Goal: Obtain resource: Download file/media

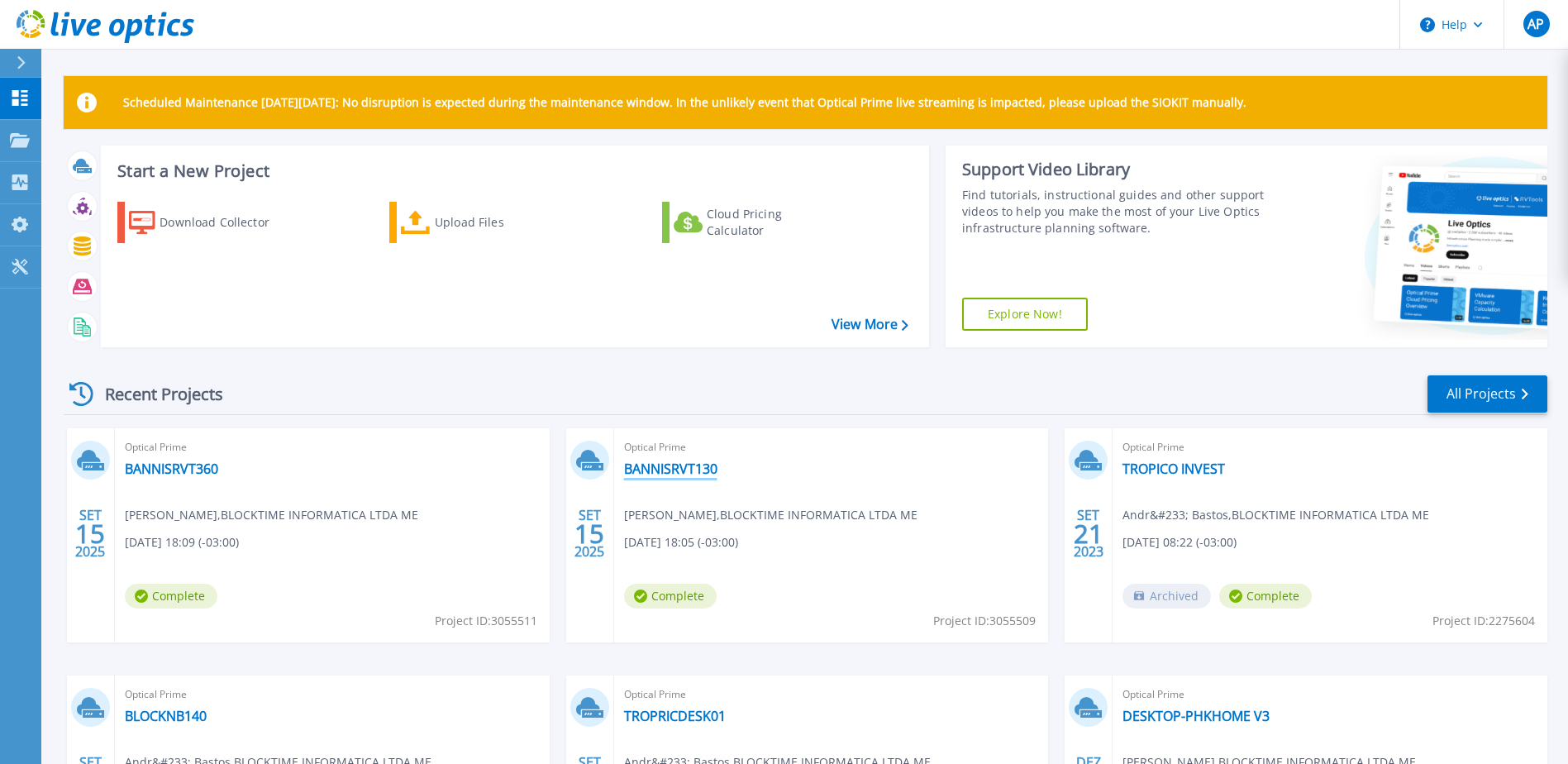
click at [708, 466] on link "BANNISRVT130" at bounding box center [670, 468] width 93 height 17
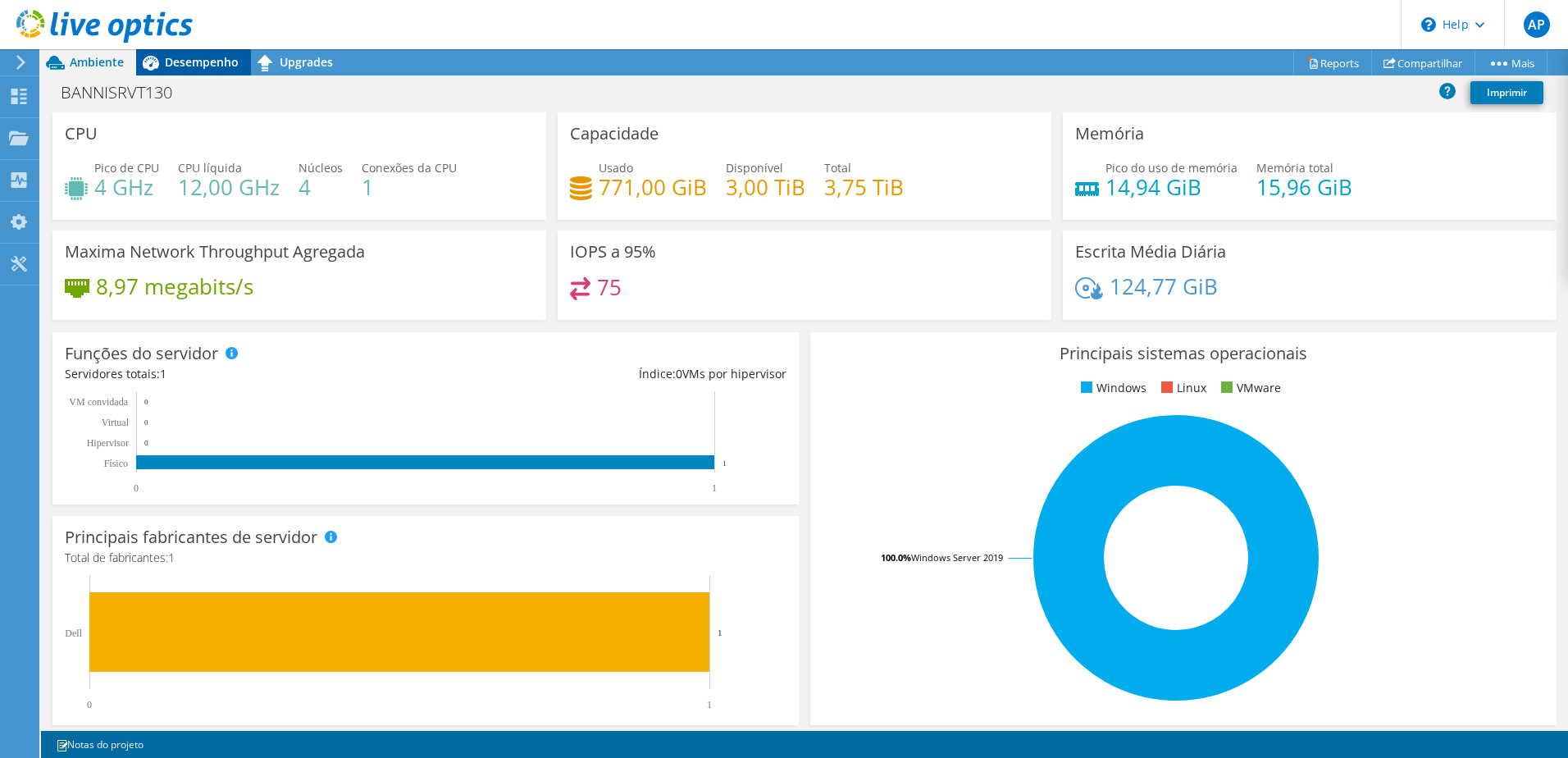
click at [207, 69] on span "Desempenho" at bounding box center [202, 62] width 74 height 16
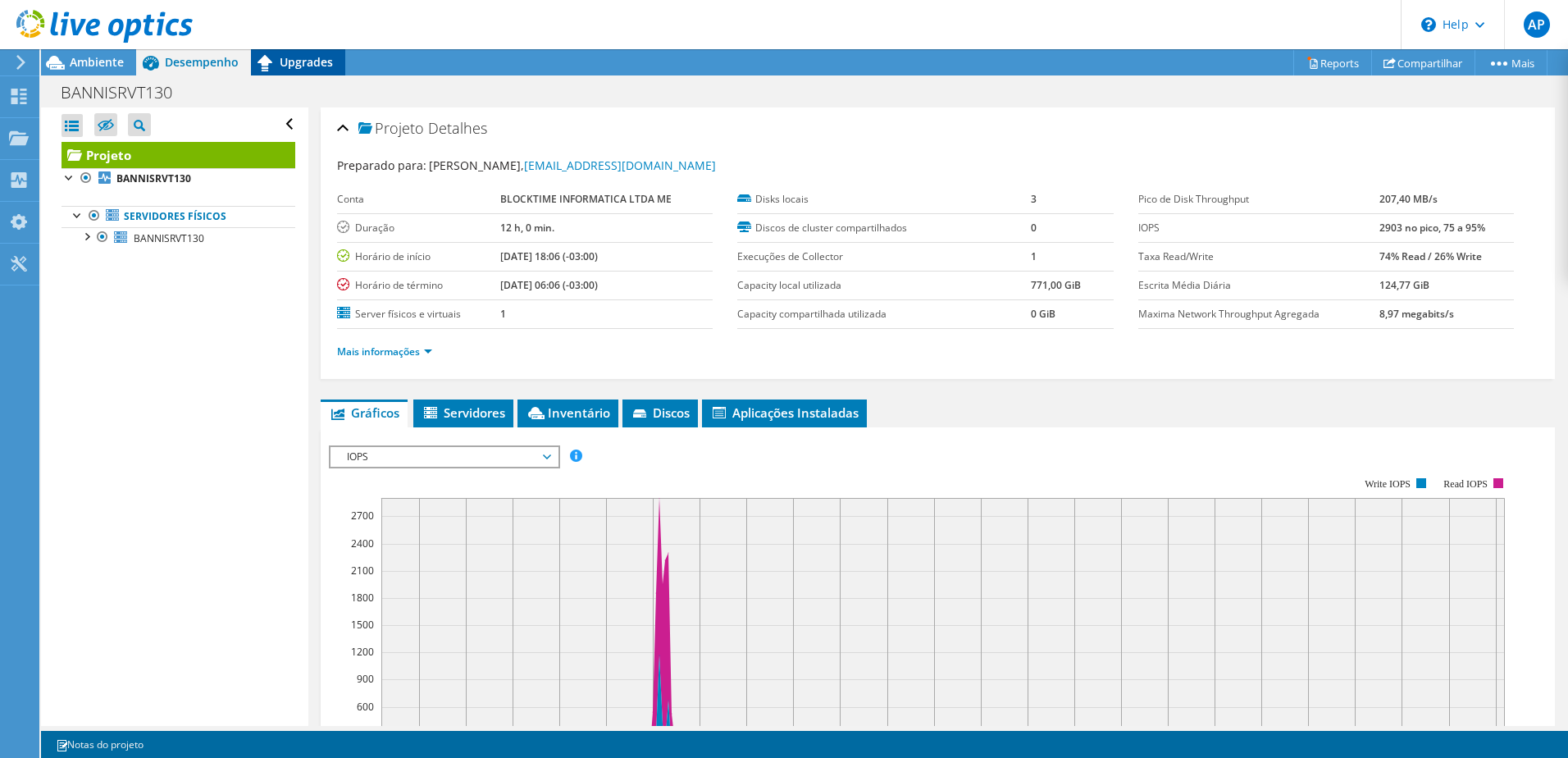
click at [278, 69] on icon at bounding box center [265, 63] width 29 height 29
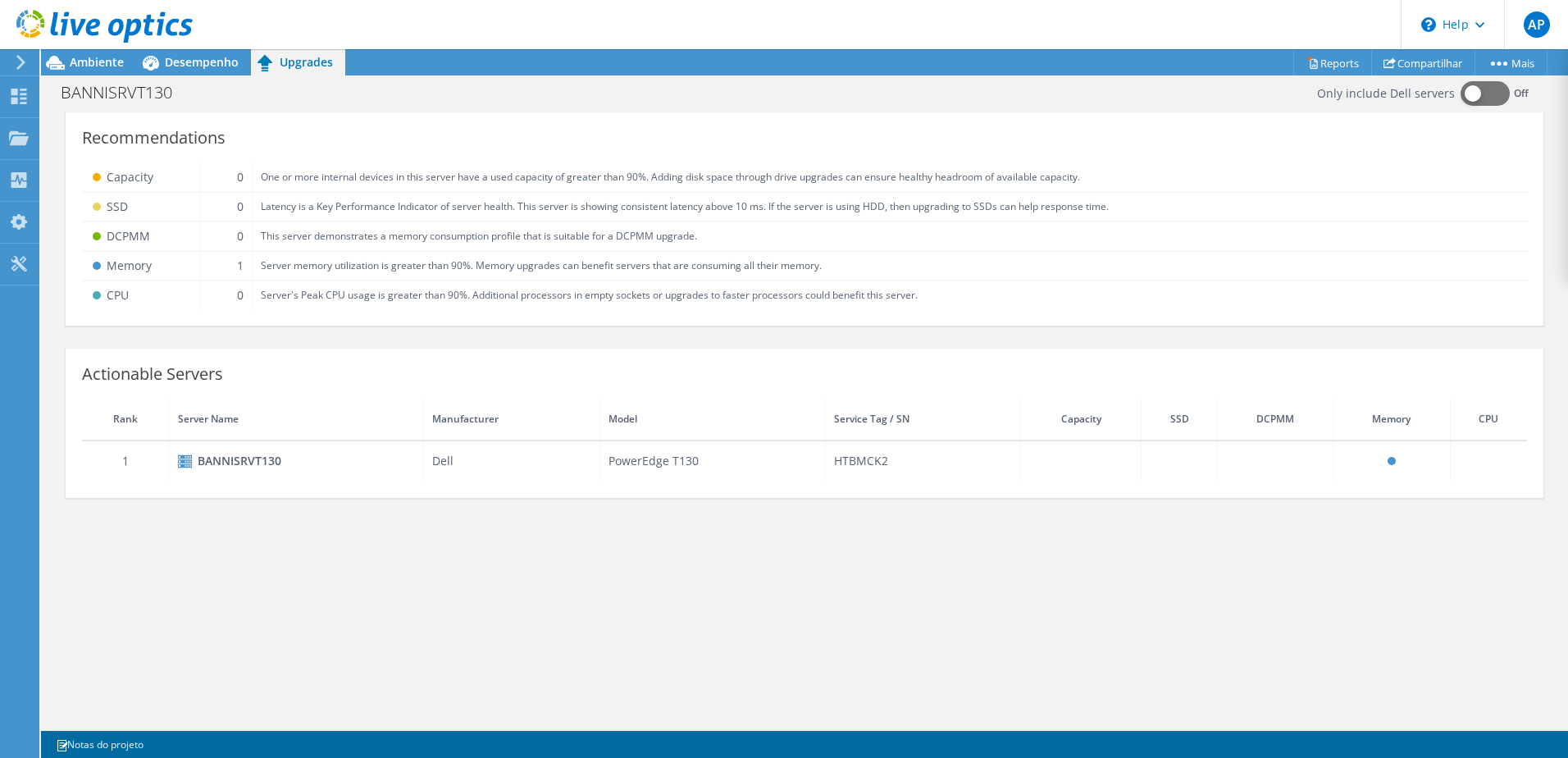
click at [1389, 460] on span at bounding box center [1391, 460] width 8 height 8
click at [222, 460] on div "BANNISRVT130" at bounding box center [296, 461] width 237 height 19
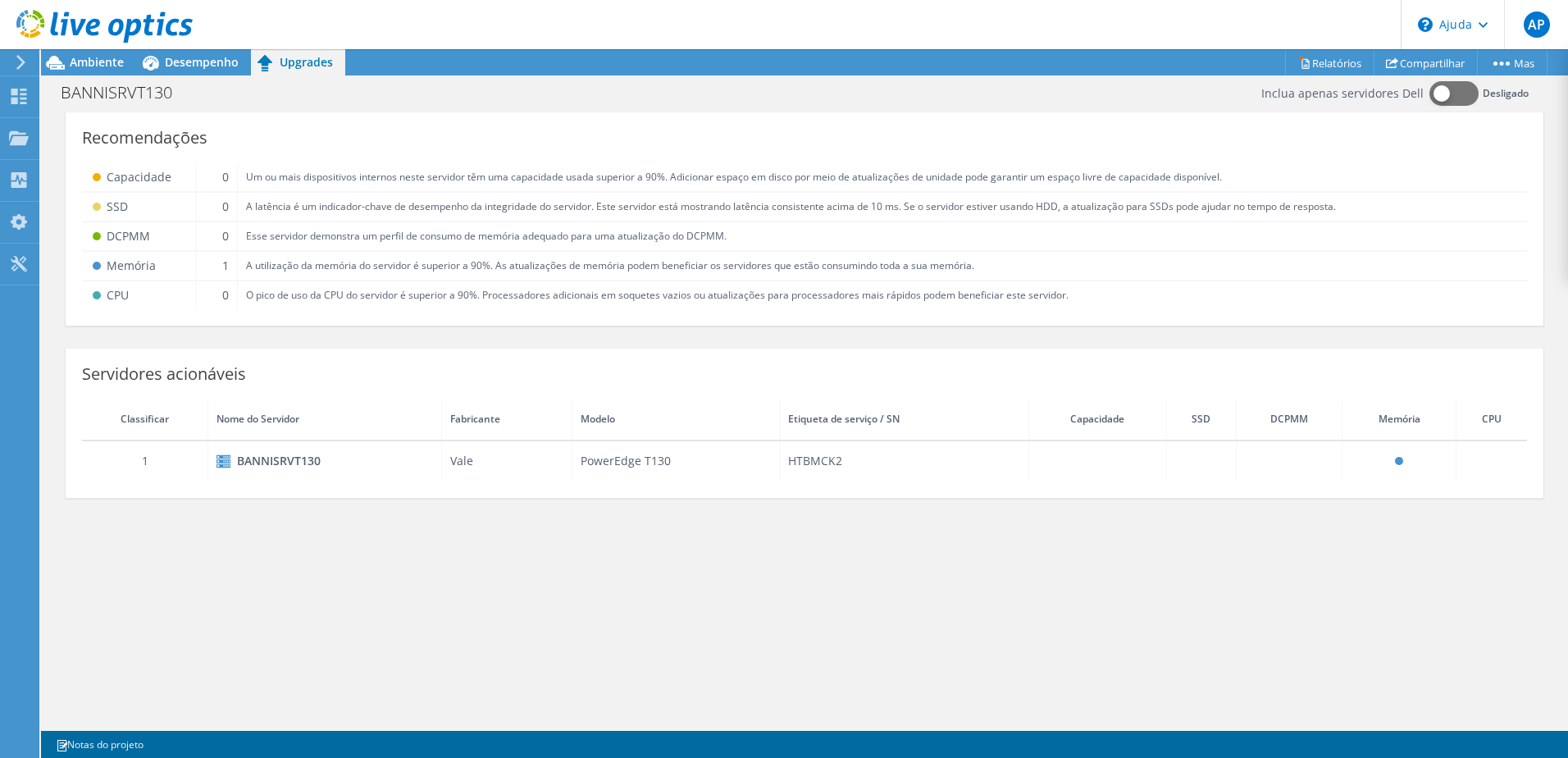
click at [793, 270] on td "A utilização da memória do servidor é superior a 90%. As atualizações de memóri…" at bounding box center [882, 266] width 1289 height 30
drag, startPoint x: 220, startPoint y: 270, endPoint x: 202, endPoint y: 269, distance: 18.0
click at [221, 269] on td "1" at bounding box center [216, 266] width 41 height 30
click at [137, 266] on font "Memória" at bounding box center [131, 265] width 49 height 19
click at [80, 264] on div "Recomendações Capacidade 0 Um ou mais dispositivos internos neste servidor têm …" at bounding box center [803, 222] width 1477 height 207
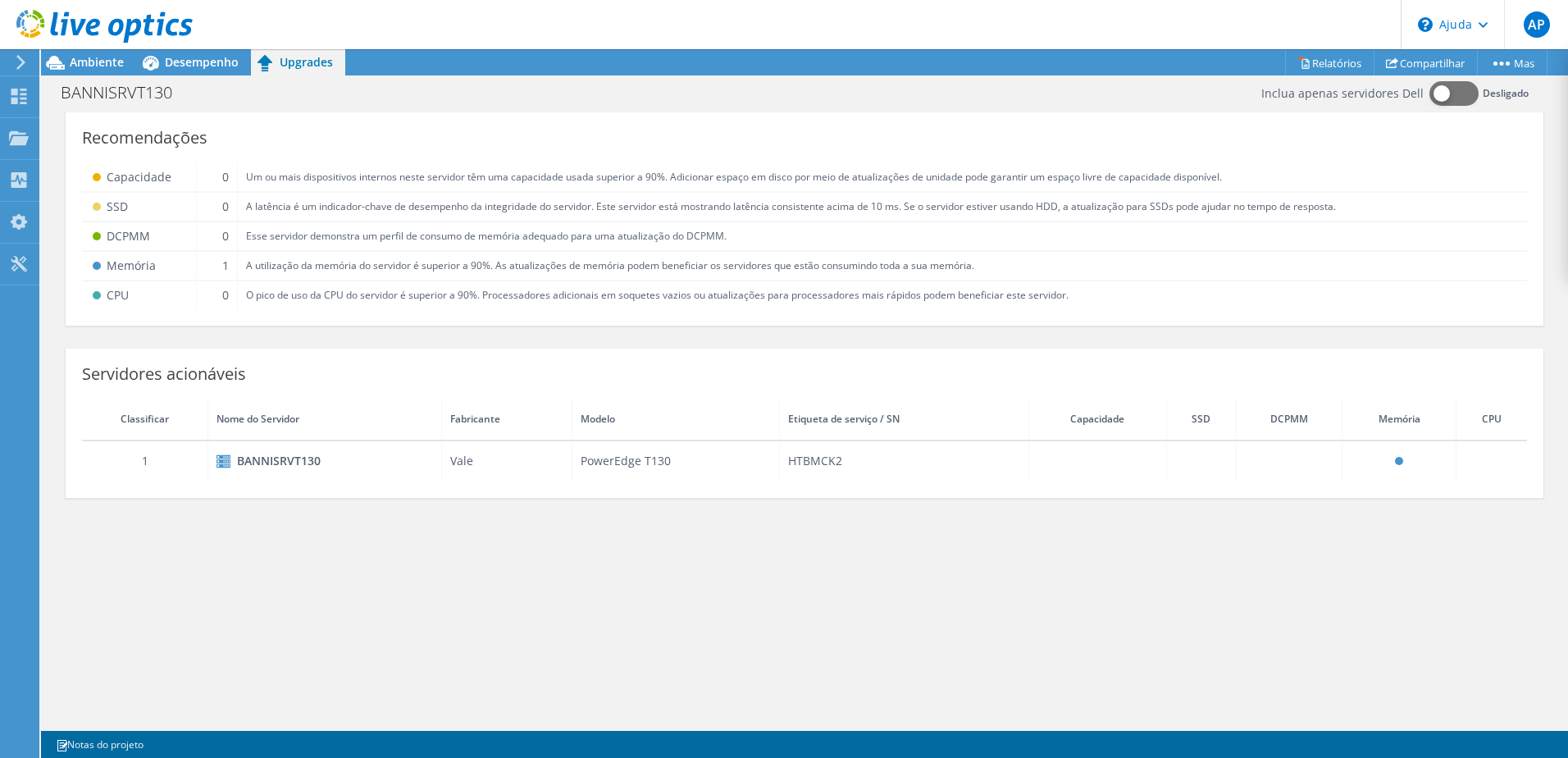
click at [93, 267] on span at bounding box center [96, 265] width 8 height 8
click at [184, 69] on span "Desempenho" at bounding box center [202, 62] width 74 height 16
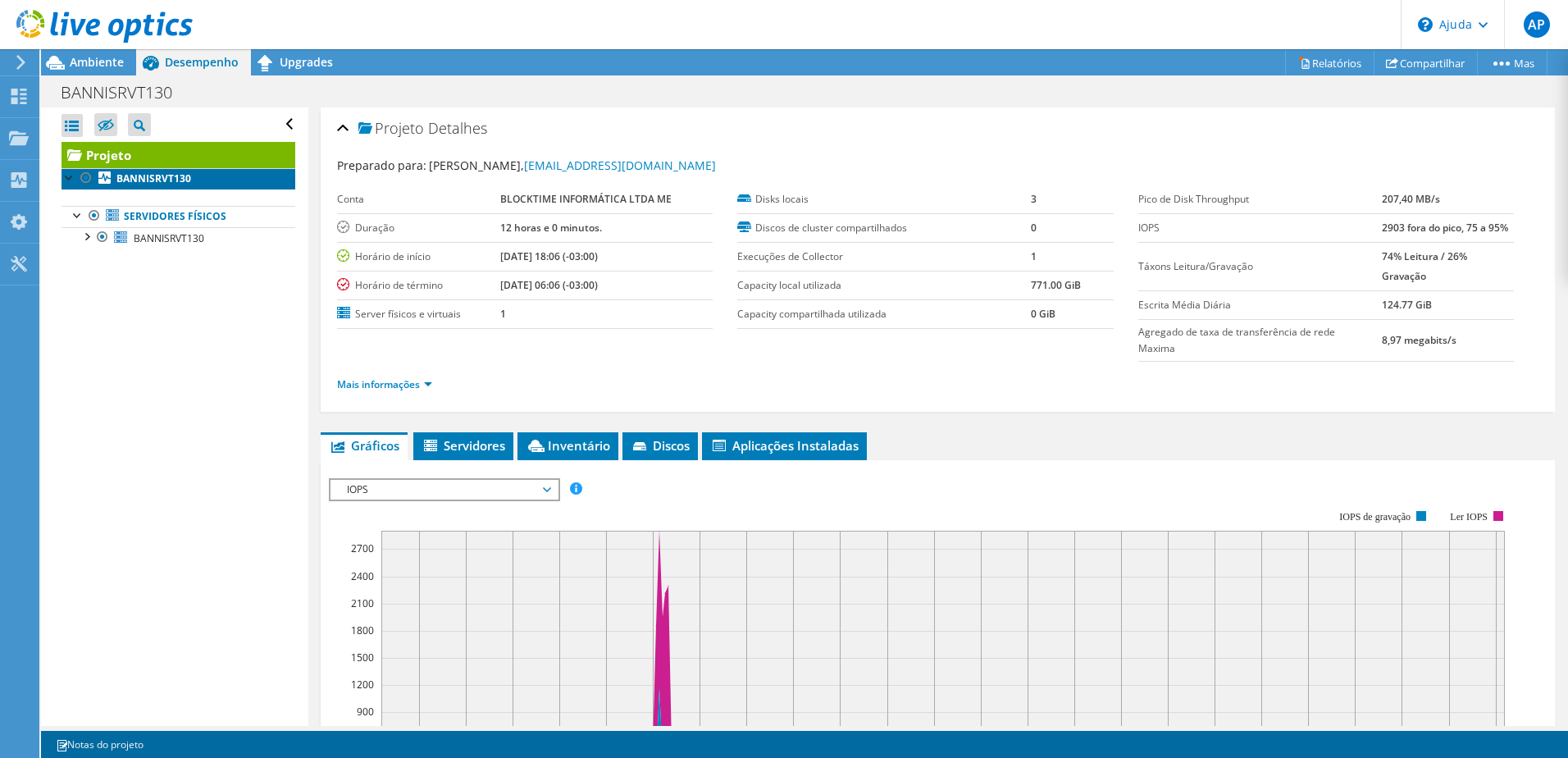
click at [162, 182] on b "BANNISRVT130" at bounding box center [153, 179] width 75 height 14
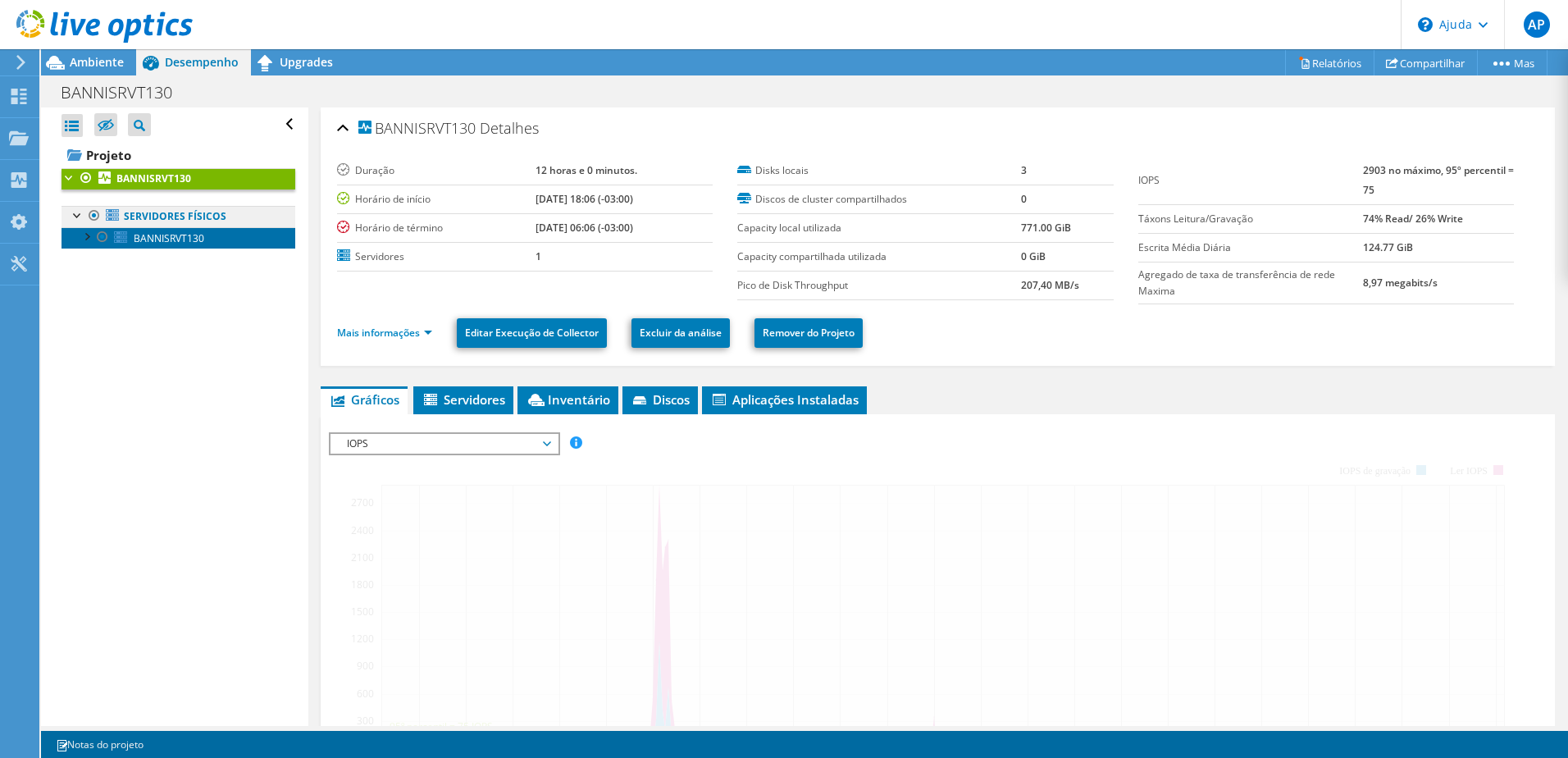
click at [117, 244] on link "BANNISRVT130" at bounding box center [178, 238] width 233 height 21
click at [152, 240] on span "BANNISRVT130" at bounding box center [169, 238] width 70 height 14
click at [69, 175] on div at bounding box center [70, 176] width 17 height 17
click at [142, 210] on font "Servidores físicos" at bounding box center [175, 216] width 102 height 14
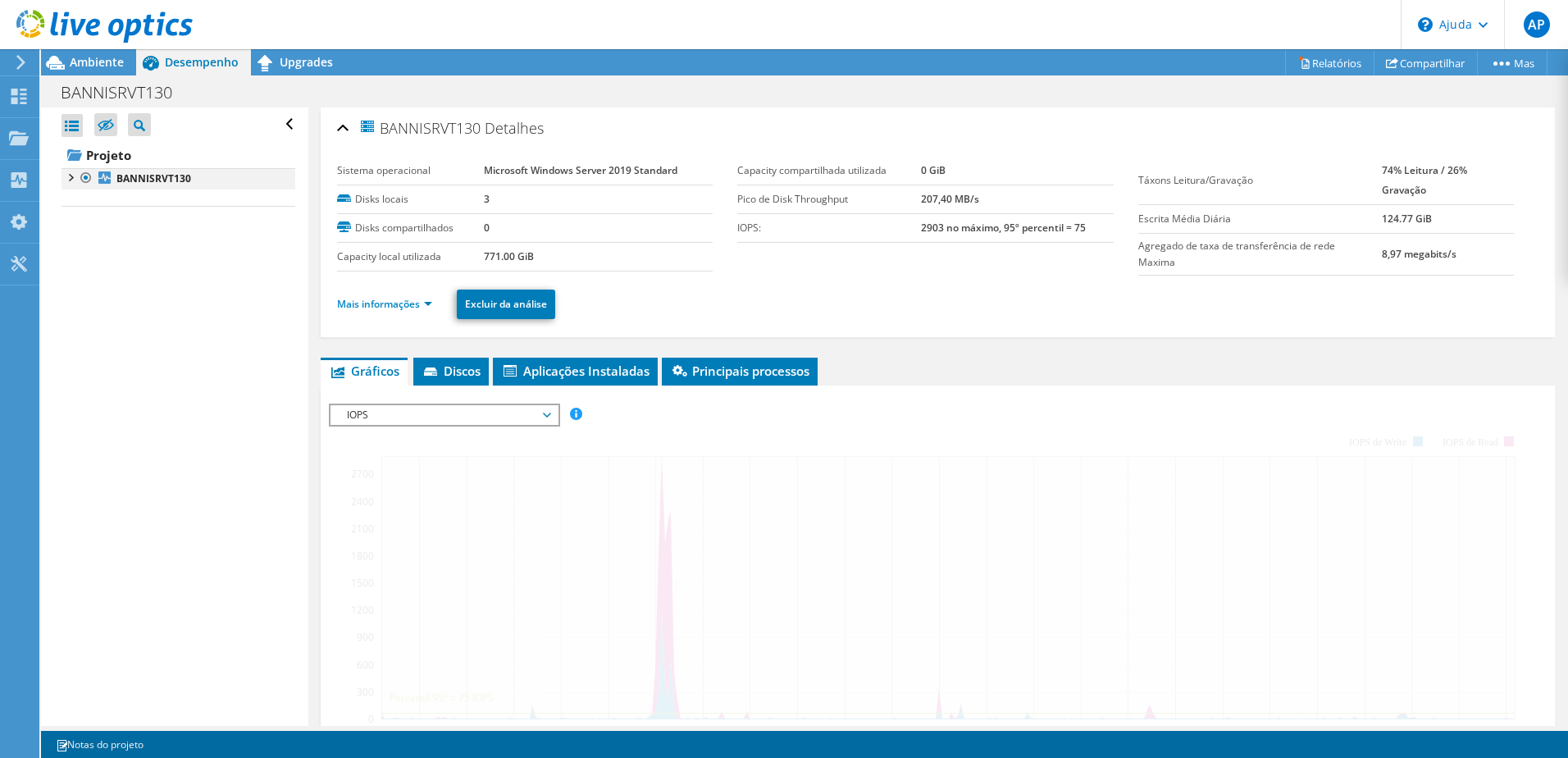
click at [78, 176] on div at bounding box center [85, 178] width 17 height 19
click at [119, 176] on b "BANNISRVT130" at bounding box center [153, 179] width 75 height 14
click at [78, 180] on div at bounding box center [85, 178] width 17 height 19
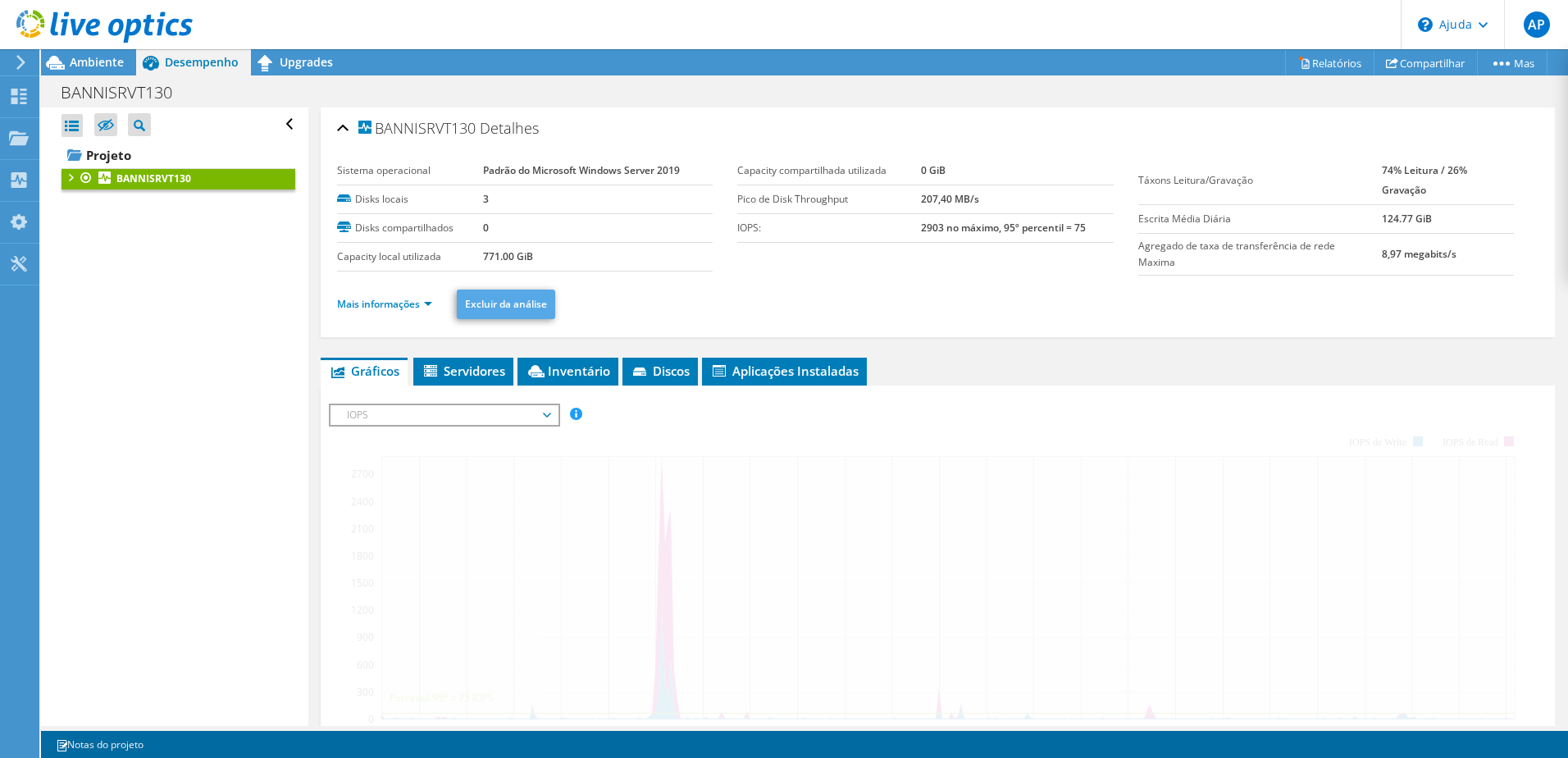
click at [107, 224] on div "Abrir tudo Fechar Todos Ocultar nós excluídos Filtro de árvore do projeto" at bounding box center [174, 417] width 266 height 619
click at [123, 181] on b "BANNISRVT130" at bounding box center [153, 179] width 75 height 14
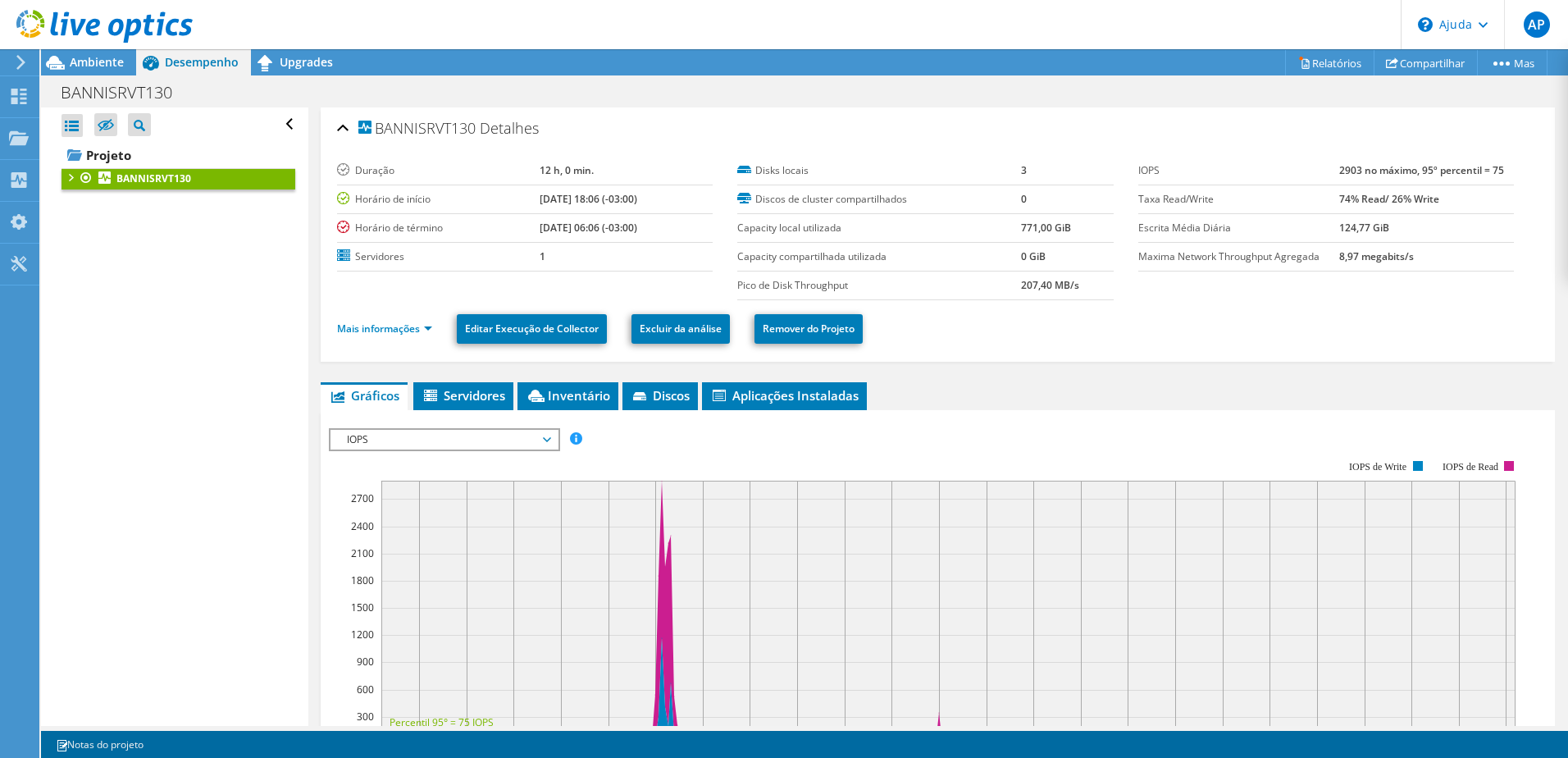
scroll to position [375, 0]
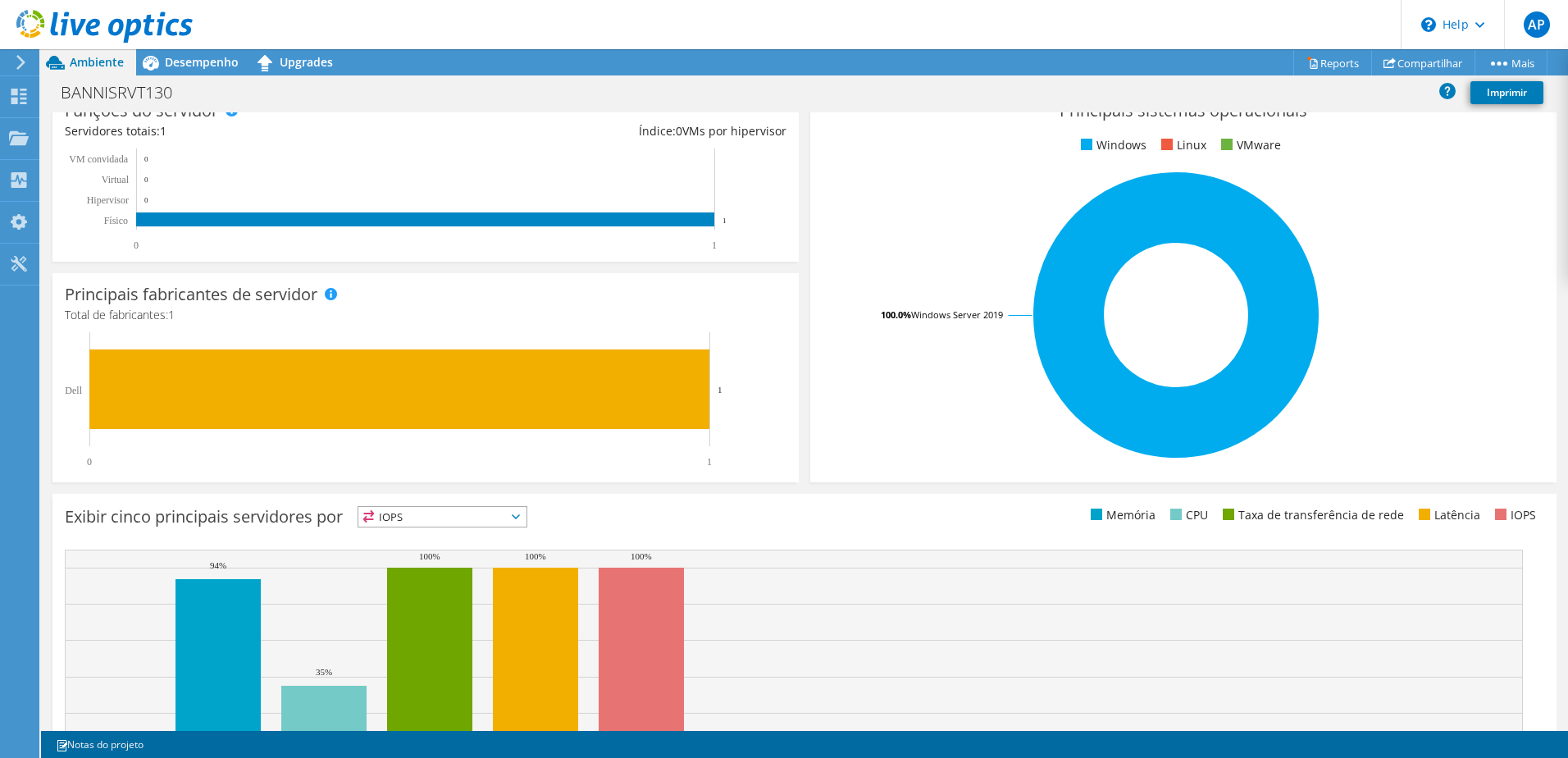
scroll to position [328, 0]
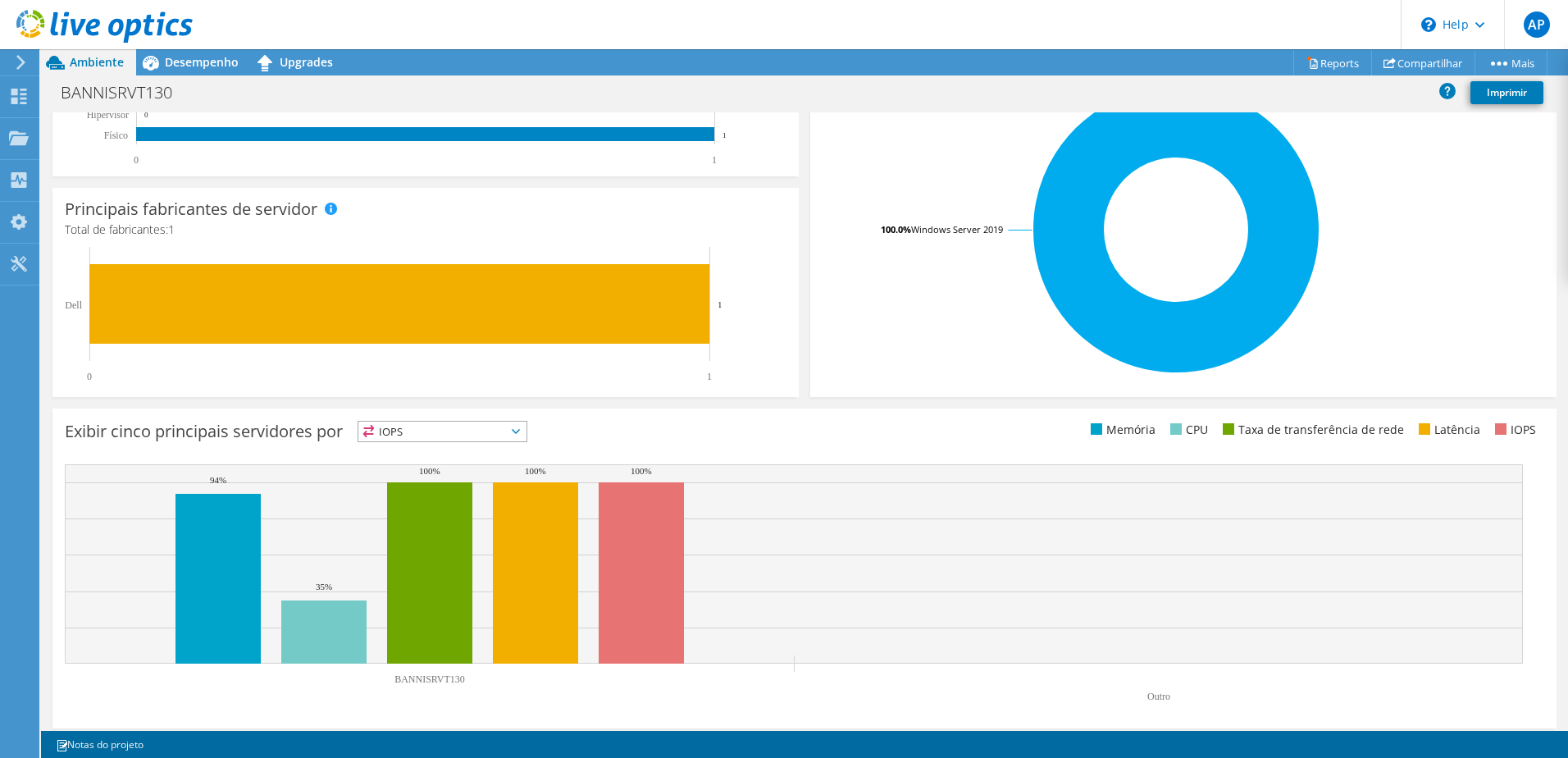
click at [447, 439] on span "IOPS" at bounding box center [442, 431] width 168 height 19
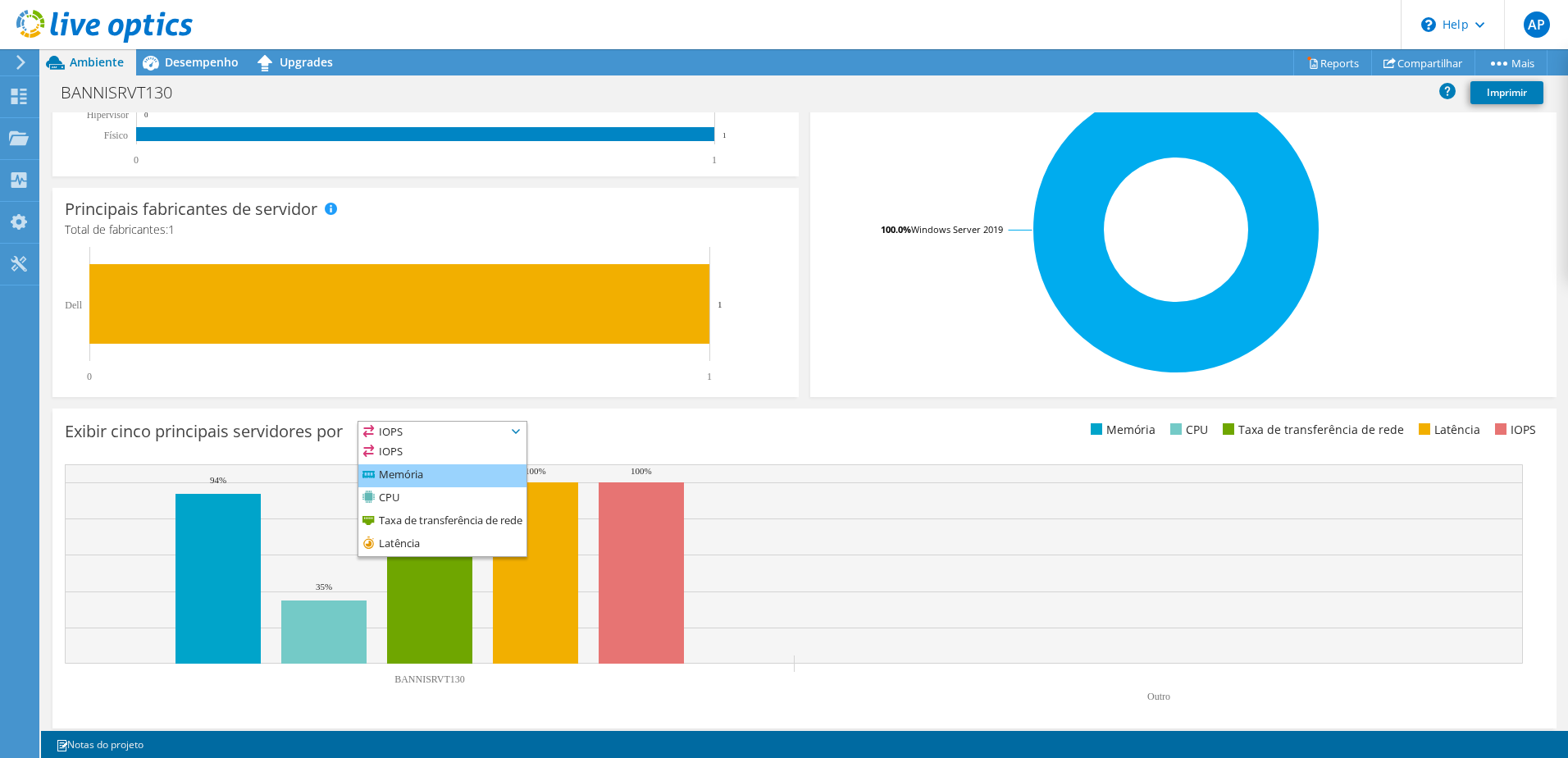
click at [421, 477] on li "Memória" at bounding box center [442, 476] width 168 height 23
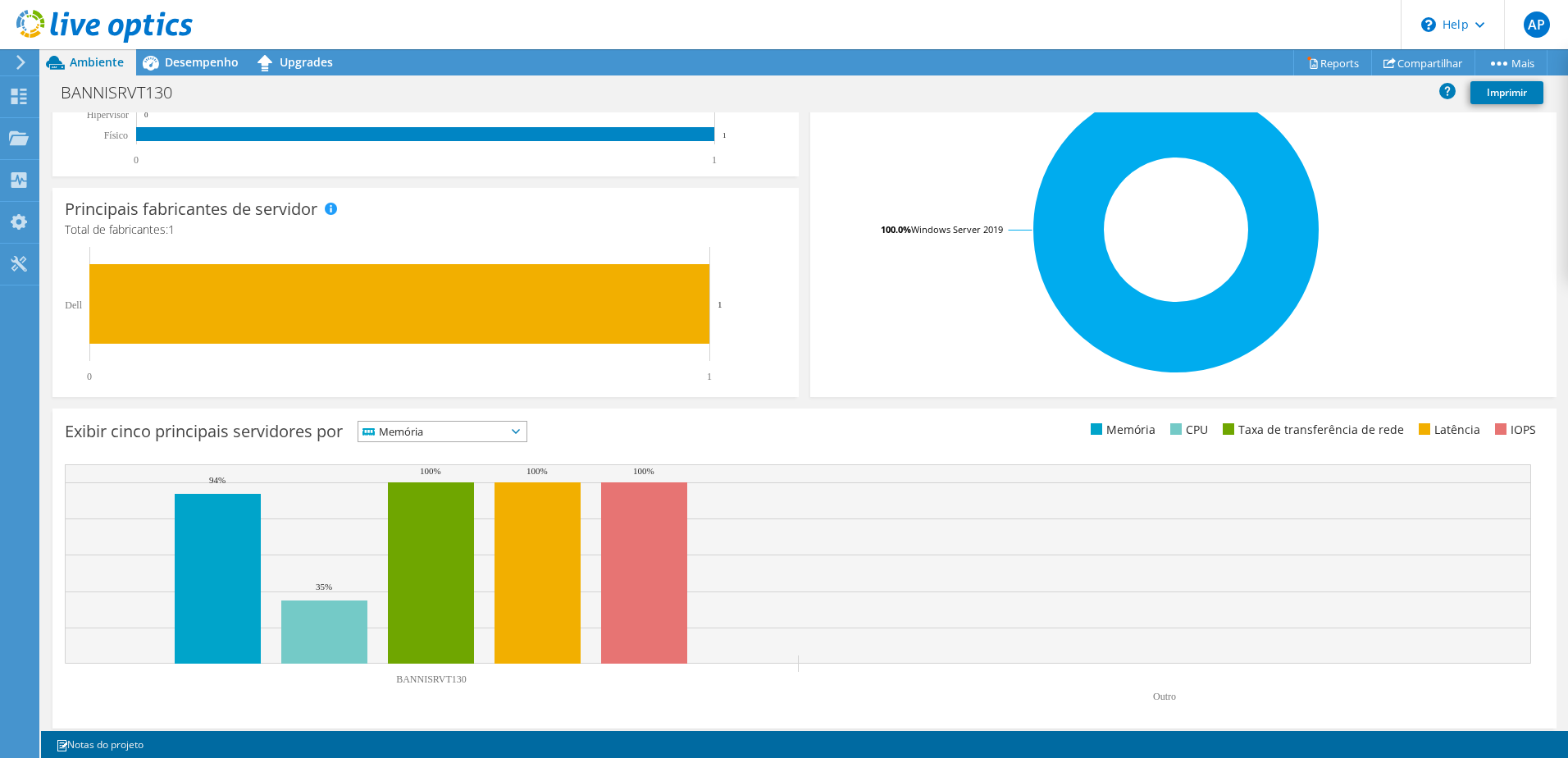
click at [436, 430] on span "Memória" at bounding box center [433, 431] width 148 height 19
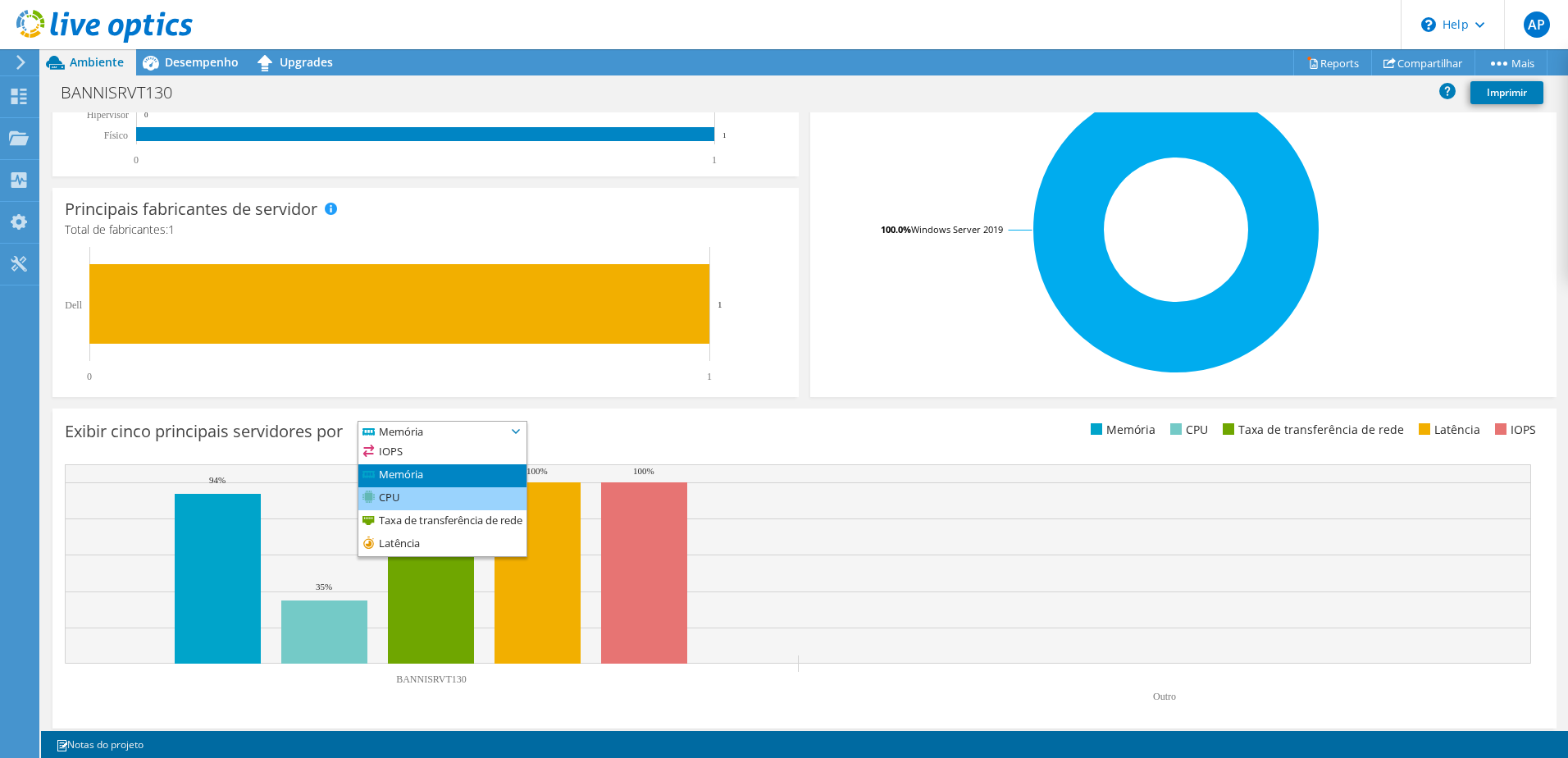
click at [406, 502] on li "CPU" at bounding box center [442, 499] width 168 height 23
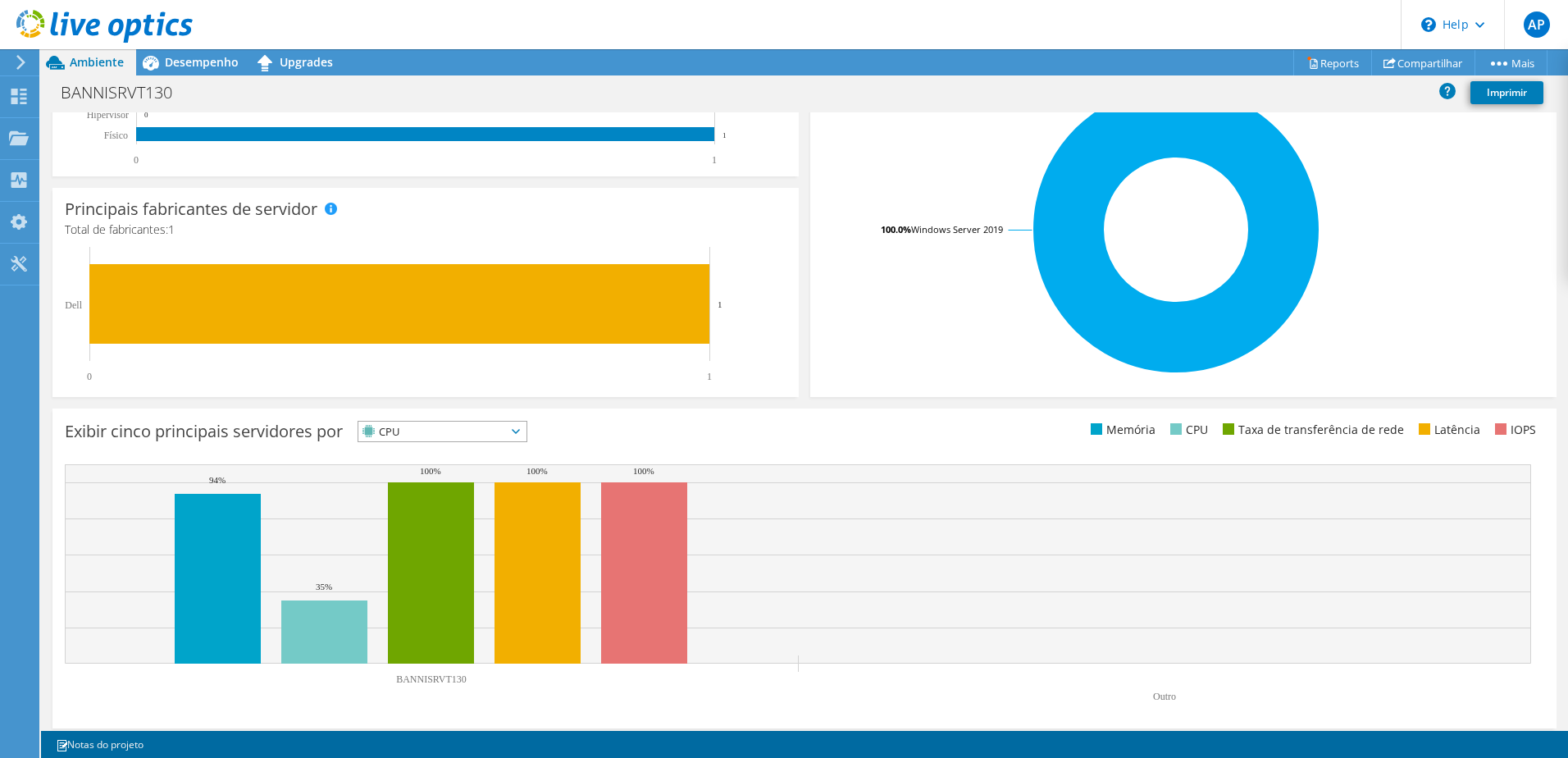
click at [413, 424] on span "CPU" at bounding box center [433, 431] width 148 height 19
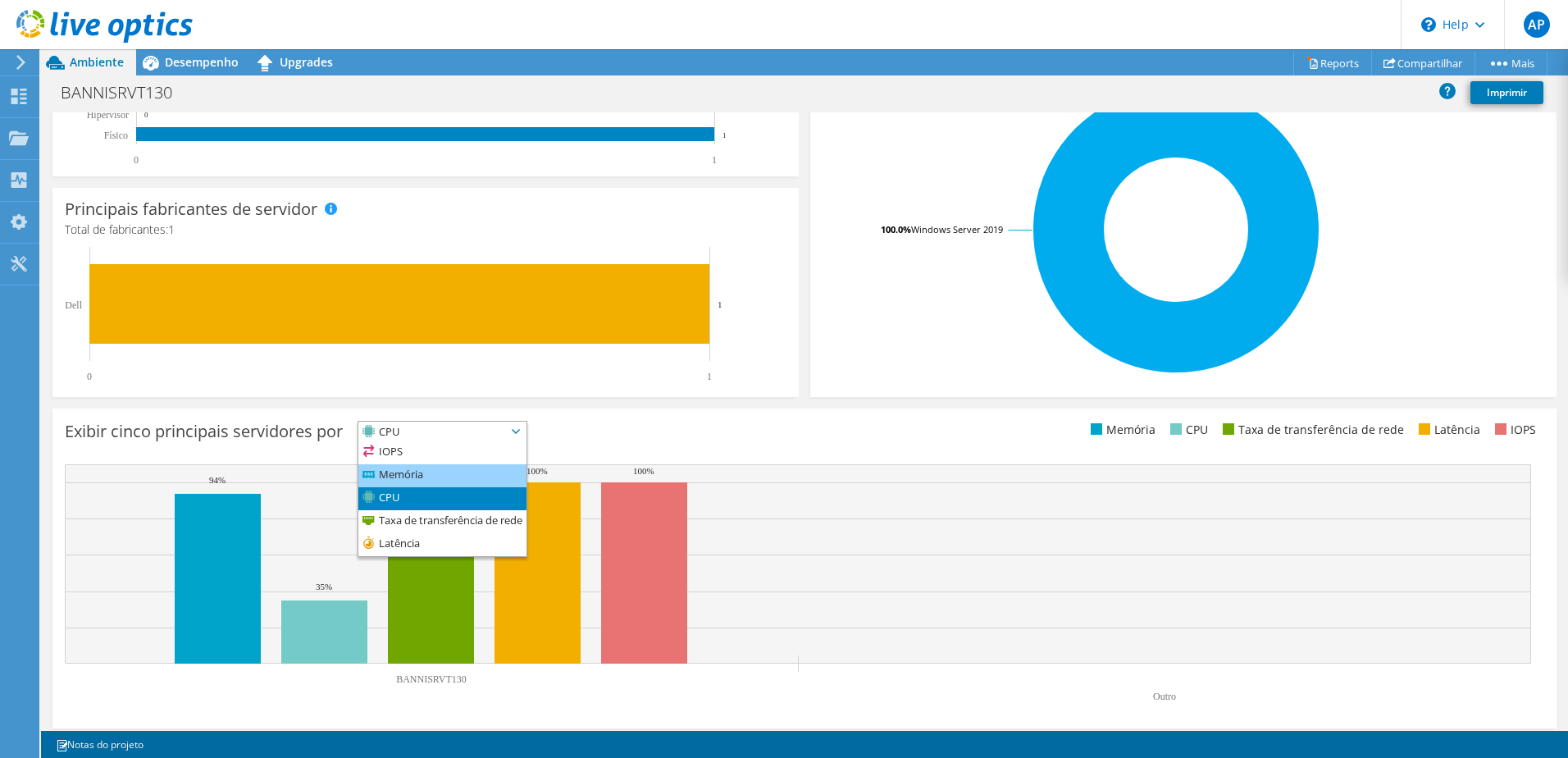
click at [400, 483] on li "Memória" at bounding box center [442, 476] width 168 height 23
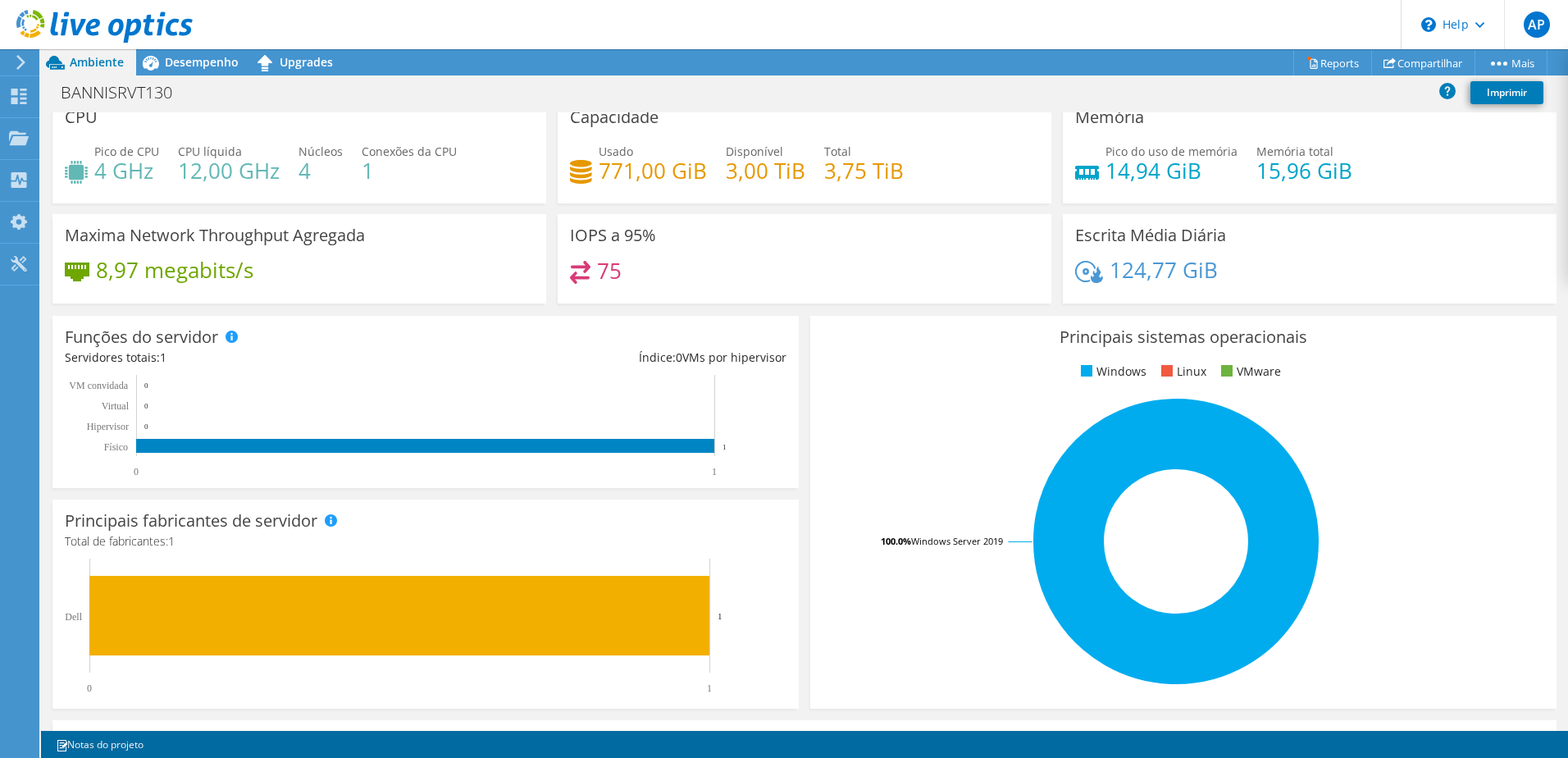
scroll to position [0, 0]
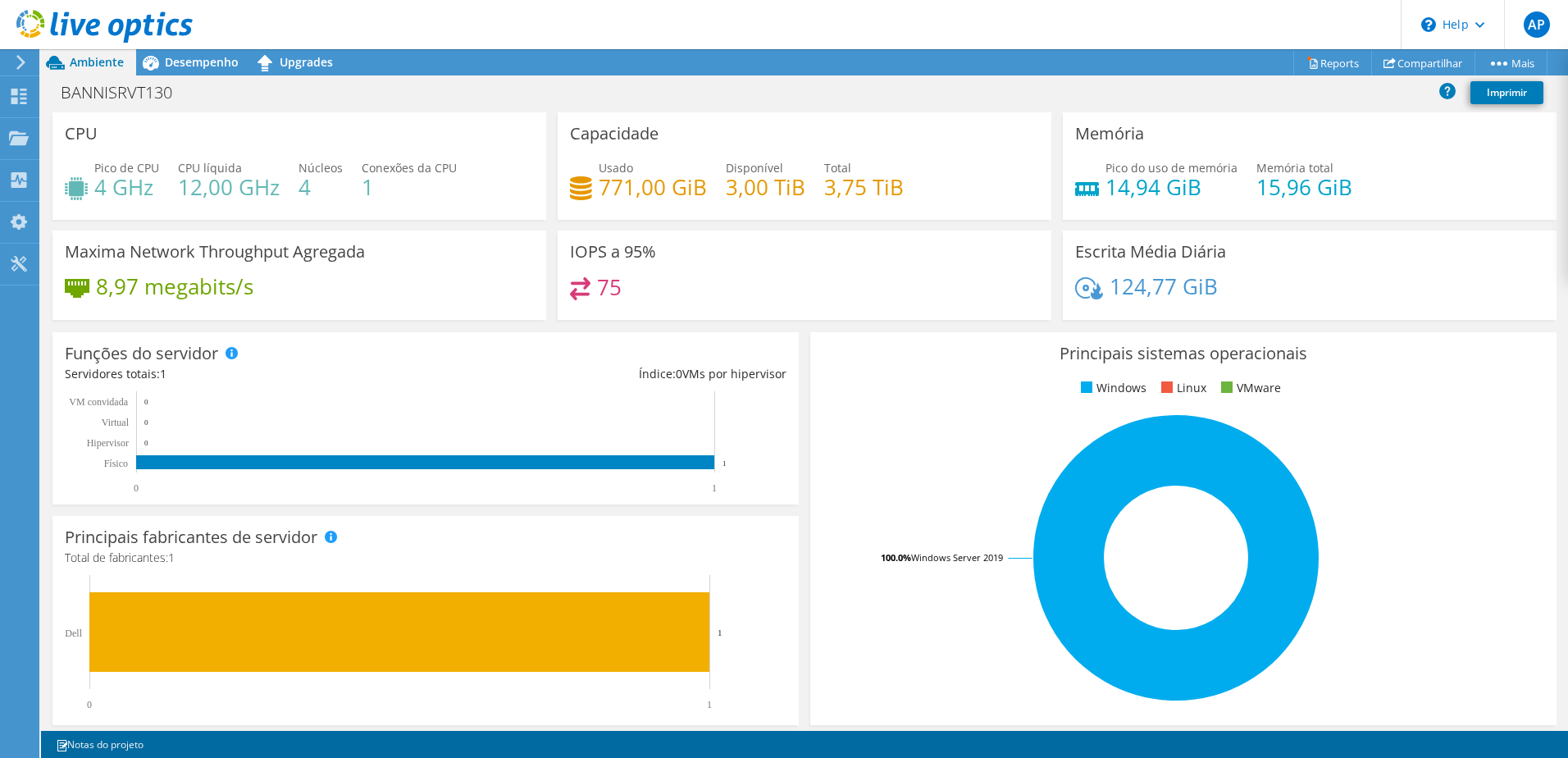
click at [255, 286] on div "8,97 megabits/s" at bounding box center [300, 294] width 469 height 34
click at [603, 279] on h4 "75" at bounding box center [610, 287] width 25 height 18
click at [1134, 278] on h4 "124,77 GiB" at bounding box center [1163, 286] width 108 height 18
click at [1127, 186] on h4 "14,94 GiB" at bounding box center [1172, 187] width 132 height 18
click at [1243, 185] on div "Pico do uso de memória 14,94 GiB Memória total 15,96 GiB" at bounding box center [1309, 186] width 469 height 53
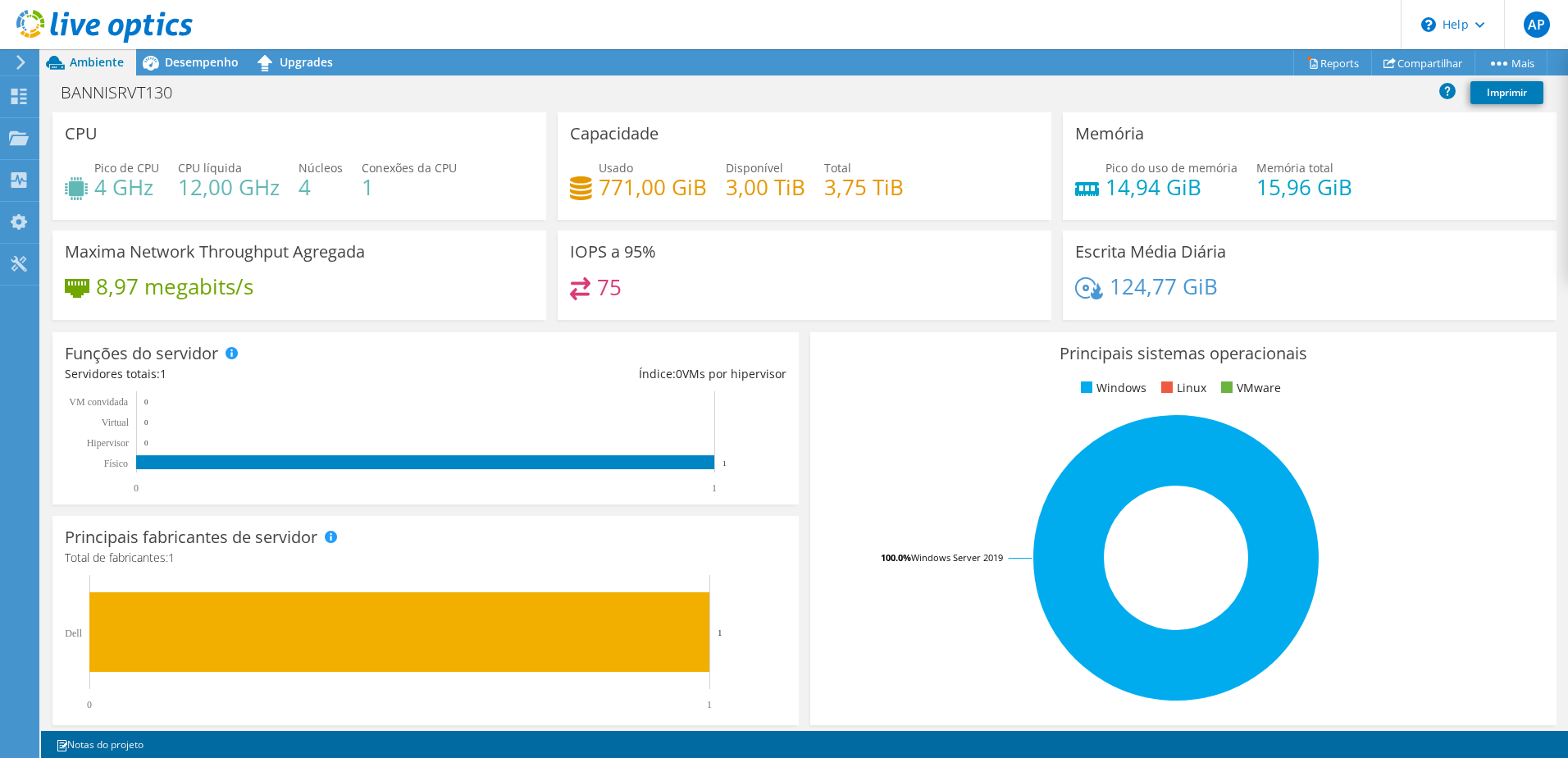
click at [660, 187] on h4 "771,00 GiB" at bounding box center [652, 187] width 108 height 18
click at [196, 71] on div "Desempenho" at bounding box center [194, 63] width 115 height 26
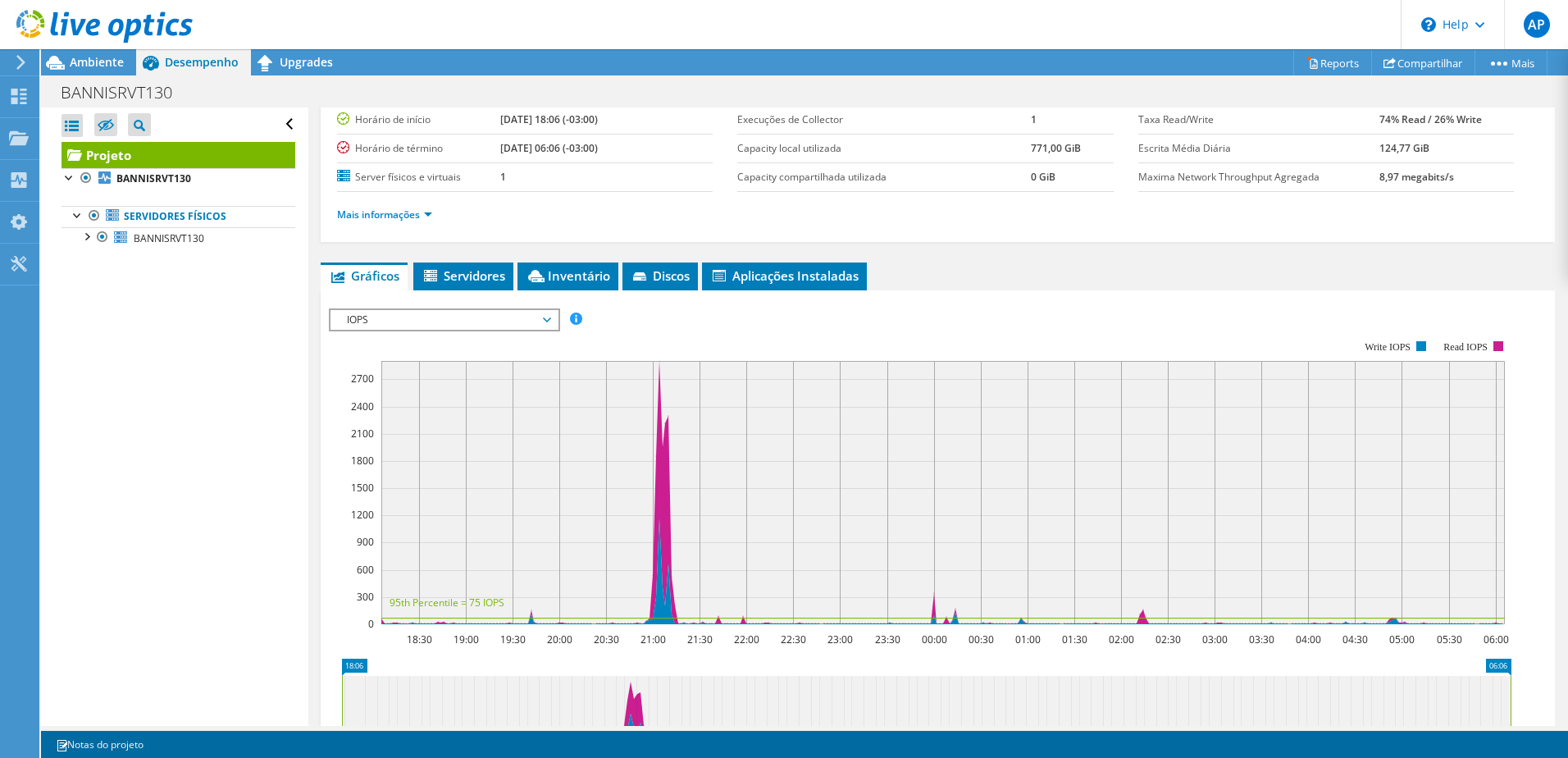
scroll to position [164, 0]
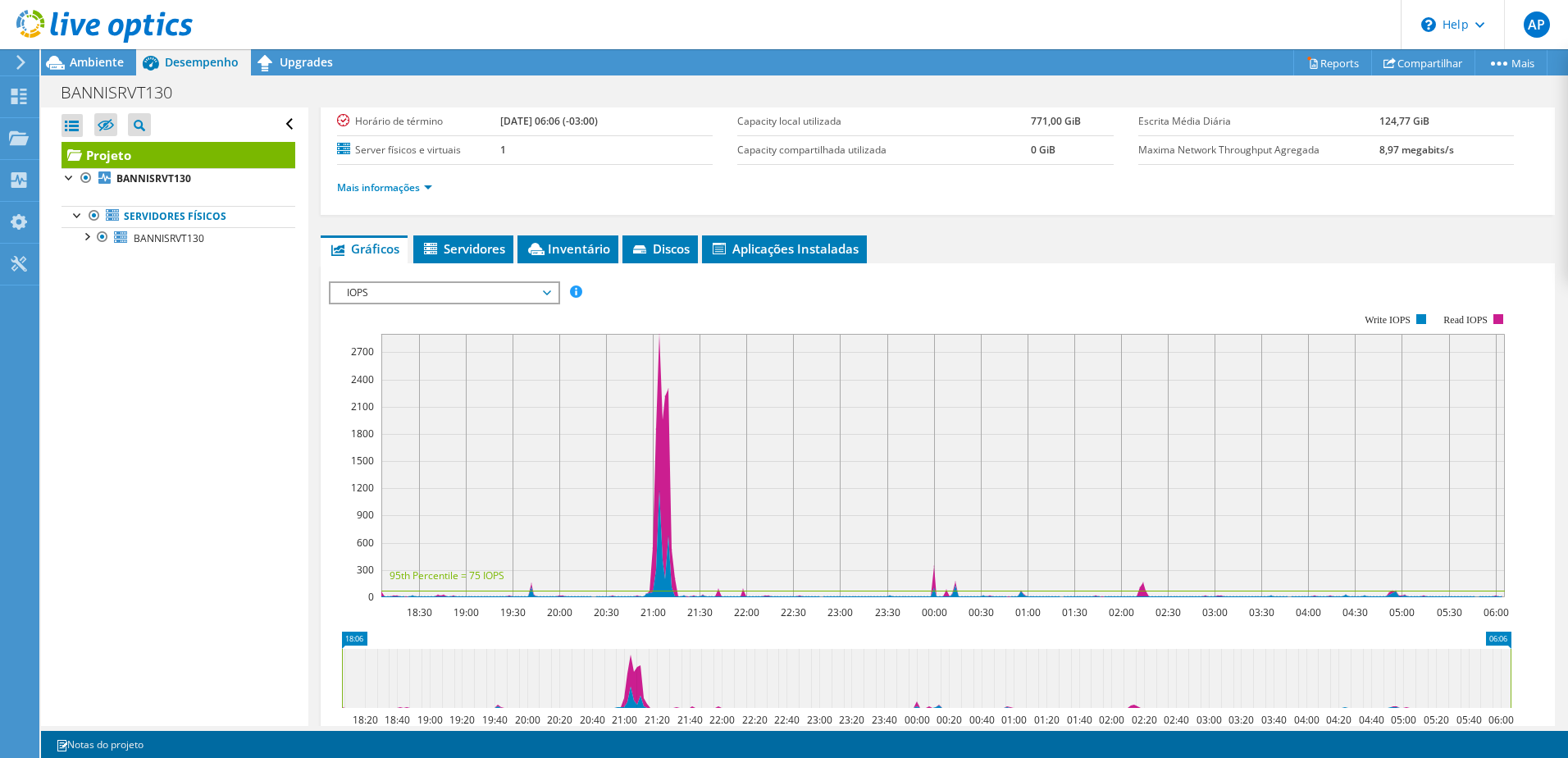
click at [538, 288] on span "IOPS" at bounding box center [443, 293] width 211 height 19
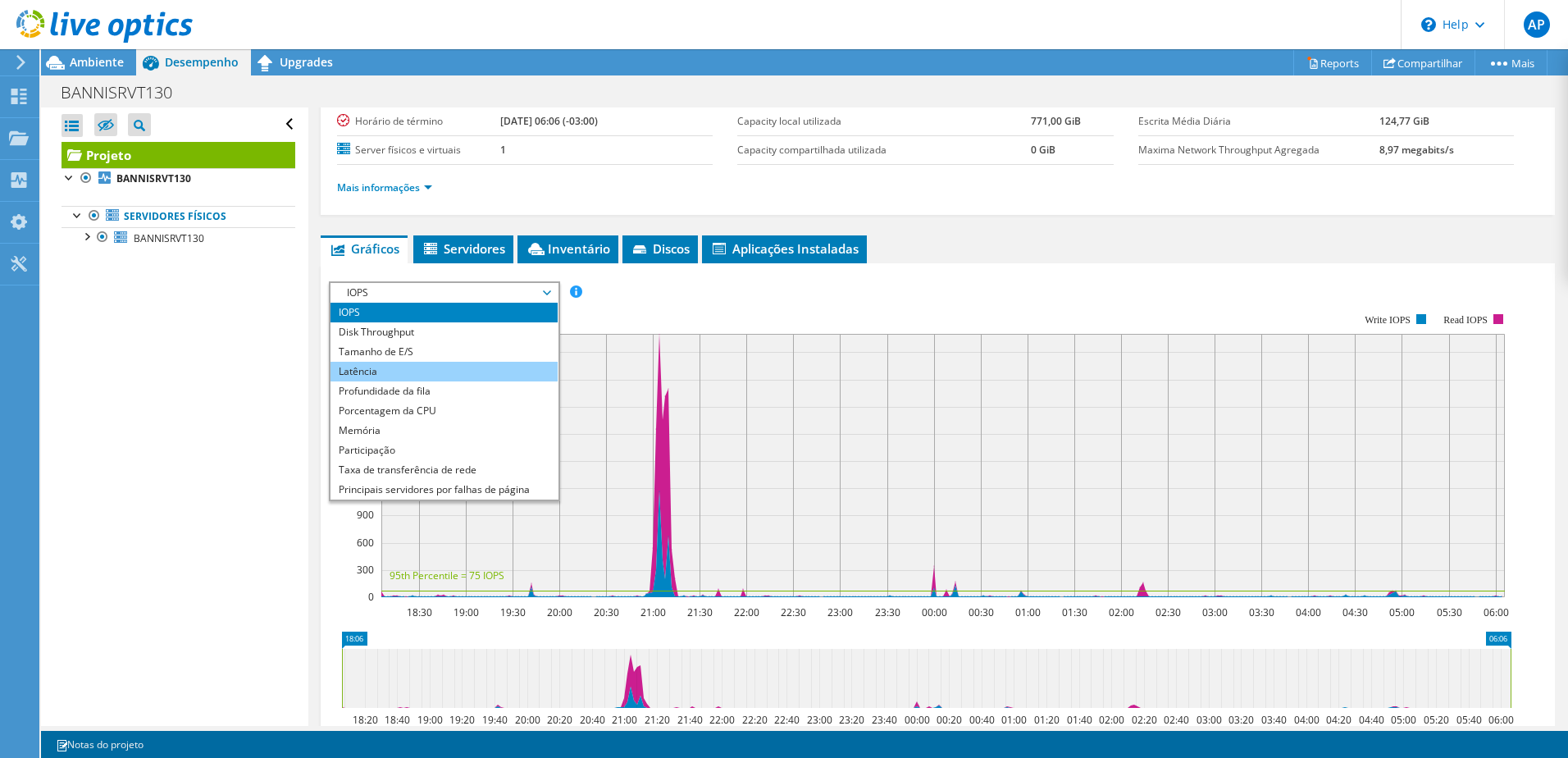
click at [479, 373] on li "Latência" at bounding box center [444, 371] width 227 height 19
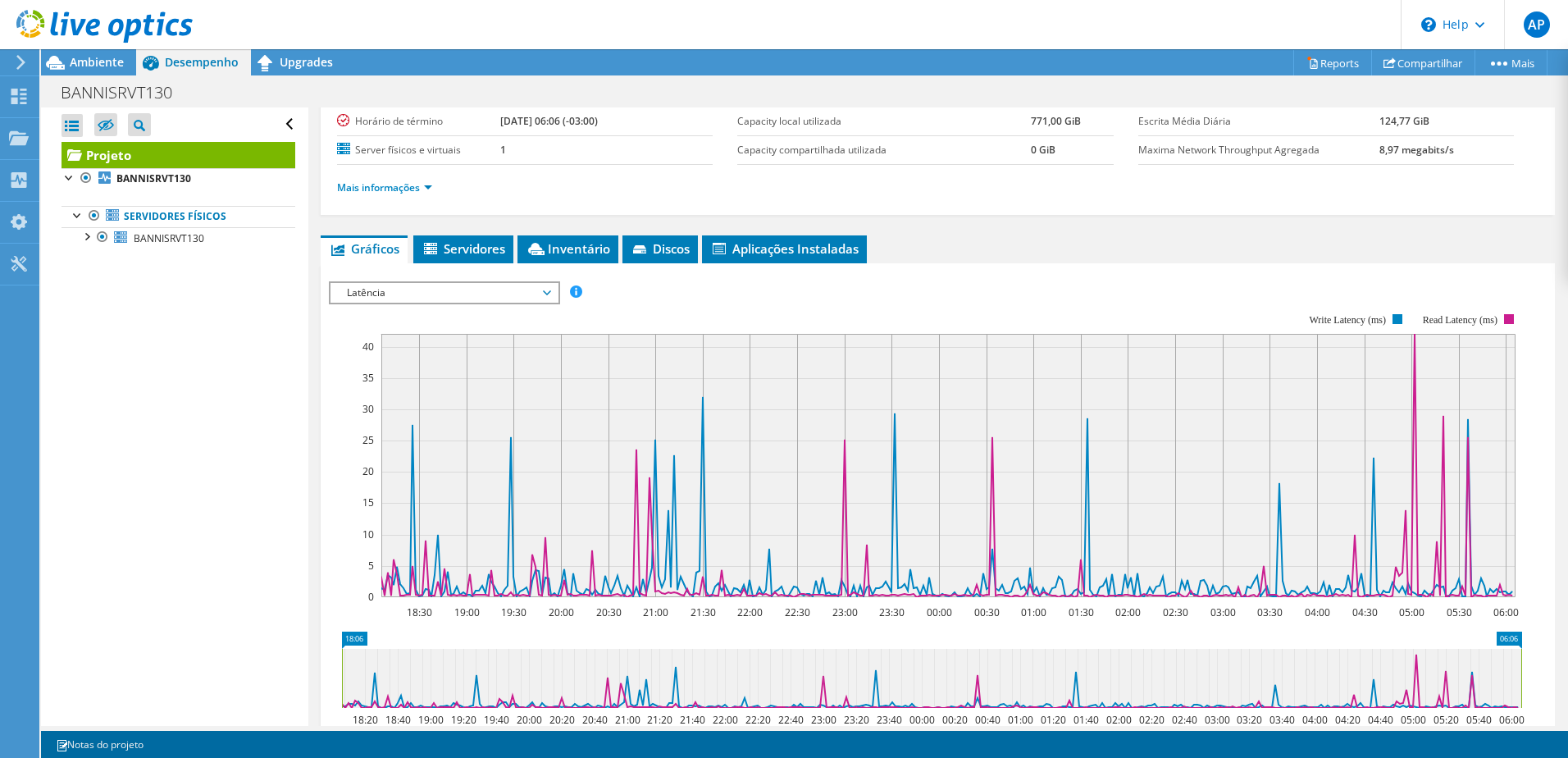
click at [557, 288] on span "Latência" at bounding box center [444, 293] width 227 height 19
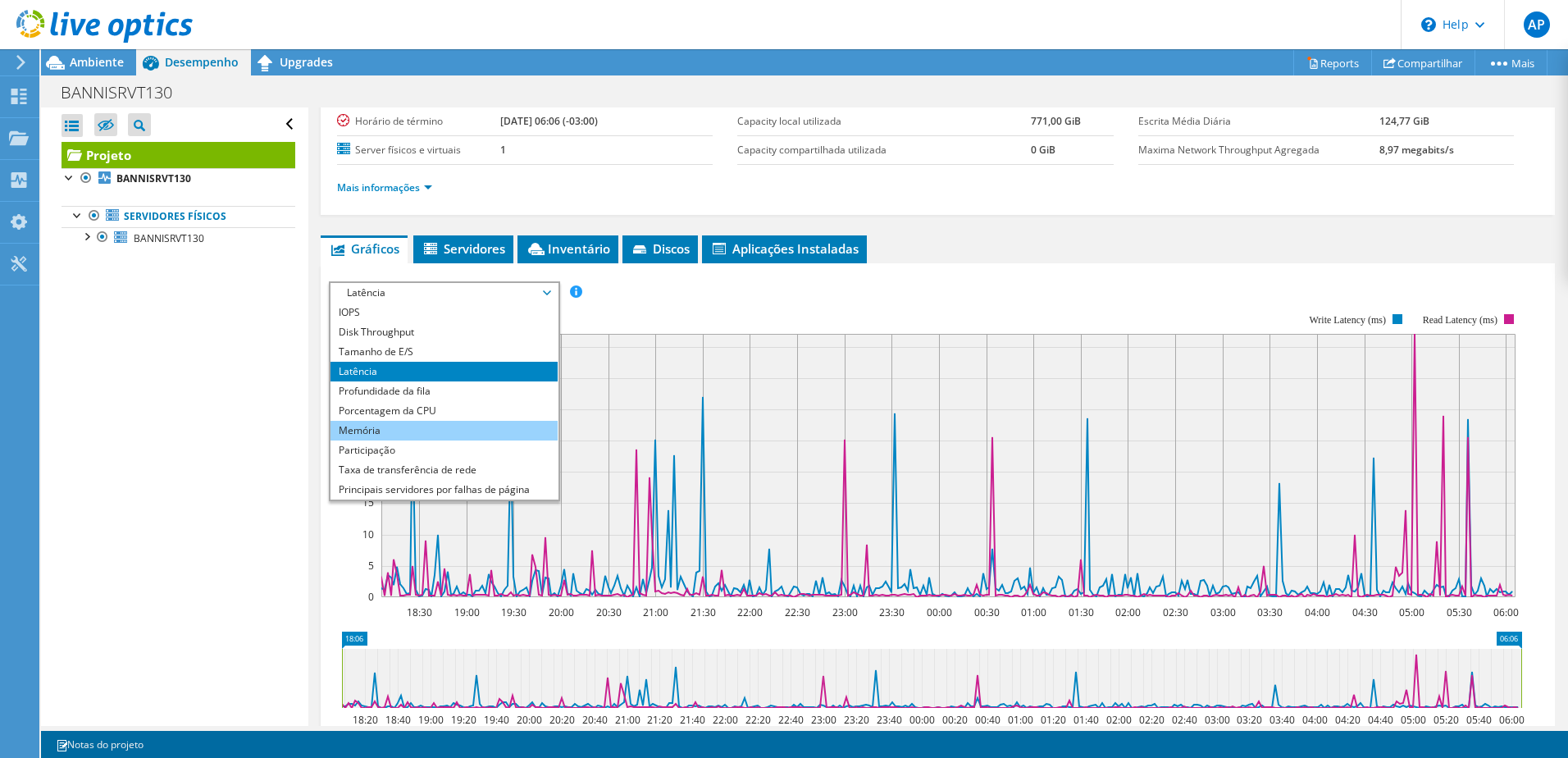
click at [402, 433] on li "Memória" at bounding box center [444, 430] width 227 height 19
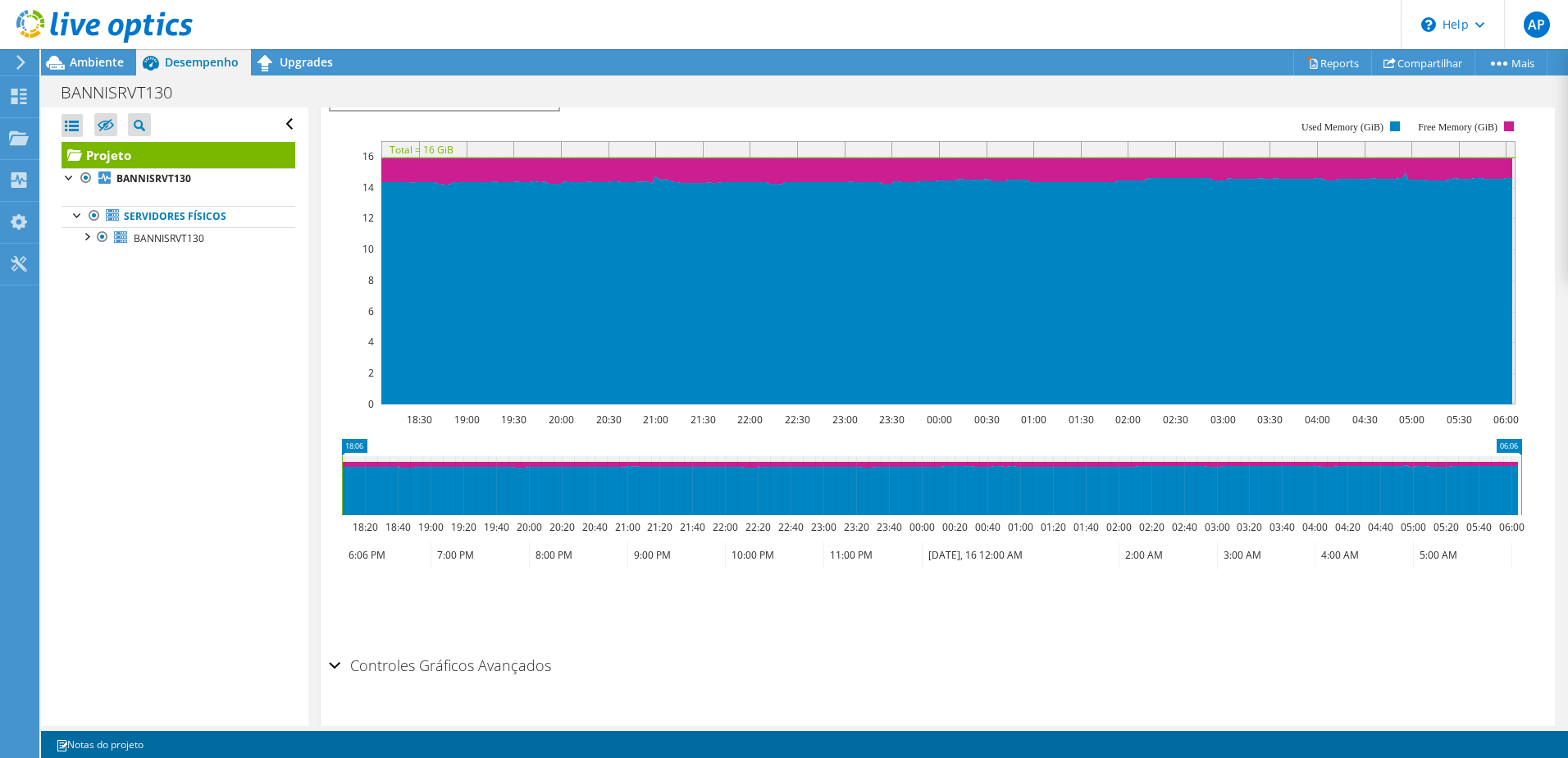
scroll to position [393, 0]
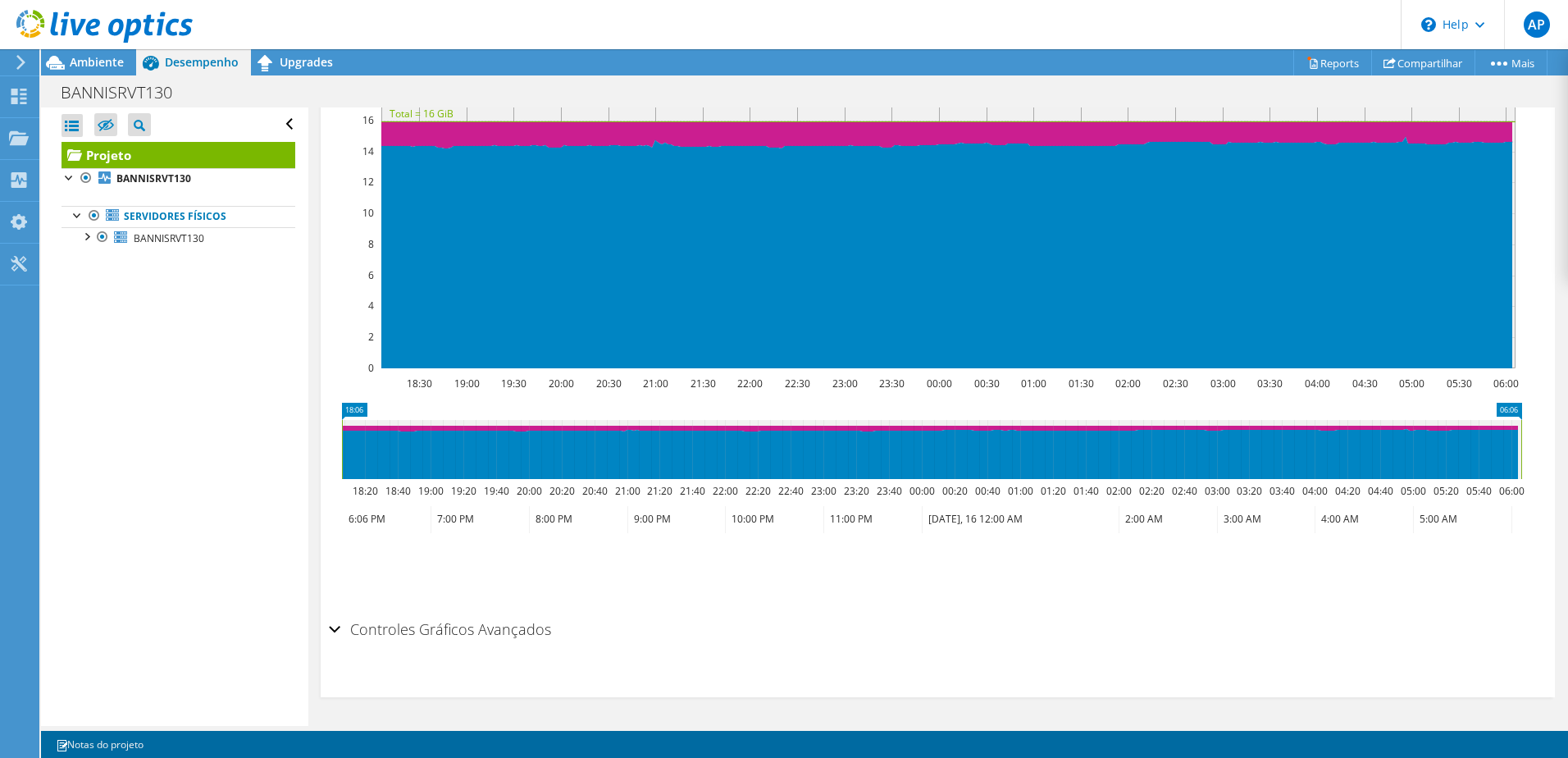
click at [338, 625] on div "Controles Gráficos Avançados" at bounding box center [937, 630] width 1217 height 35
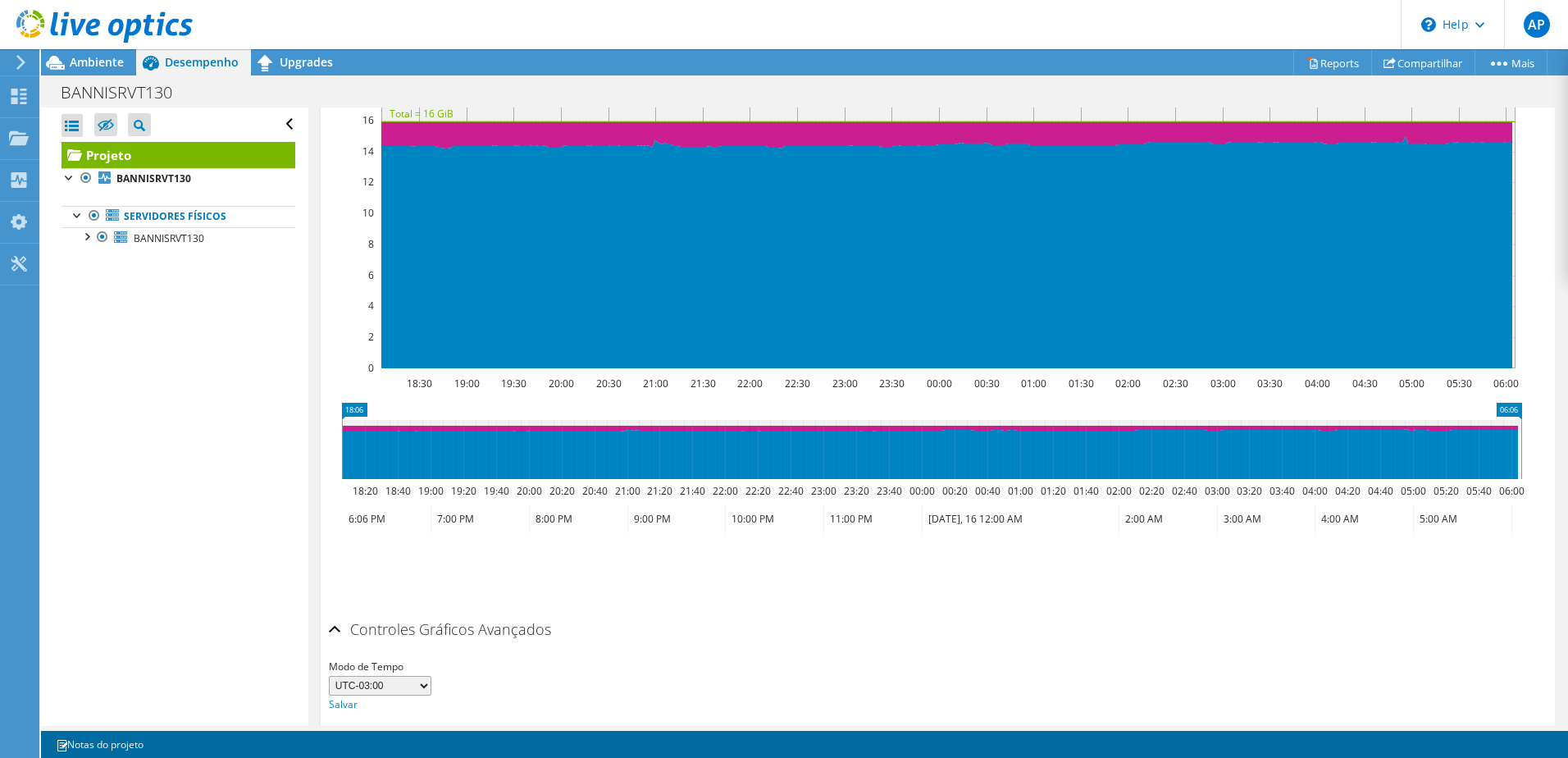
scroll to position [458, 0]
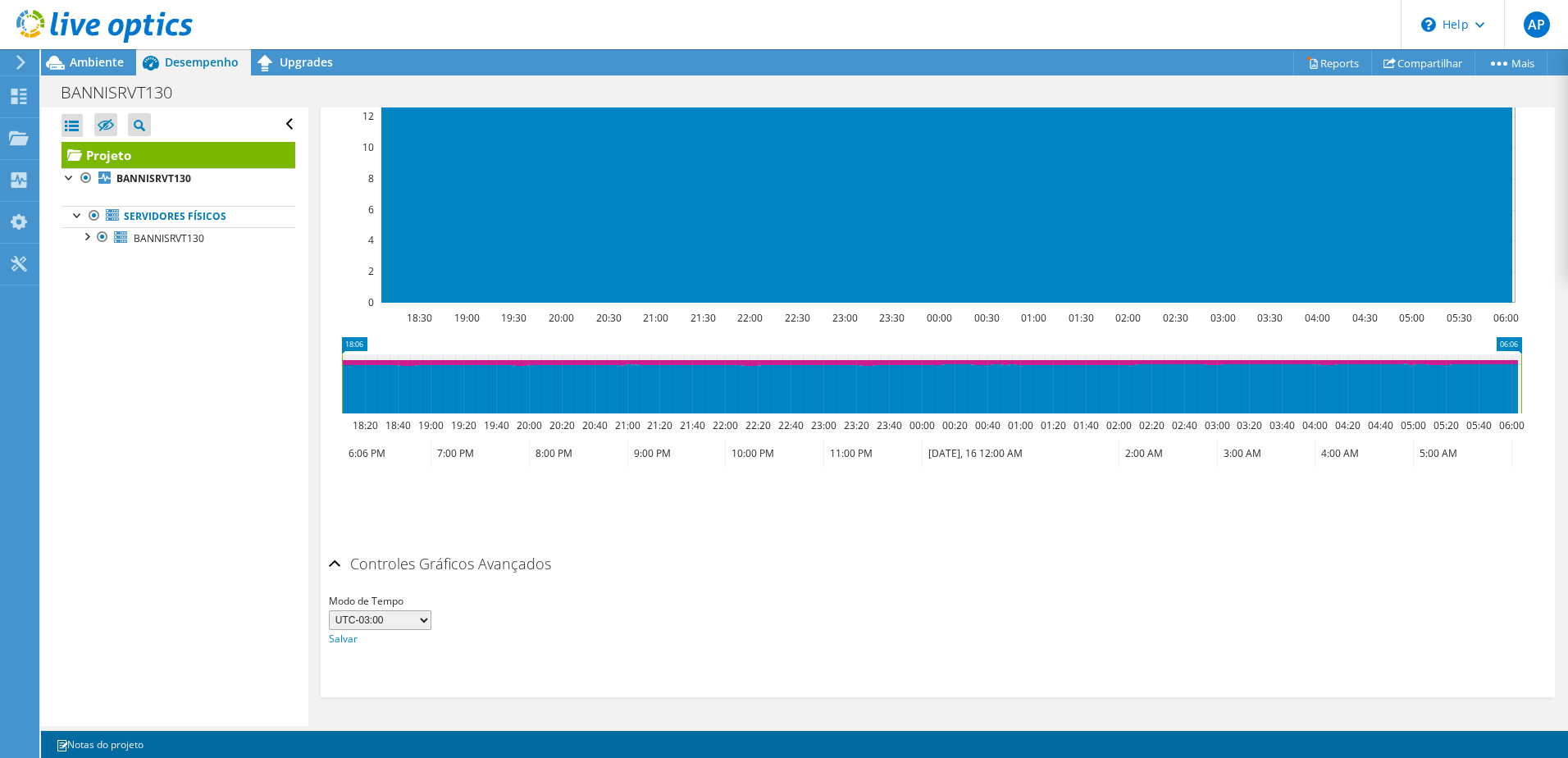
click at [426, 616] on select "UTC-12:00 UTC-11:00 UTC-10:00 UTC-09:30 UTC-09:00 UTC-08:00 UTC-07:00 UTC-06:00…" at bounding box center [380, 620] width 102 height 19
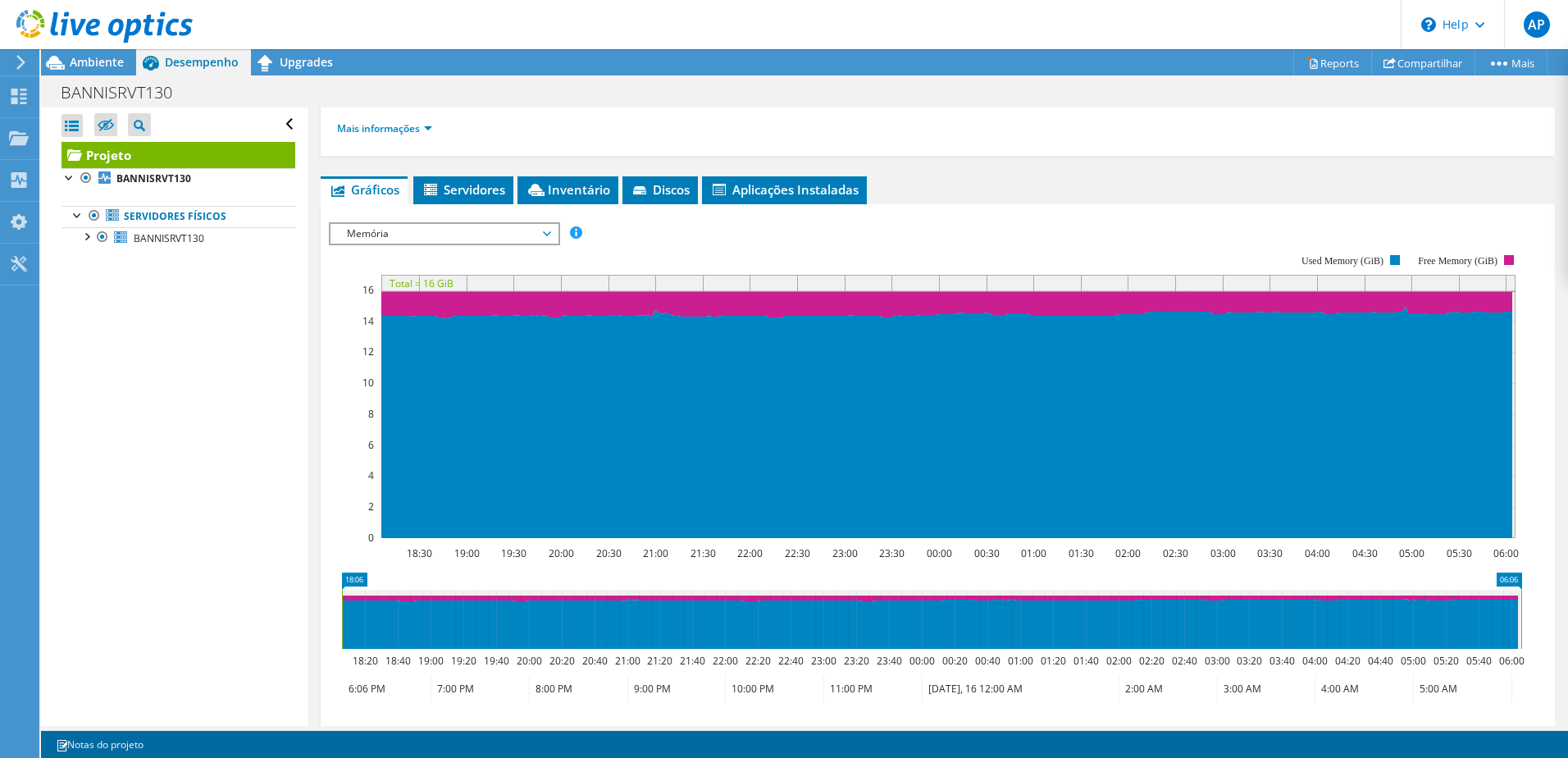
scroll to position [0, 0]
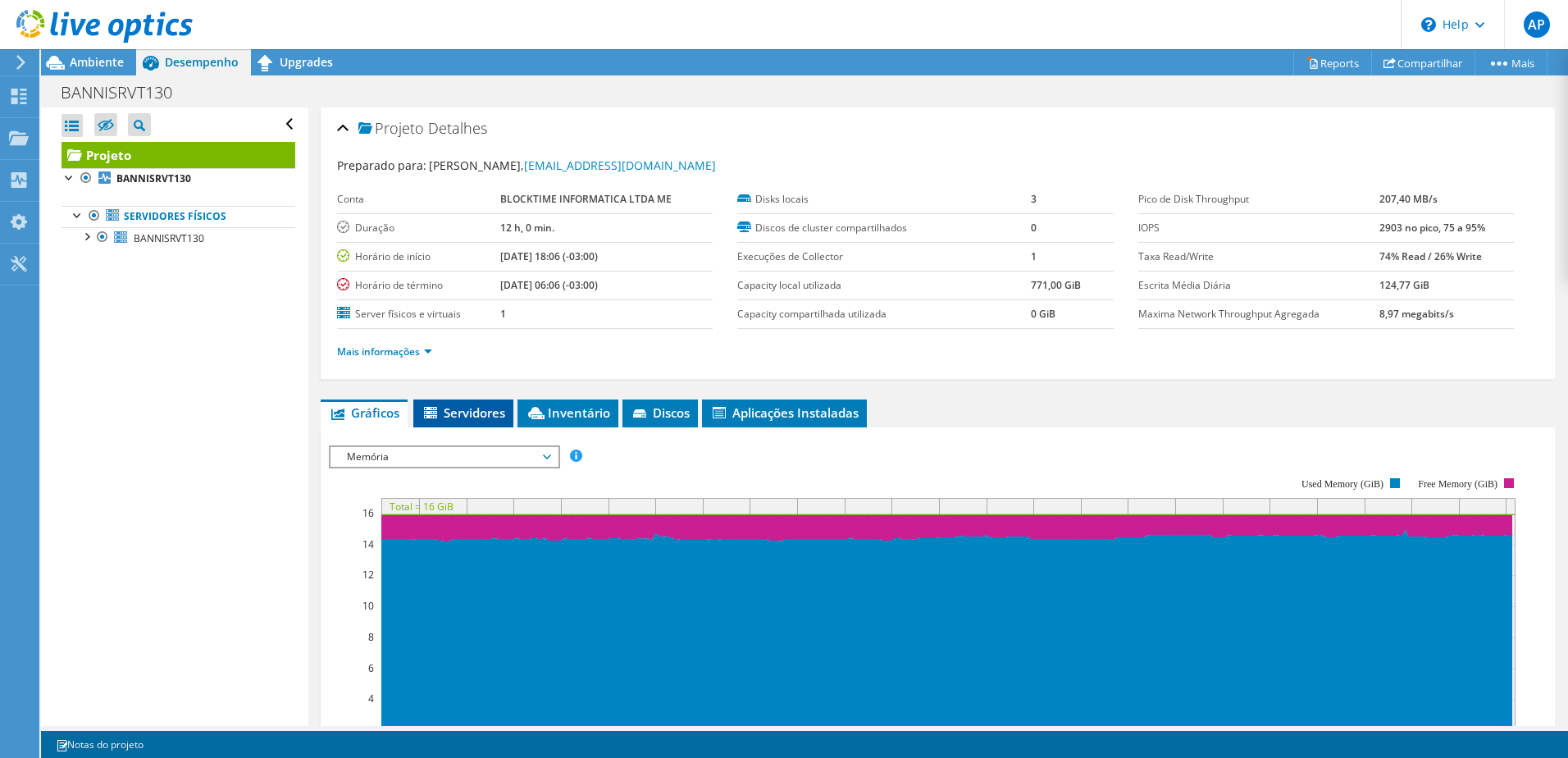
click at [472, 415] on span "Servidores" at bounding box center [462, 412] width 84 height 17
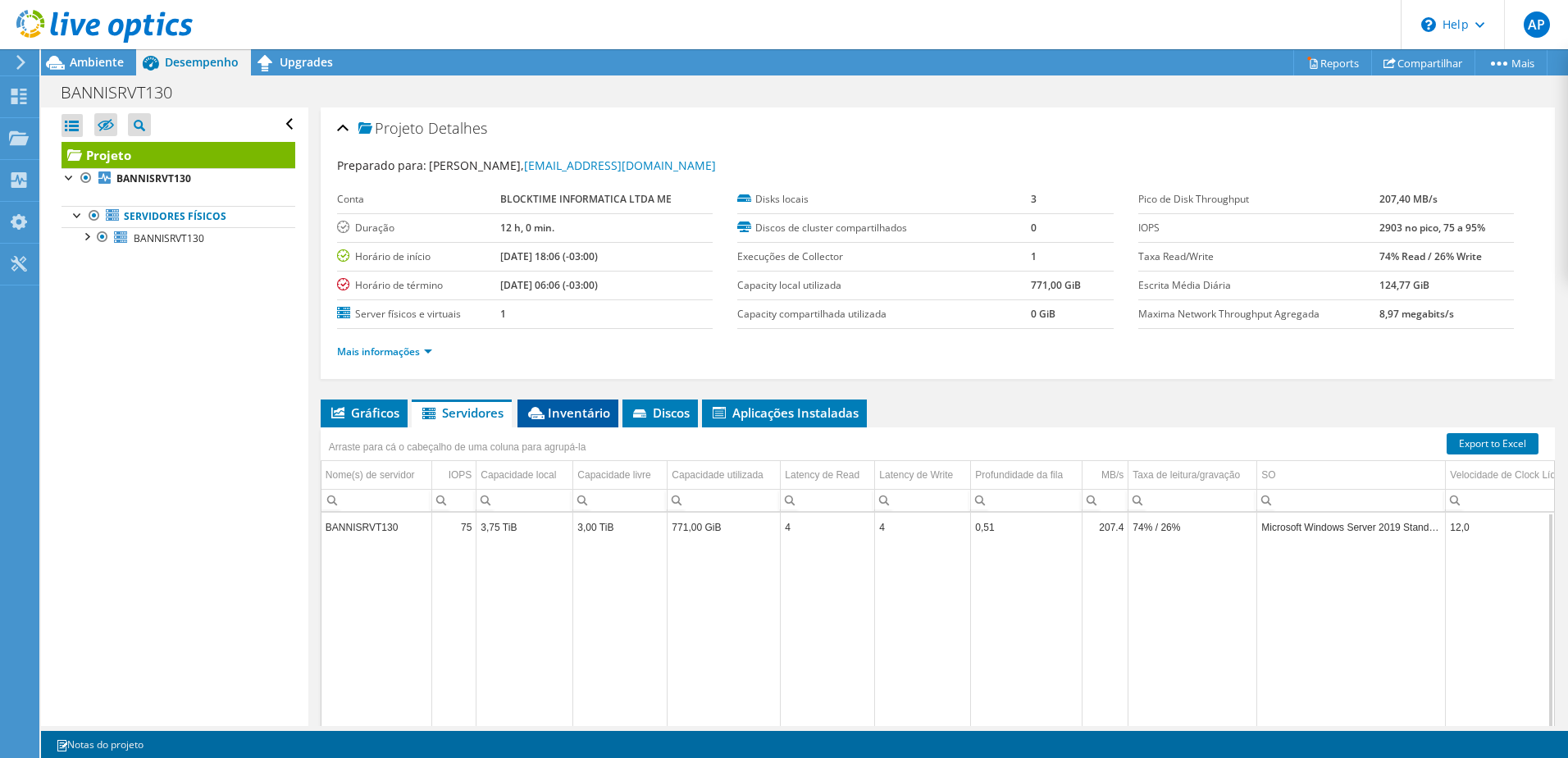
click at [596, 411] on span "Inventário" at bounding box center [568, 412] width 85 height 17
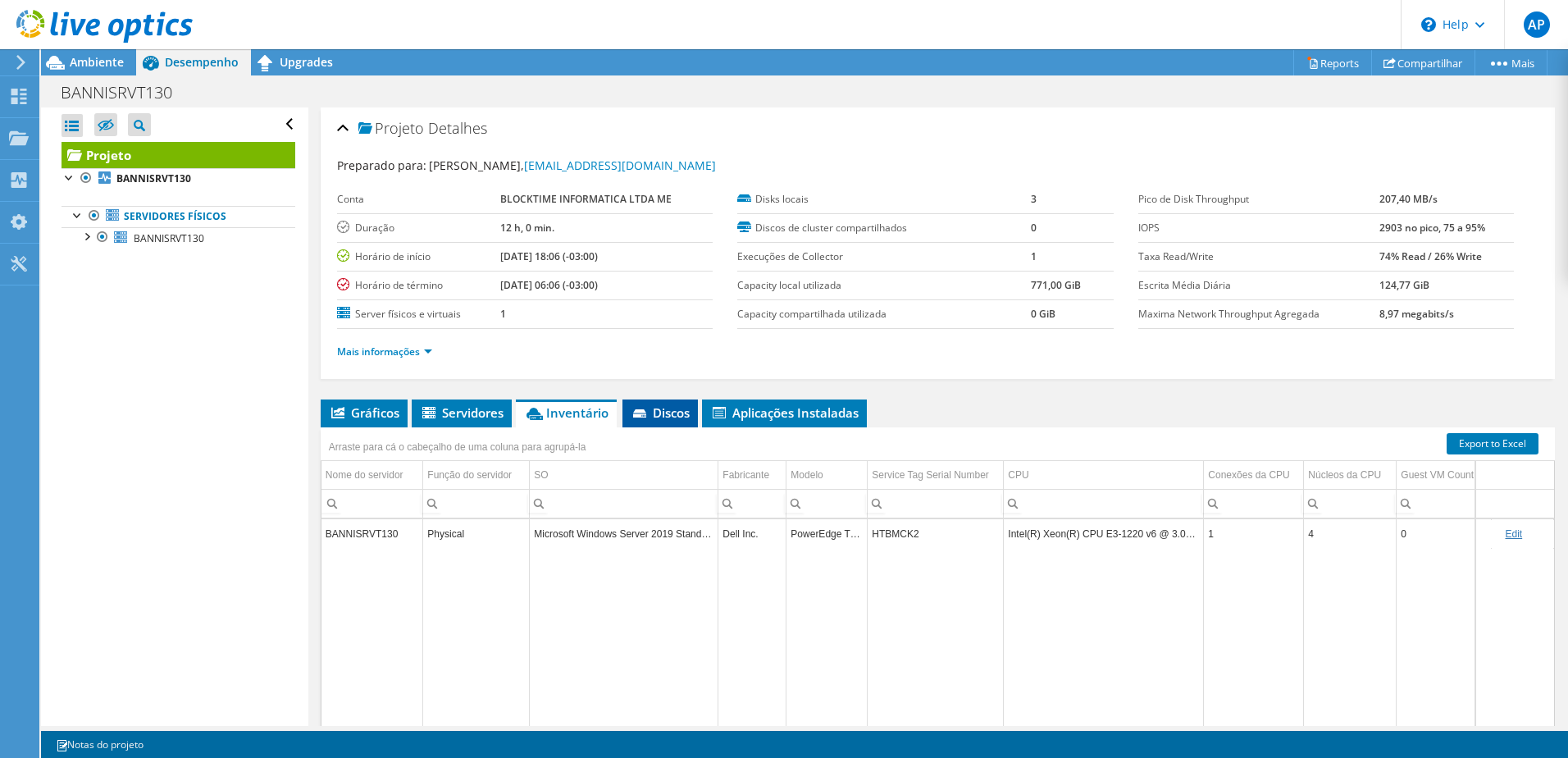
click at [669, 419] on span "Discos" at bounding box center [660, 412] width 59 height 17
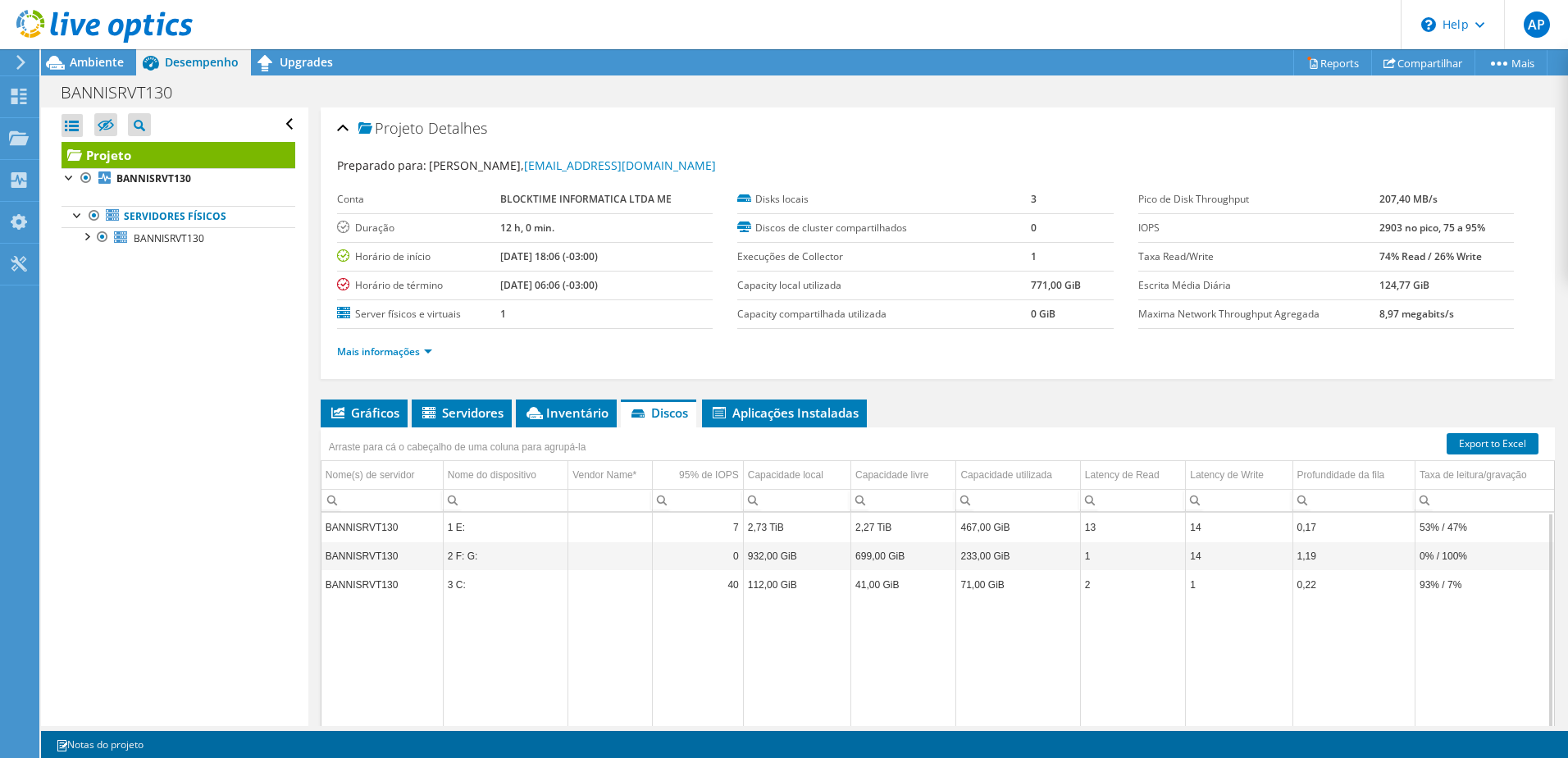
click at [711, 590] on td "40" at bounding box center [698, 584] width 90 height 29
click at [755, 412] on span "Aplicações Instaladas" at bounding box center [784, 412] width 148 height 17
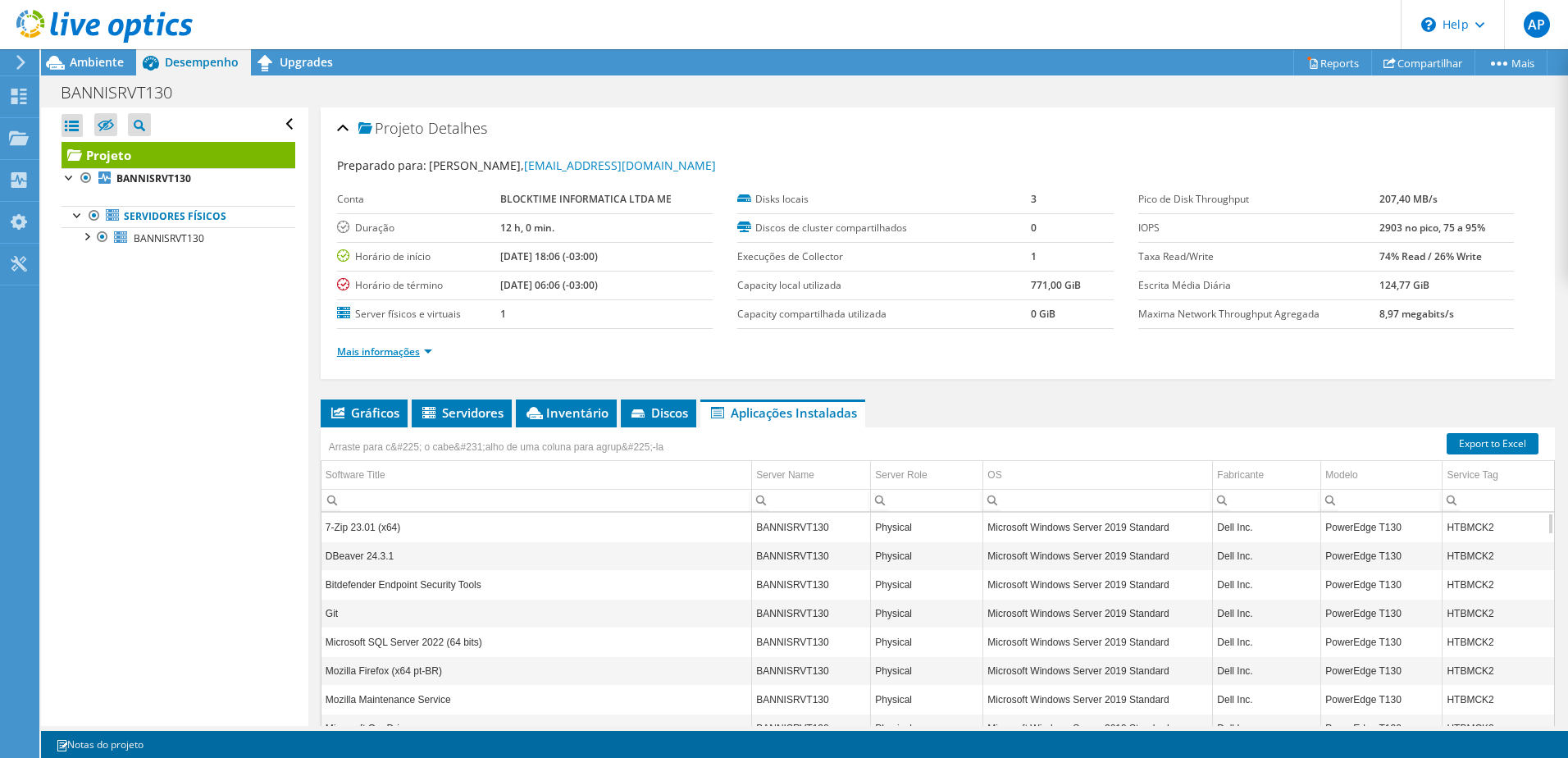
click at [413, 349] on link "Mais informações" at bounding box center [385, 352] width 95 height 14
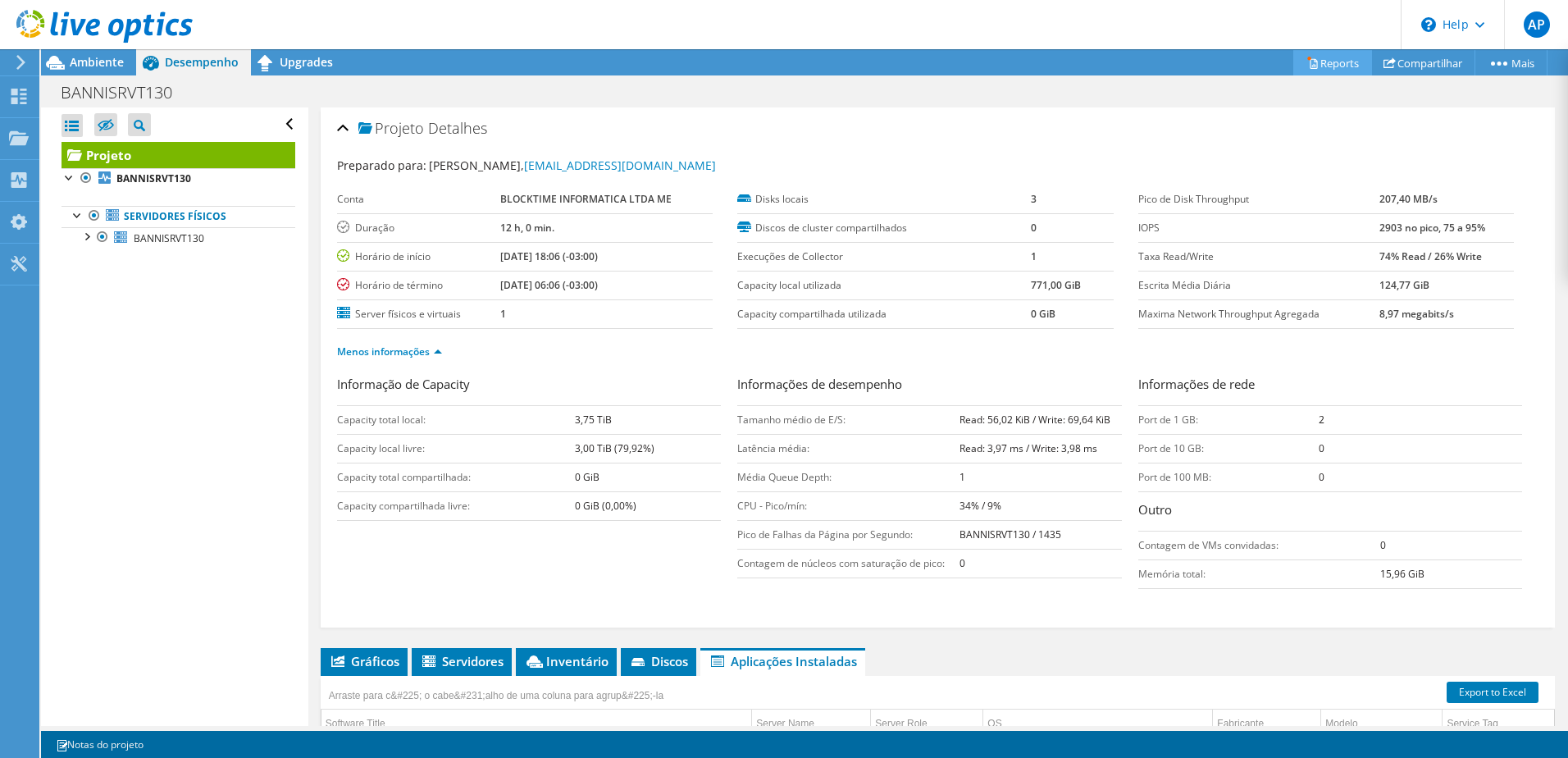
click at [1329, 65] on link "Reports" at bounding box center [1332, 63] width 78 height 26
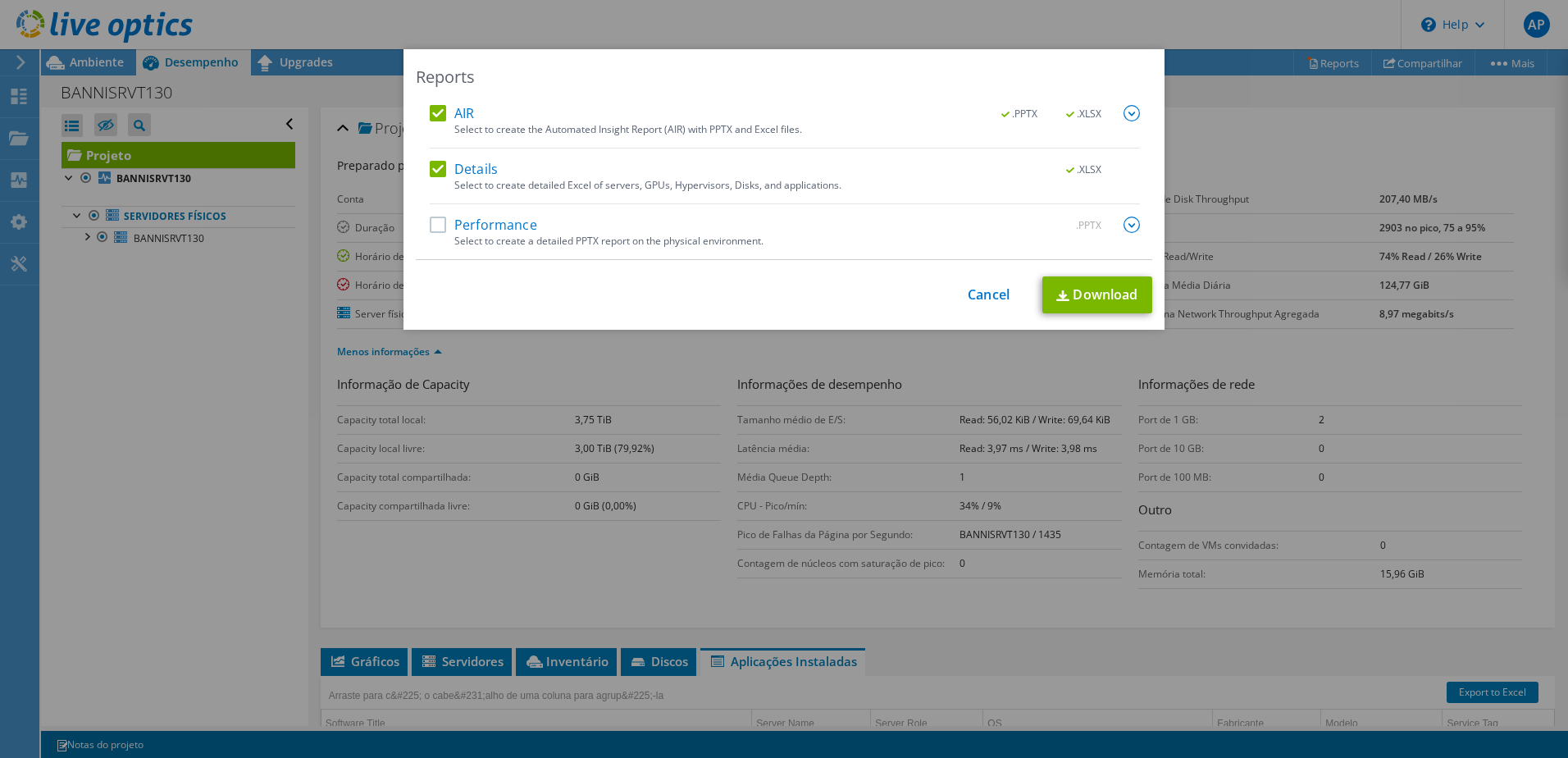
click at [1123, 230] on img at bounding box center [1131, 225] width 17 height 17
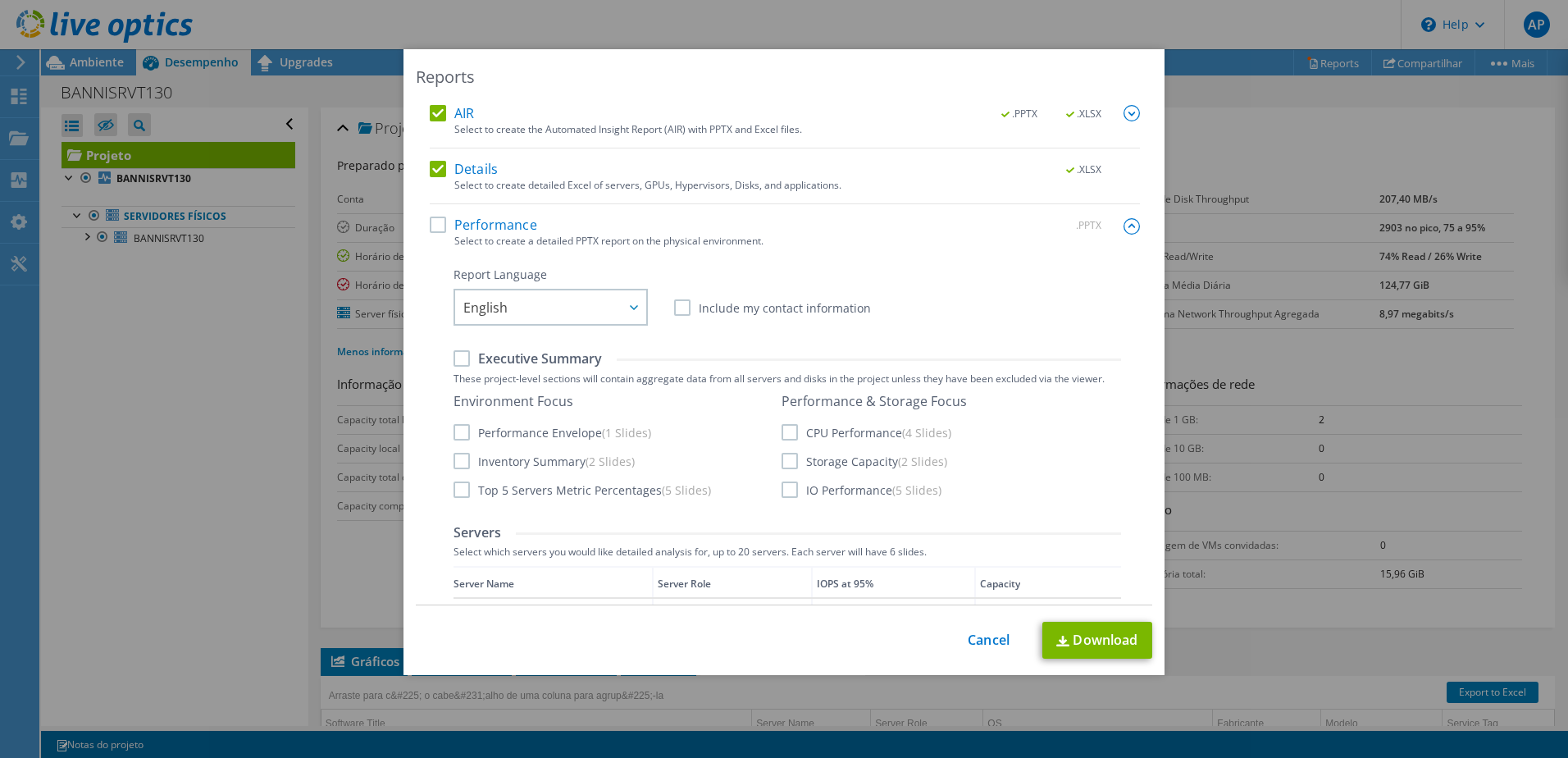
click at [435, 229] on label "Performance" at bounding box center [484, 225] width 107 height 17
click at [0, 0] on input "Performance" at bounding box center [0, 0] width 0 height 0
click at [498, 304] on span "English" at bounding box center [485, 311] width 44 height 26
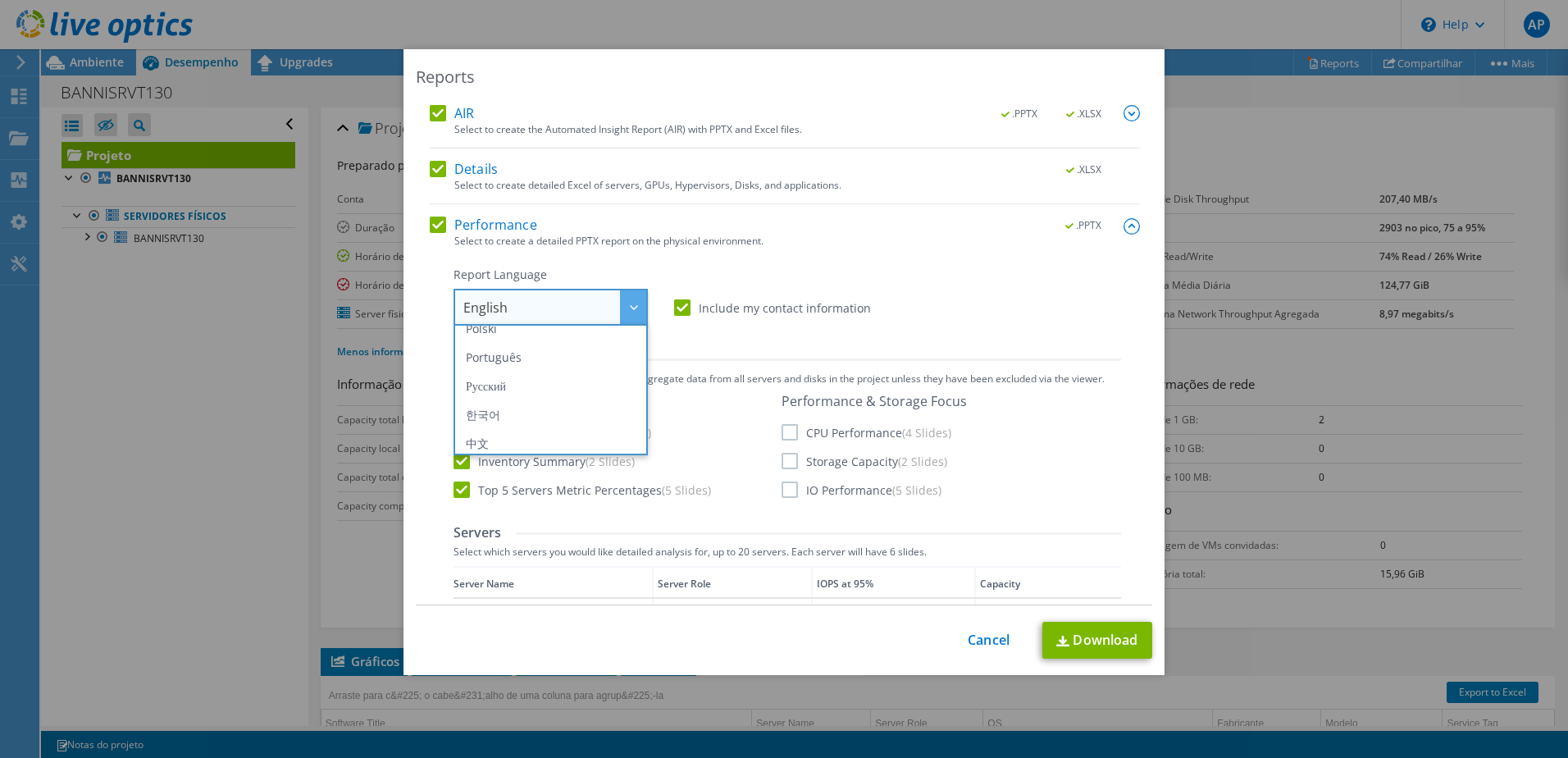
scroll to position [129, 0]
click at [568, 388] on li "Português" at bounding box center [550, 386] width 186 height 29
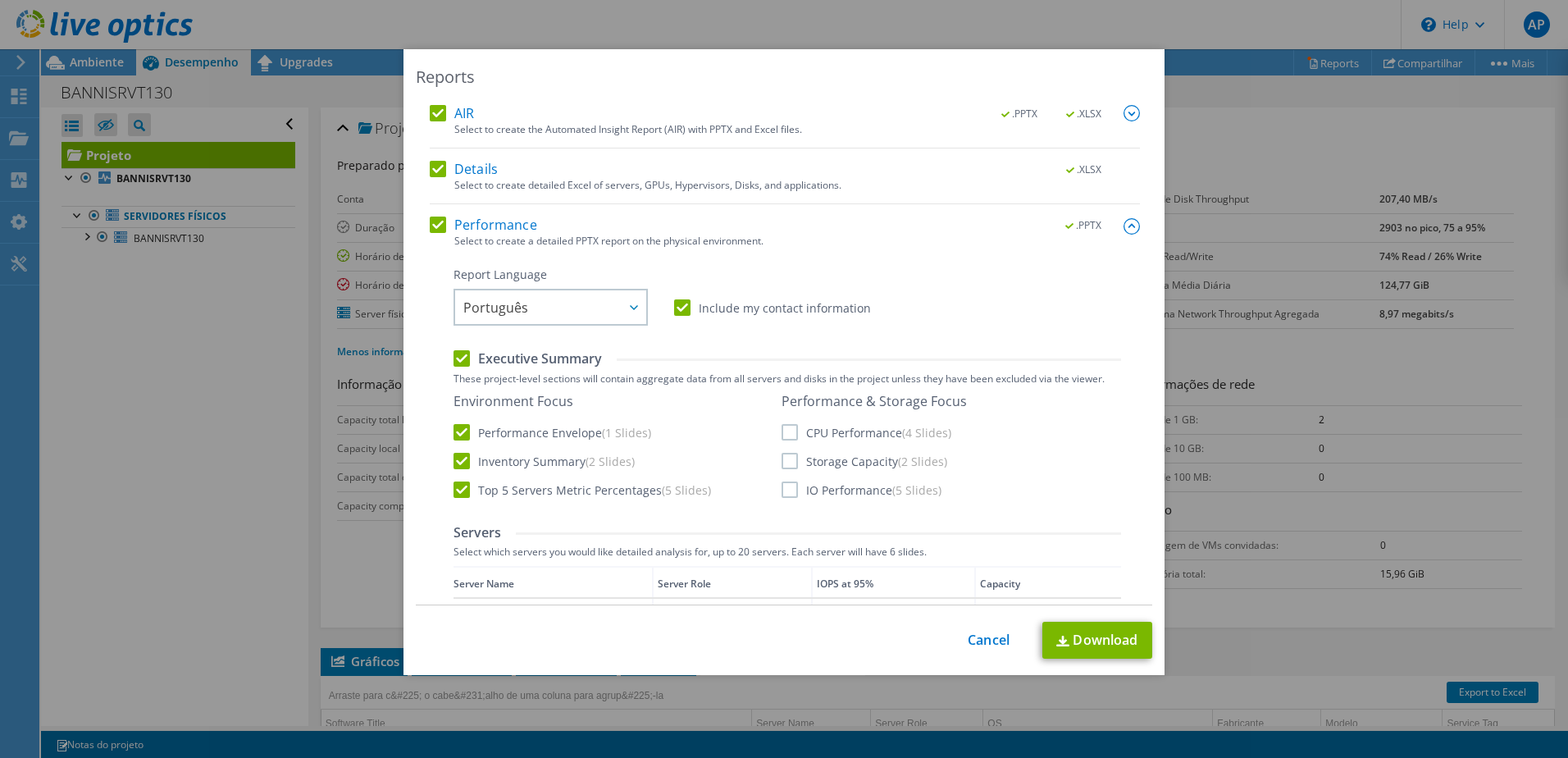
click at [681, 308] on label "Include my contact information" at bounding box center [772, 308] width 196 height 17
click at [0, 0] on input "Include my contact information" at bounding box center [0, 0] width 0 height 0
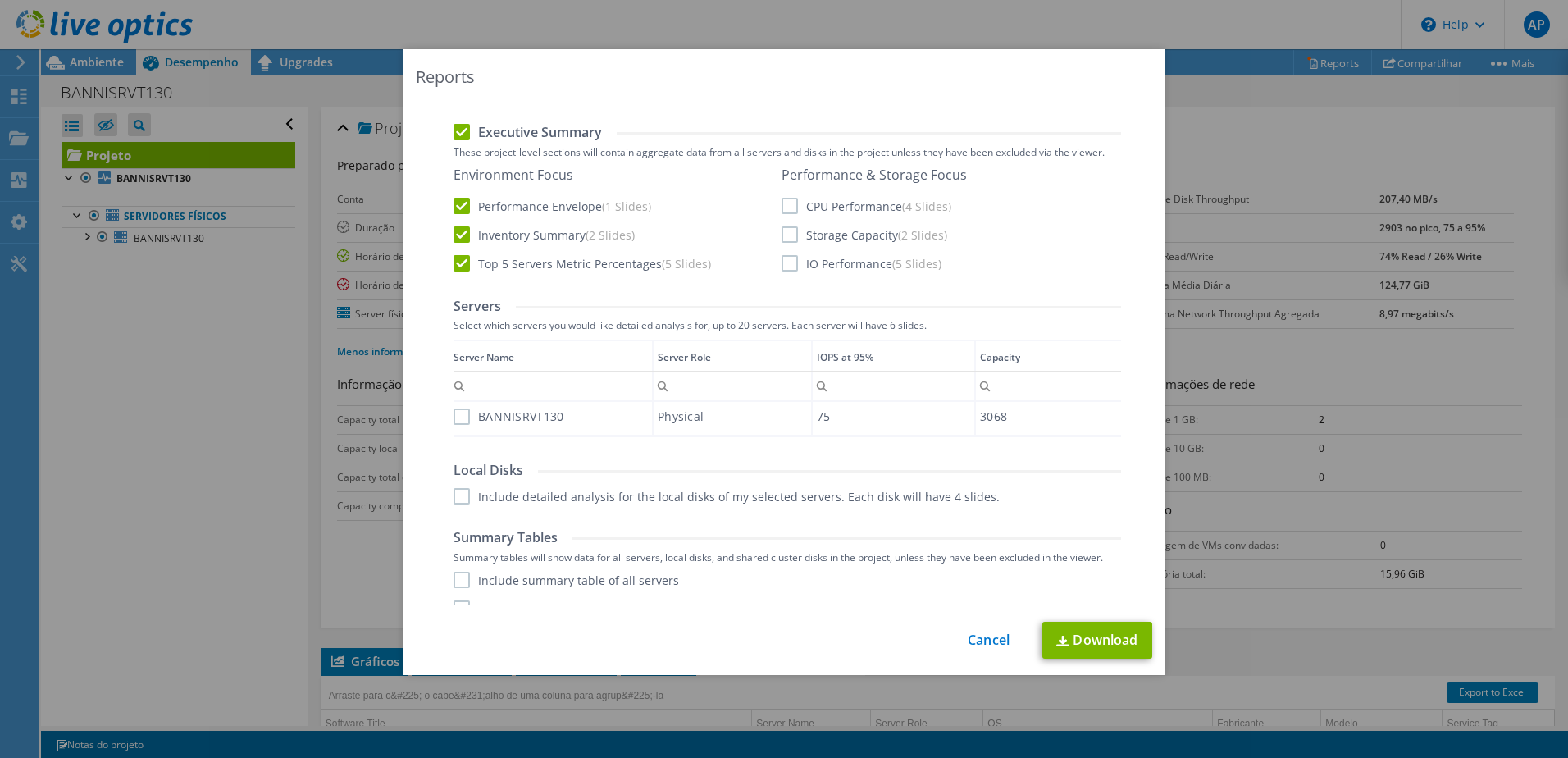
scroll to position [164, 0]
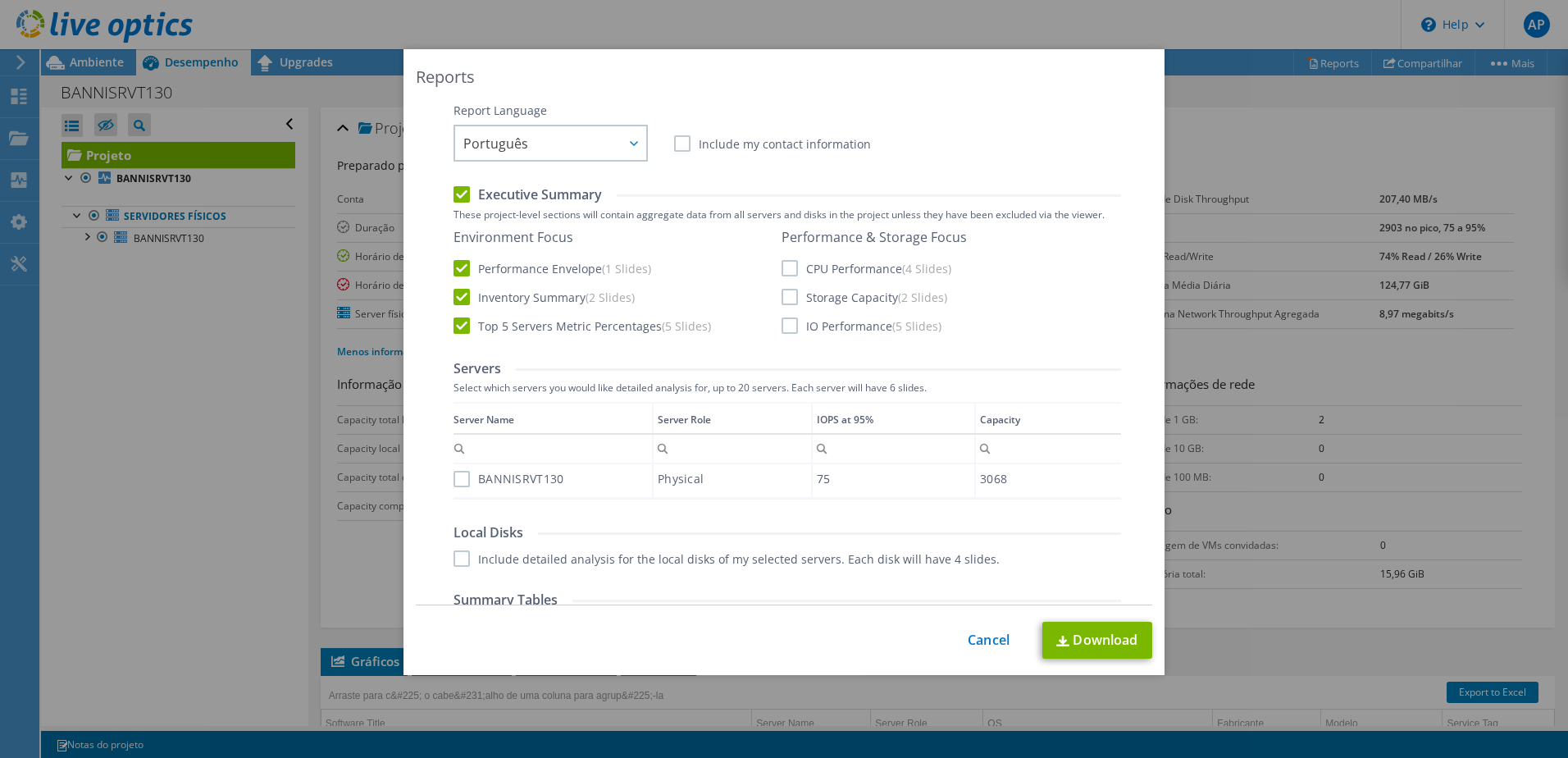
click at [454, 487] on div "BANNISRVT130" at bounding box center [552, 479] width 198 height 29
click at [457, 479] on label "BANNISRVT130" at bounding box center [508, 479] width 110 height 17
click at [0, 0] on input "BANNISRVT130" at bounding box center [0, 0] width 0 height 0
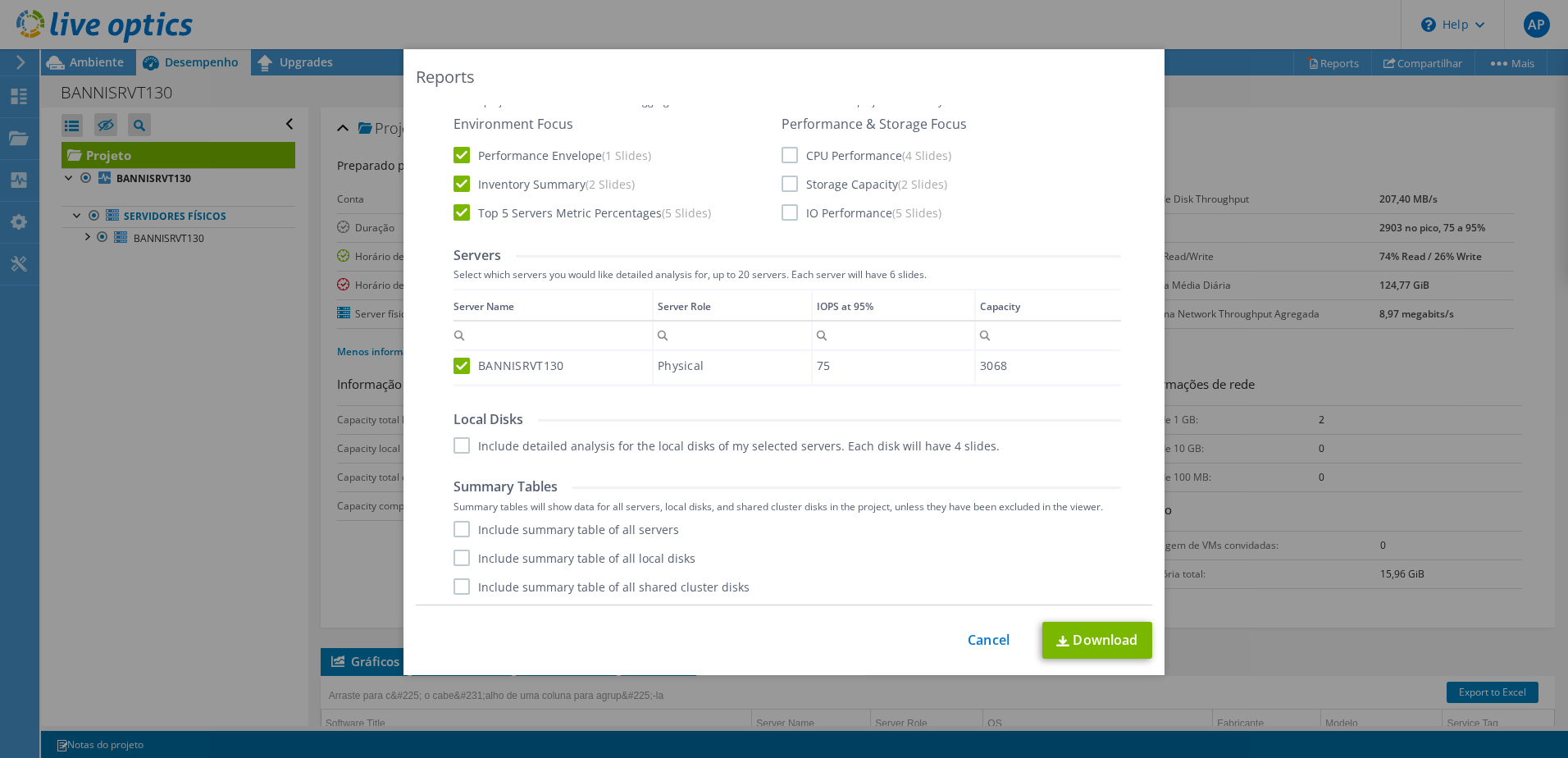
scroll to position [279, 0]
click at [457, 445] on label "Include detailed analysis for the local disks of my selected servers. Each disk…" at bounding box center [727, 442] width 546 height 17
click at [0, 0] on input "Include detailed analysis for the local disks of my selected servers. Each disk…" at bounding box center [0, 0] width 0 height 0
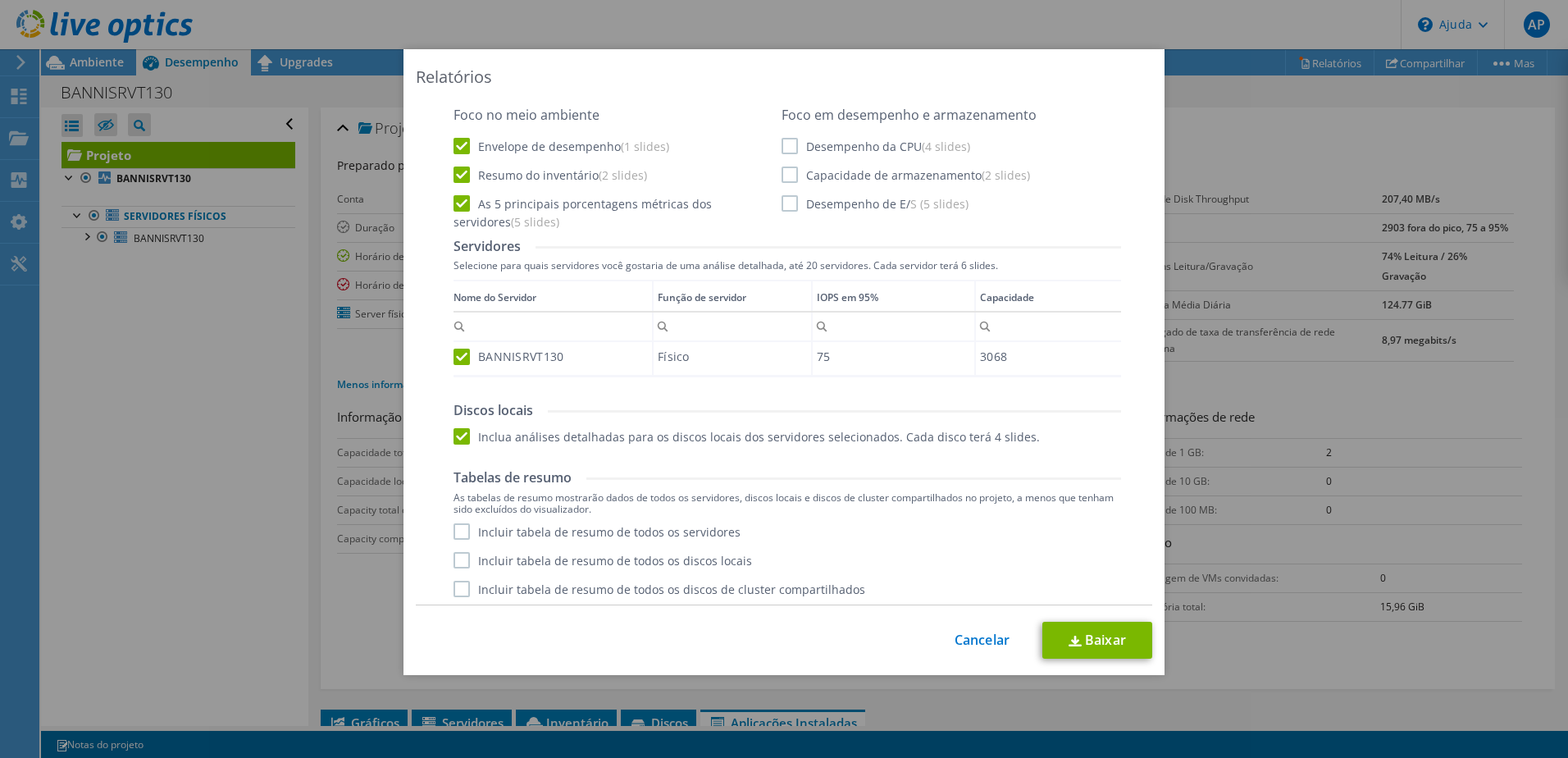
scroll to position [302, 0]
click at [692, 531] on label "Incluir tabela de resumo de todos os servidores" at bounding box center [597, 526] width 287 height 17
click at [0, 0] on input "Incluir tabela de resumo de todos os servidores" at bounding box center [0, 0] width 0 height 0
click at [685, 555] on label "Incluir tabela de resumo de todos os discos locais" at bounding box center [603, 555] width 299 height 17
click at [0, 0] on input "Incluir tabela de resumo de todos os discos locais" at bounding box center [0, 0] width 0 height 0
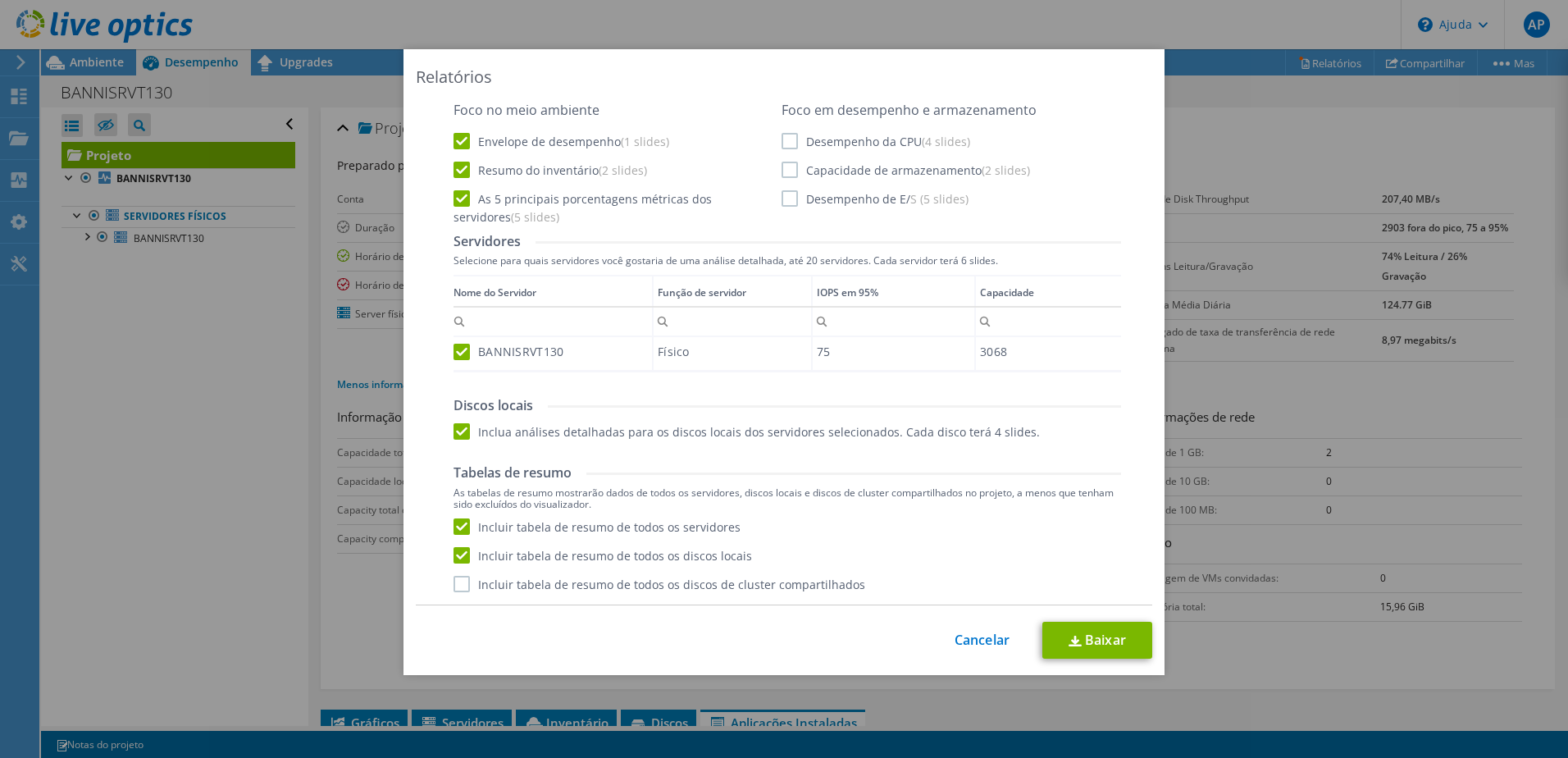
click at [674, 583] on label "Incluir tabela de resumo de todos os discos de cluster compartilhados" at bounding box center [659, 583] width 411 height 17
click at [0, 0] on input "Incluir tabela de resumo de todos os discos de cluster compartilhados" at bounding box center [0, 0] width 0 height 0
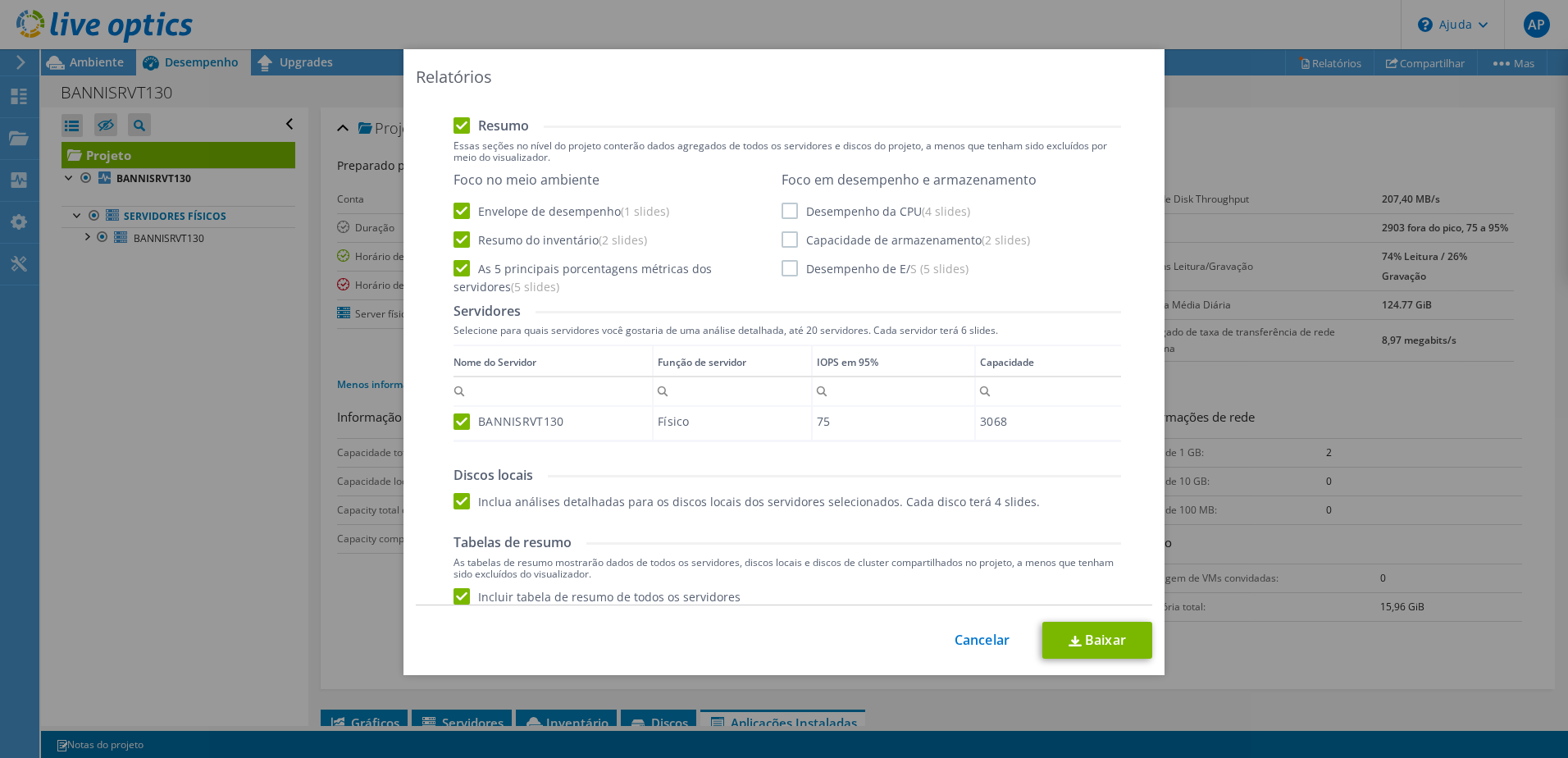
scroll to position [138, 0]
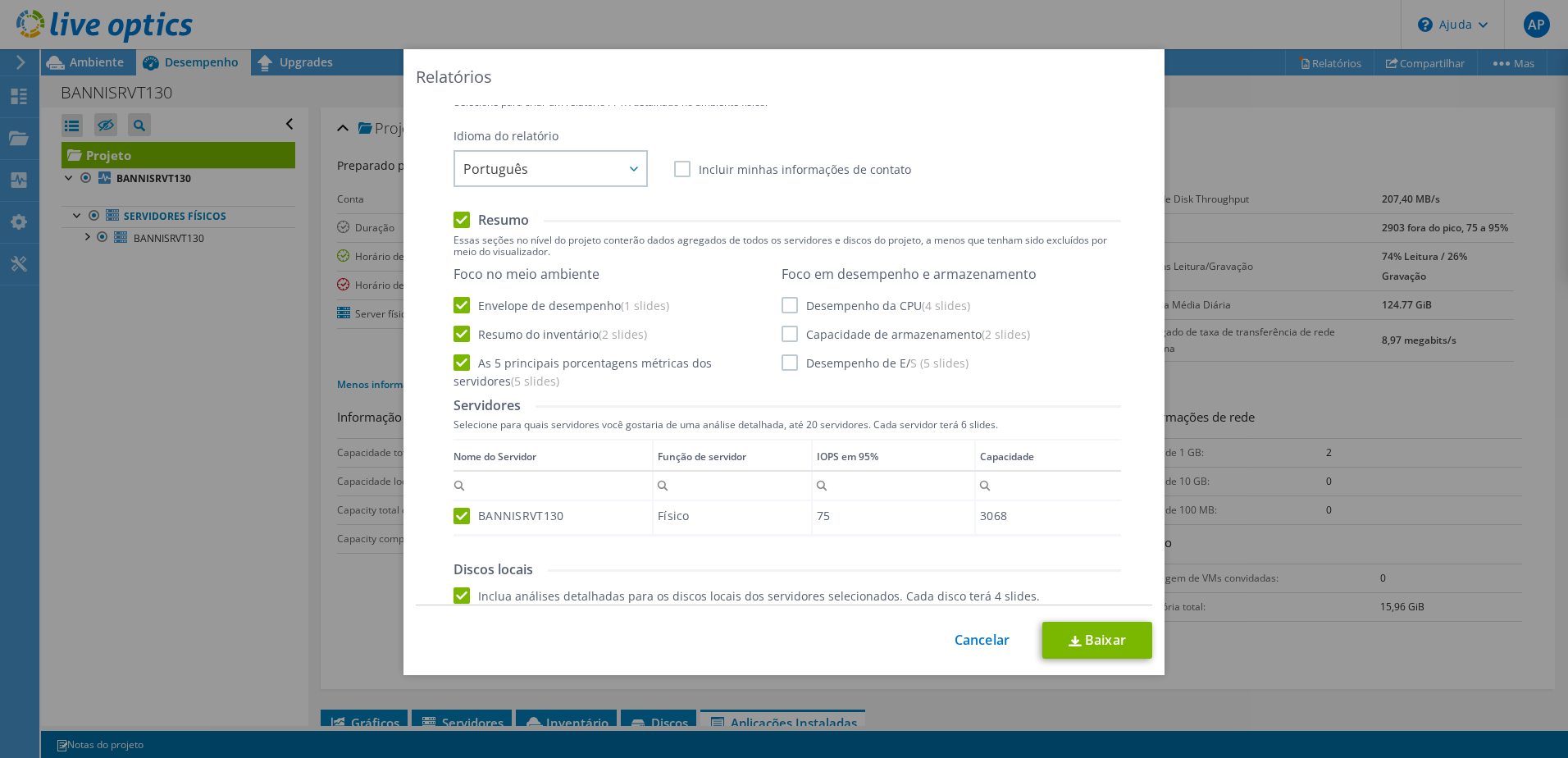
click at [854, 372] on div "Foco no meio ambiente Envelope de desempenho (1 slides) Resumo do inventário (2…" at bounding box center [788, 319] width 668 height 107
click at [854, 364] on label "Desempenho de E/ S (5 slides)" at bounding box center [875, 362] width 187 height 17
click at [0, 0] on input "Desempenho de E/ S (5 slides)" at bounding box center [0, 0] width 0 height 0
click at [846, 339] on label "Capacidade de armazenamento (2 slides)" at bounding box center [906, 334] width 248 height 17
click at [0, 0] on input "Capacidade de armazenamento (2 slides)" at bounding box center [0, 0] width 0 height 0
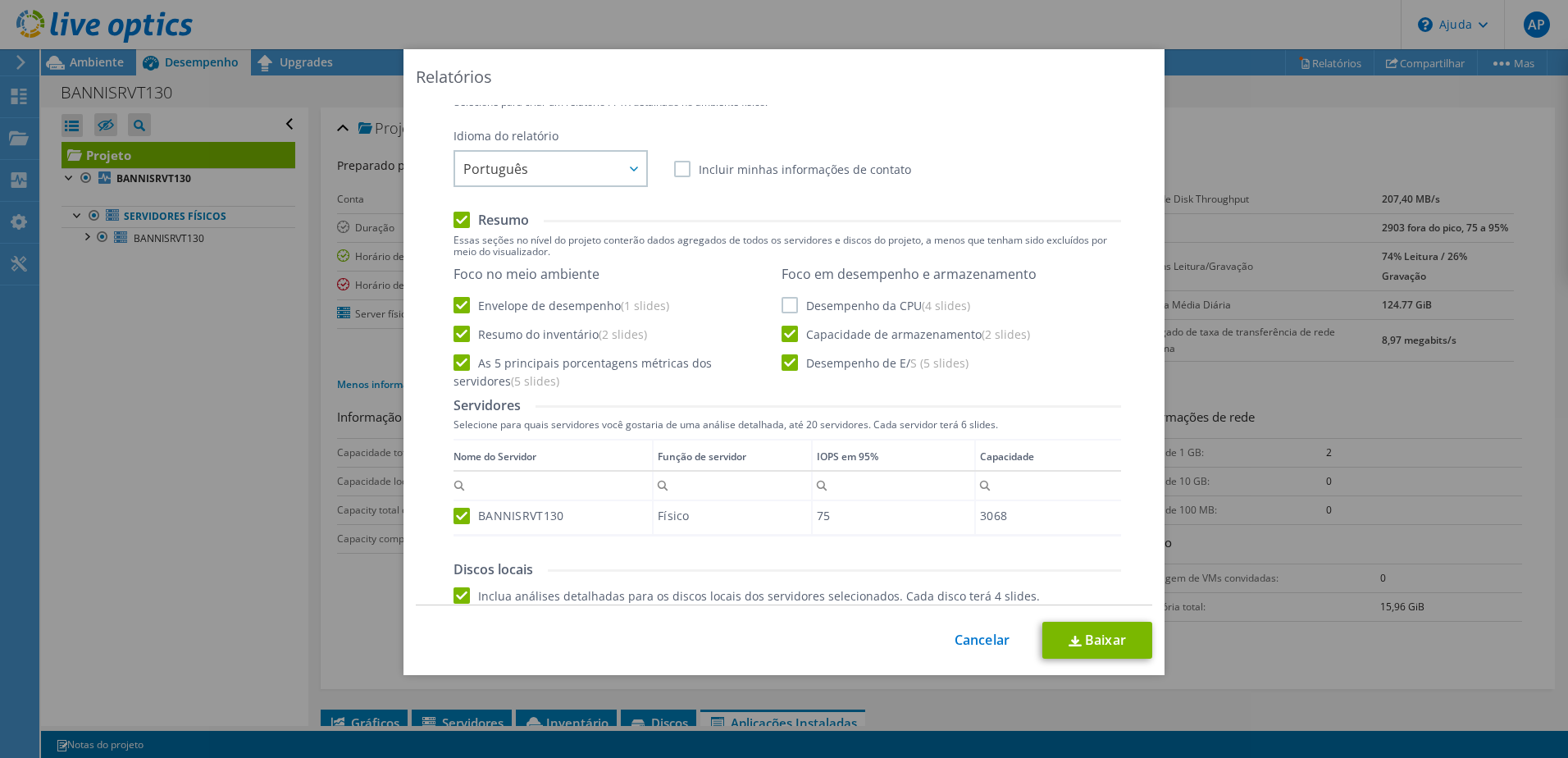
click at [839, 305] on label "Desempenho da CPU (4 slides)" at bounding box center [876, 305] width 189 height 17
click at [0, 0] on input "Desempenho da CPU (4 slides)" at bounding box center [0, 0] width 0 height 0
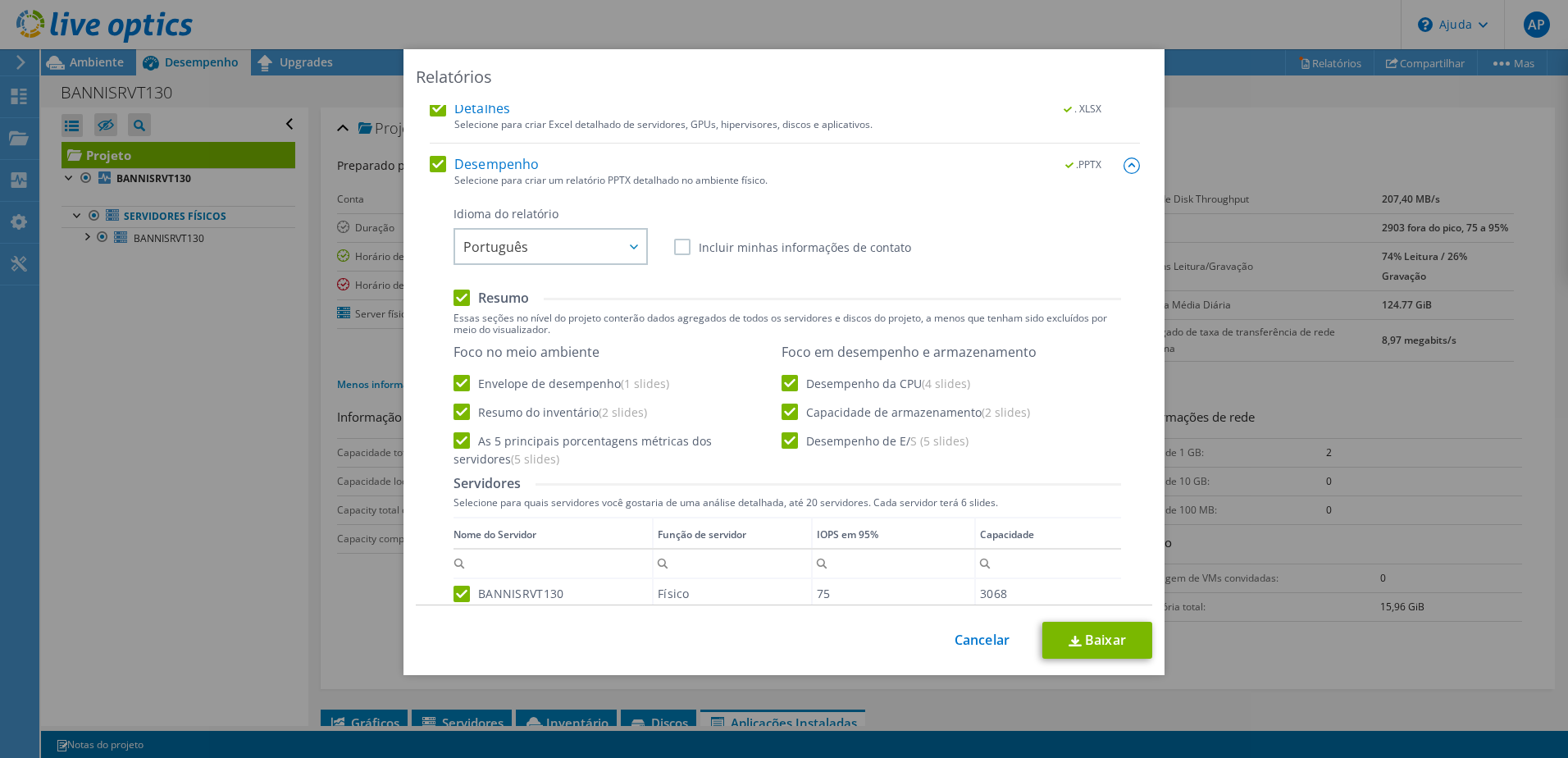
scroll to position [0, 0]
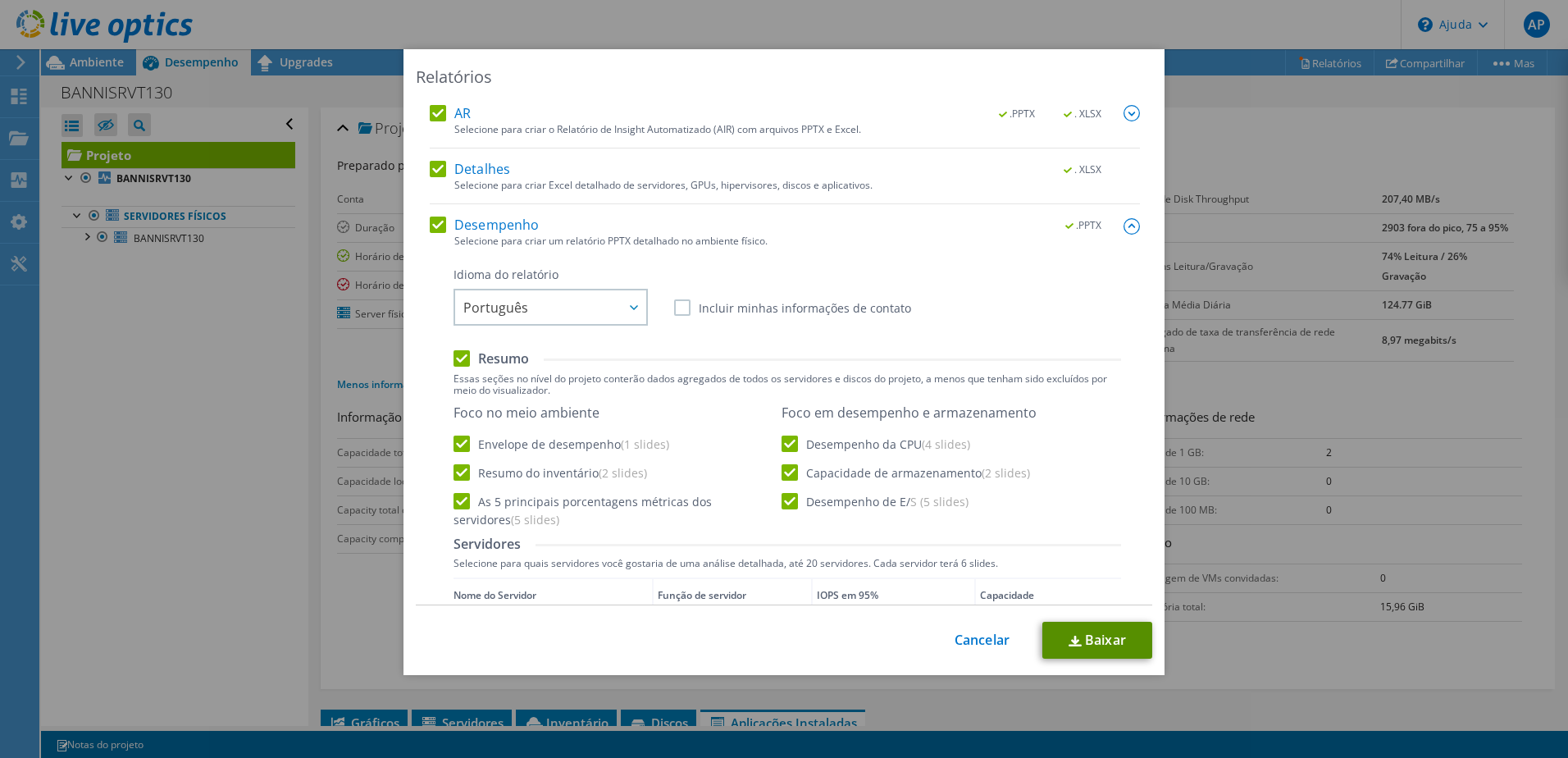
click at [1091, 630] on link "Baixar" at bounding box center [1097, 641] width 110 height 37
click at [967, 639] on link "Cancelar" at bounding box center [981, 641] width 55 height 16
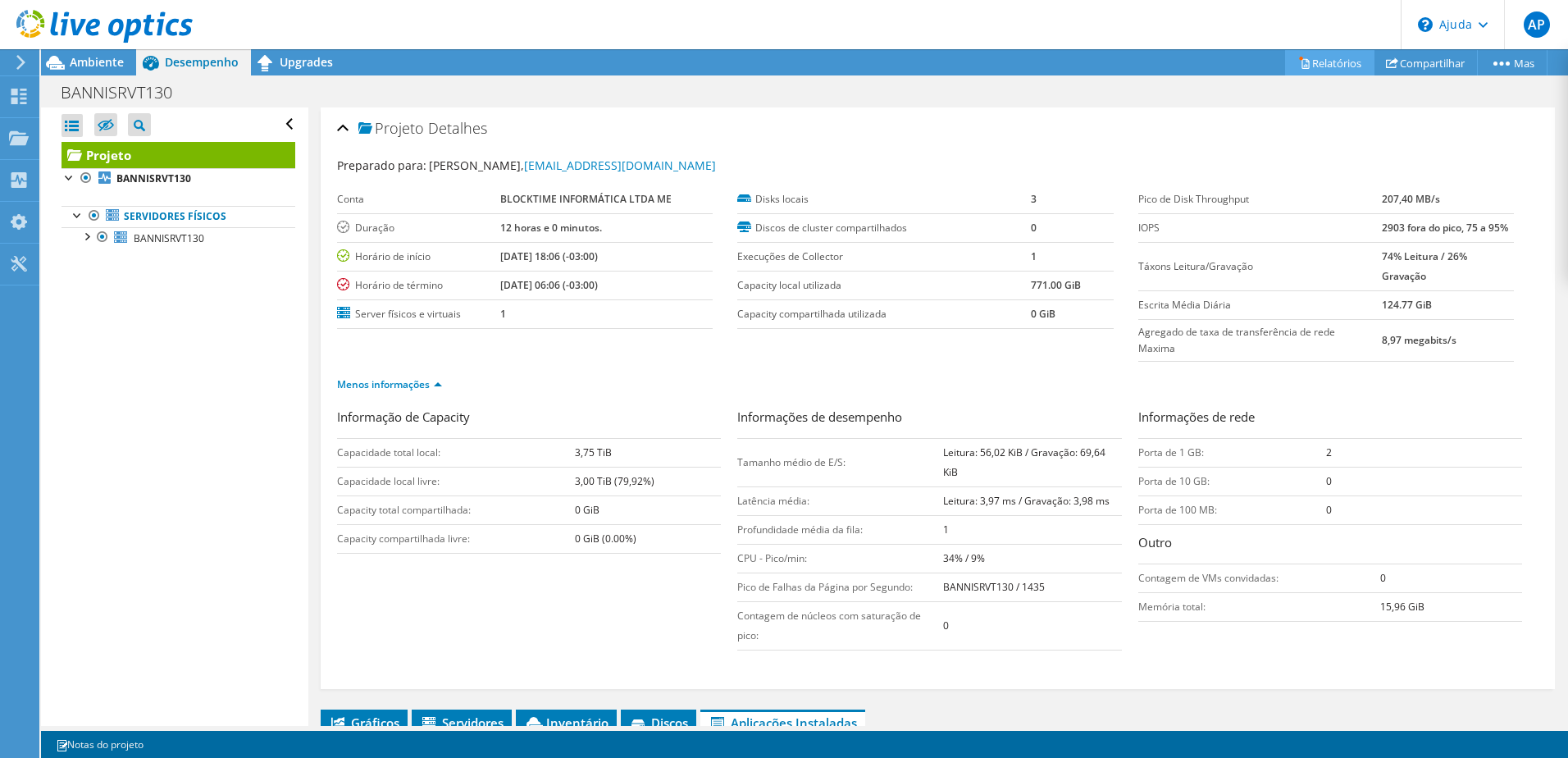
click at [1353, 64] on font "Relatórios" at bounding box center [1336, 63] width 49 height 15
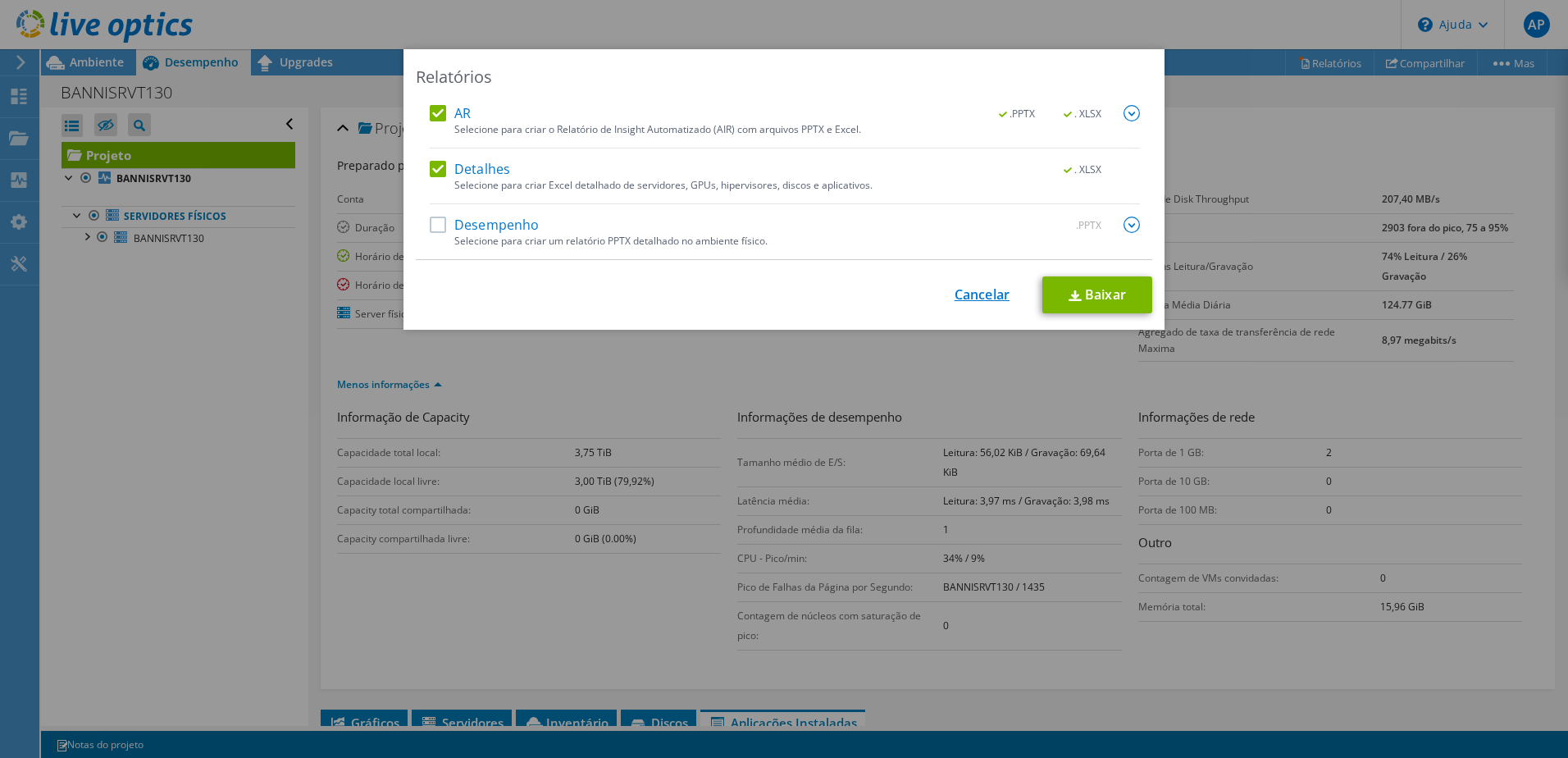
click at [963, 298] on link "Cancelar" at bounding box center [981, 295] width 55 height 16
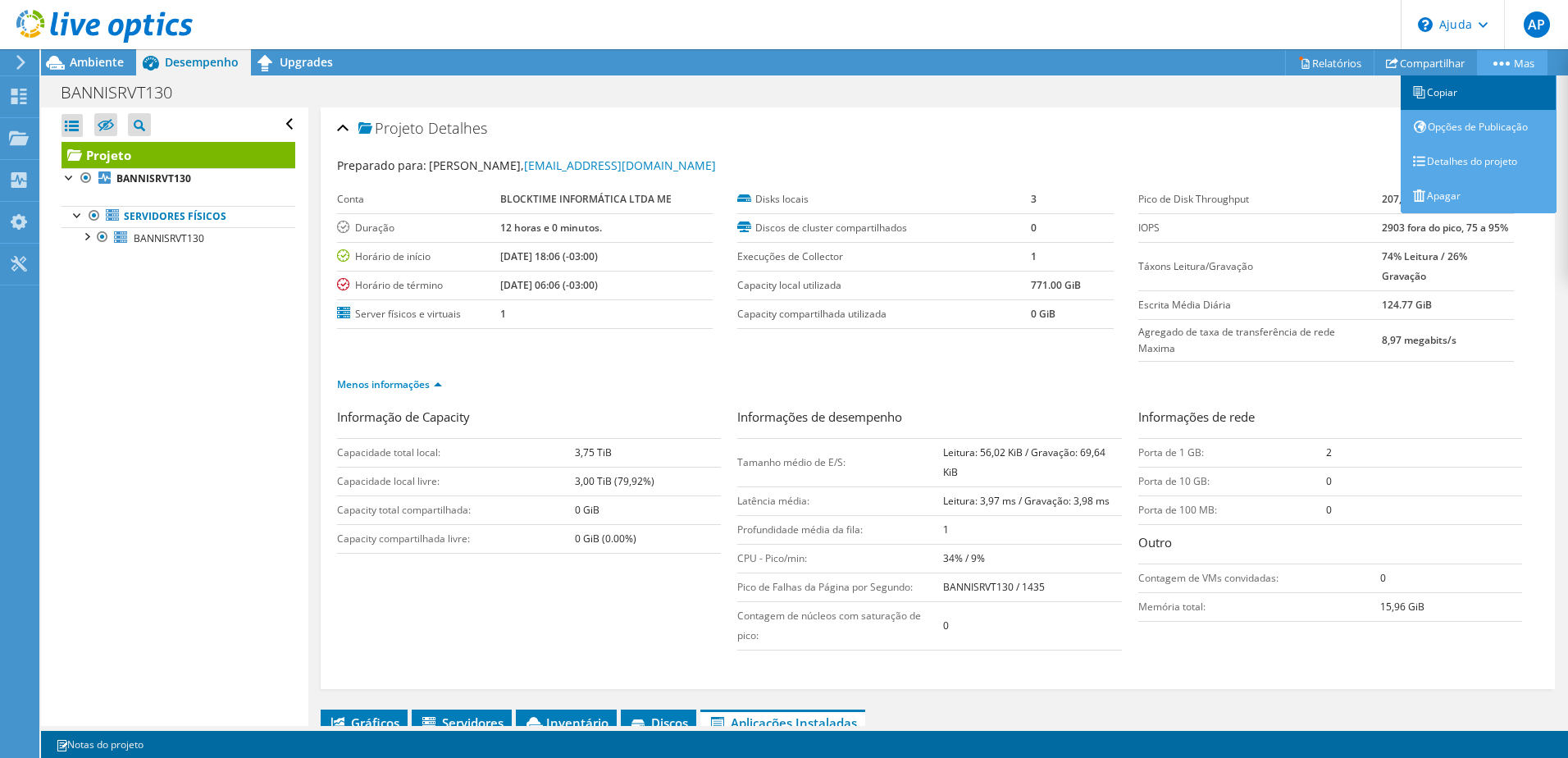
click at [1511, 96] on link "Copiar" at bounding box center [1478, 93] width 156 height 34
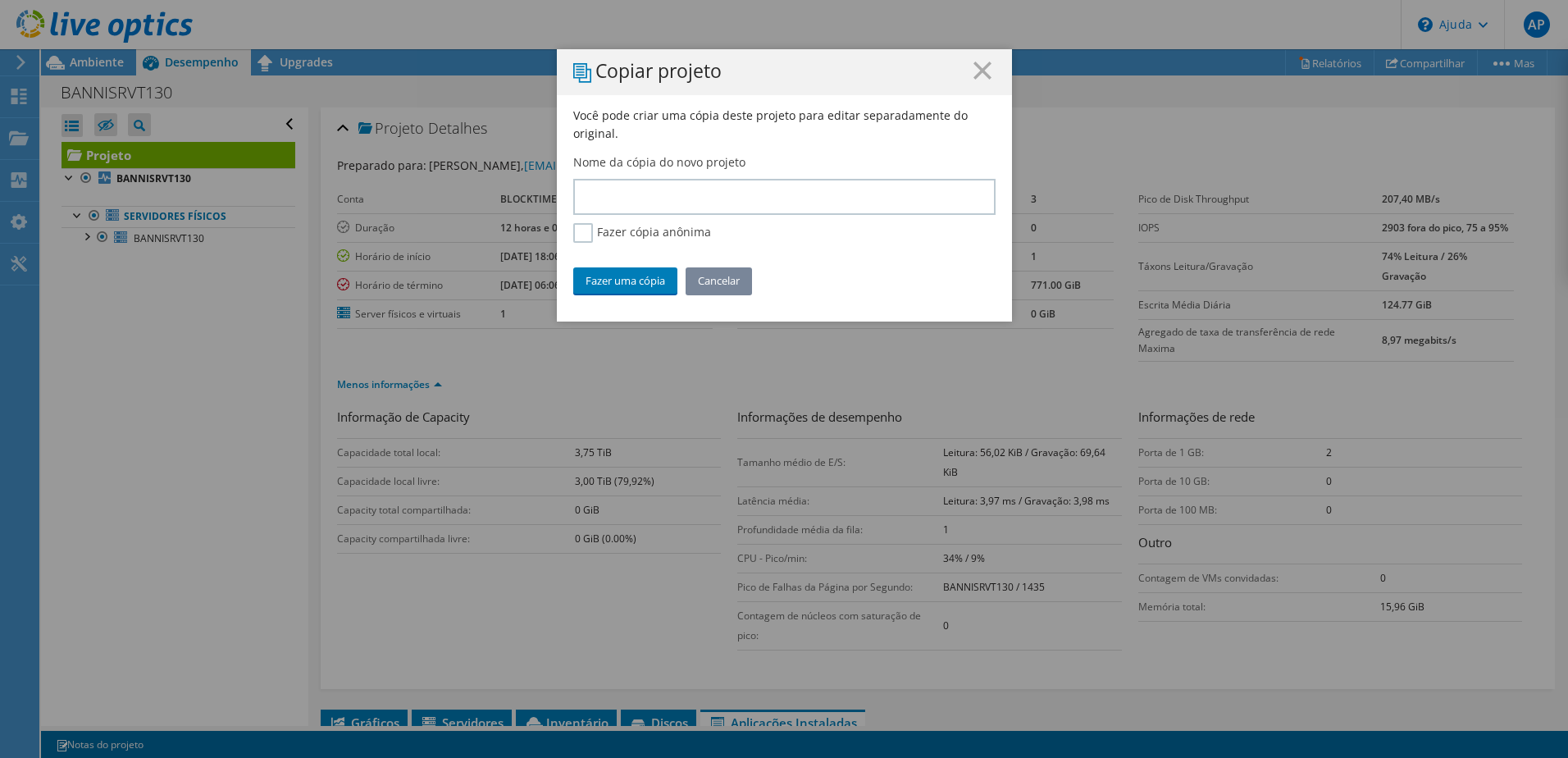
click at [721, 283] on link "Cancelar" at bounding box center [718, 280] width 66 height 26
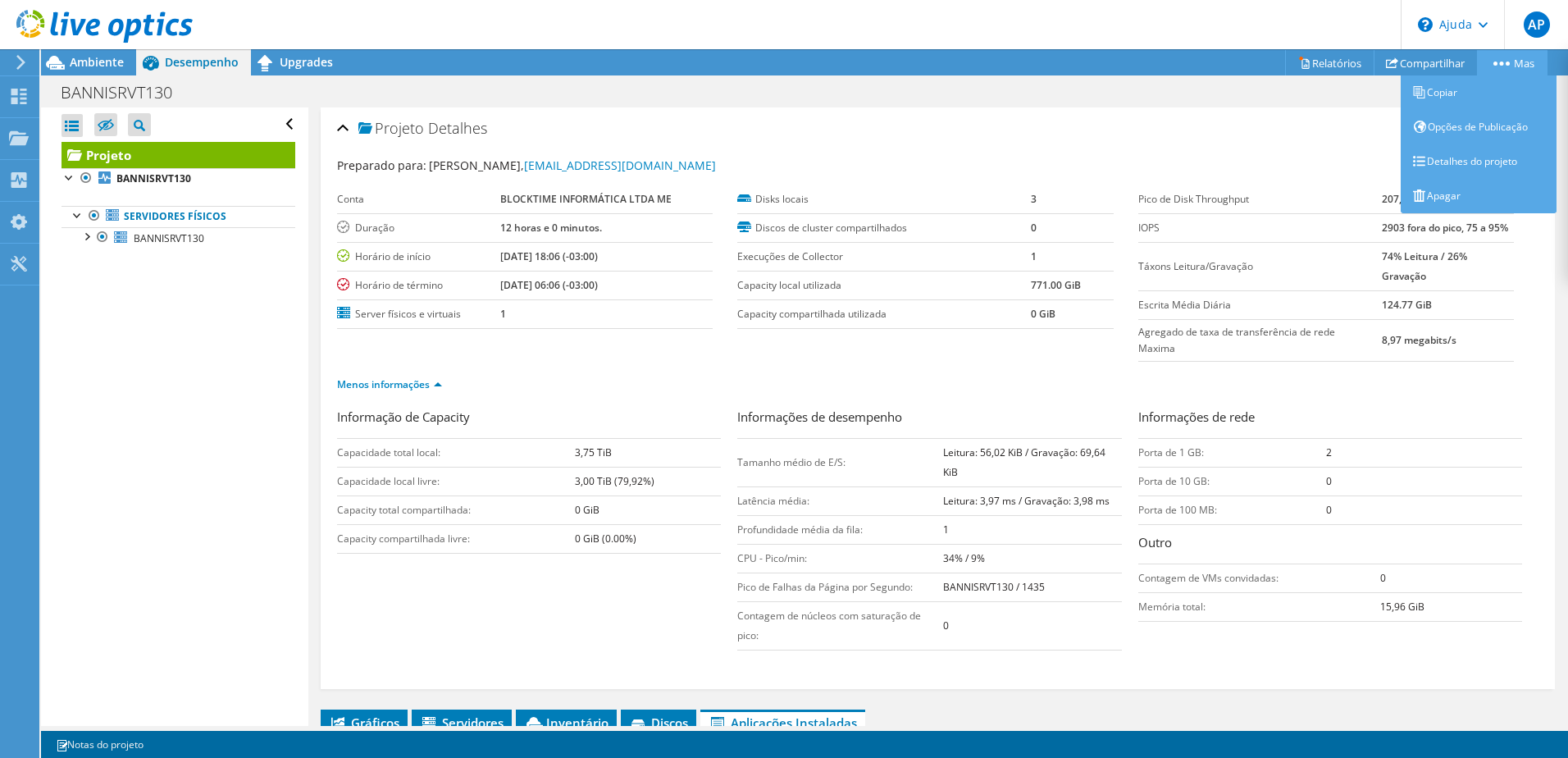
click at [1508, 63] on link "Mas" at bounding box center [1512, 63] width 70 height 26
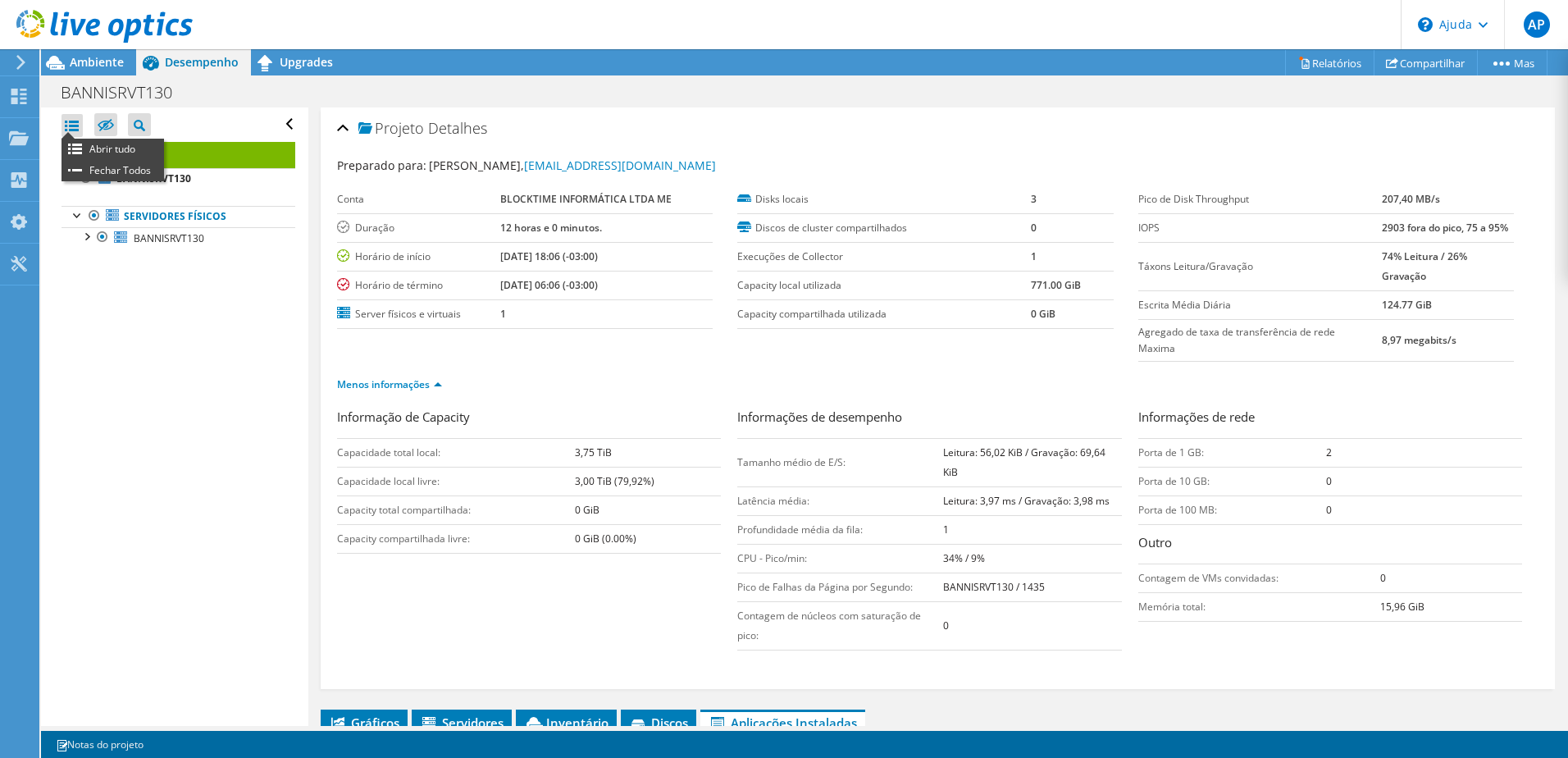
click at [70, 138] on ul "Abrir tudo Fechar Todos" at bounding box center [113, 160] width 102 height 42
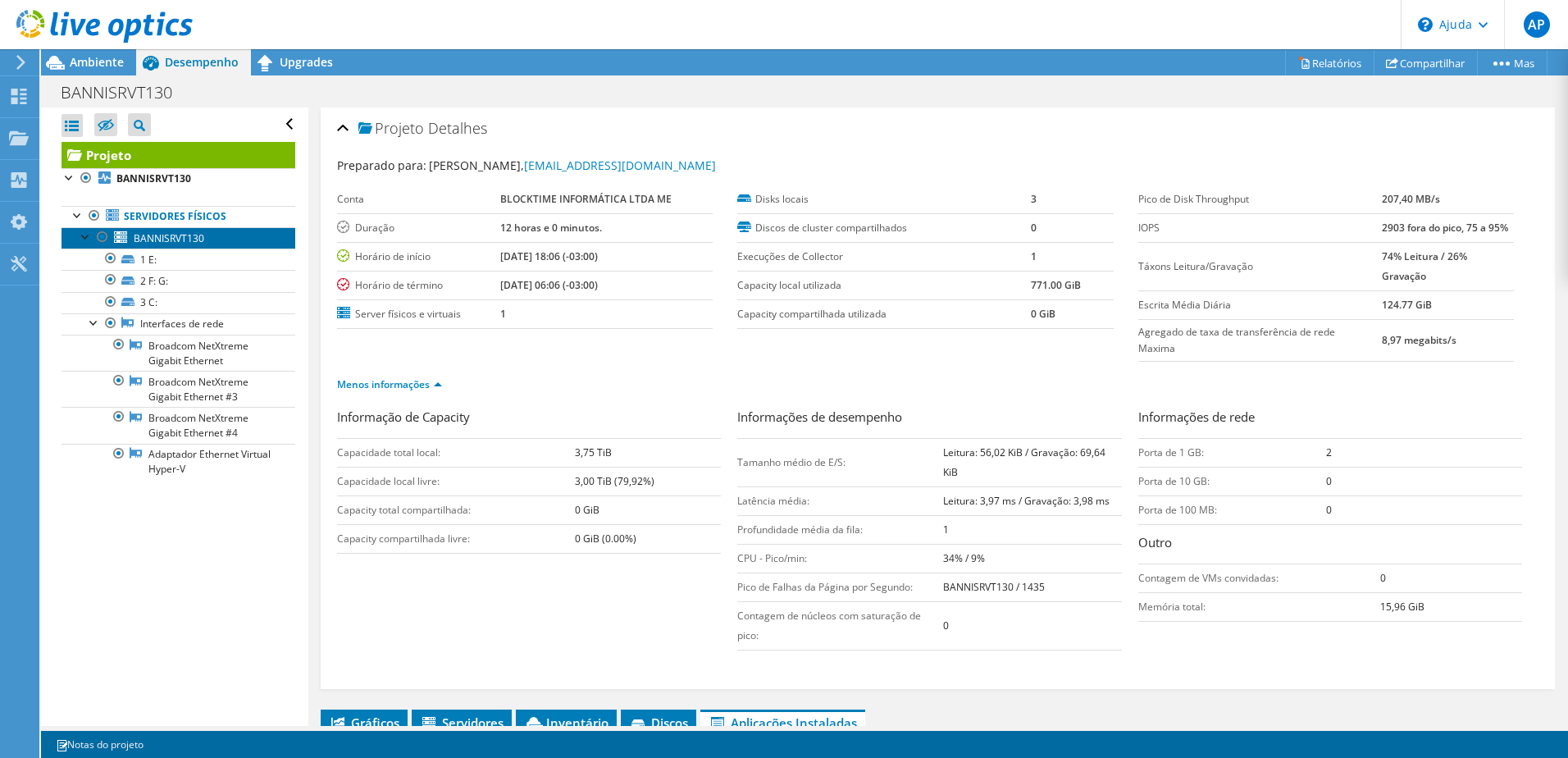
click at [187, 244] on span "BANNISRVT130" at bounding box center [169, 238] width 70 height 14
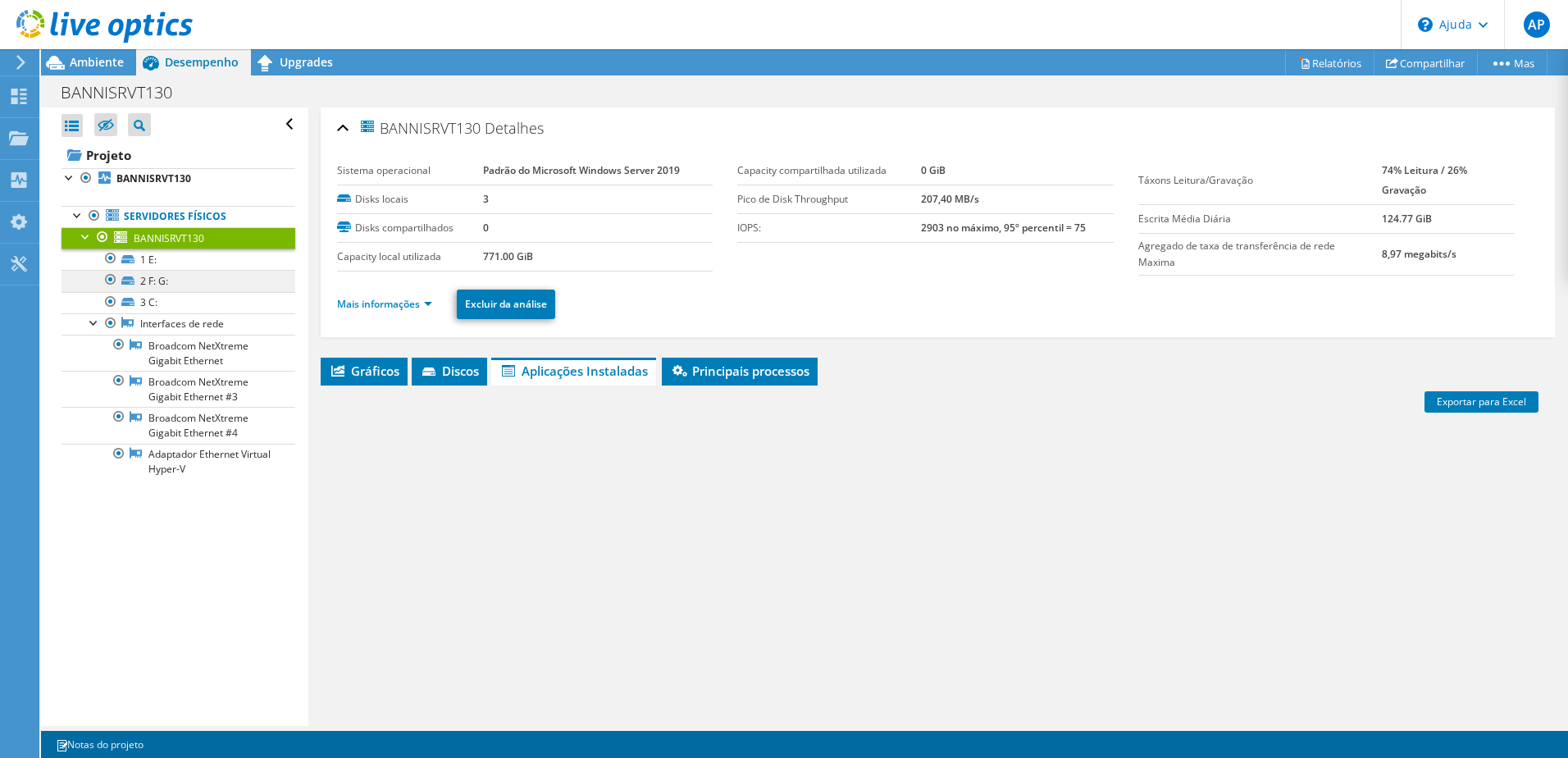
scroll to position [71, 0]
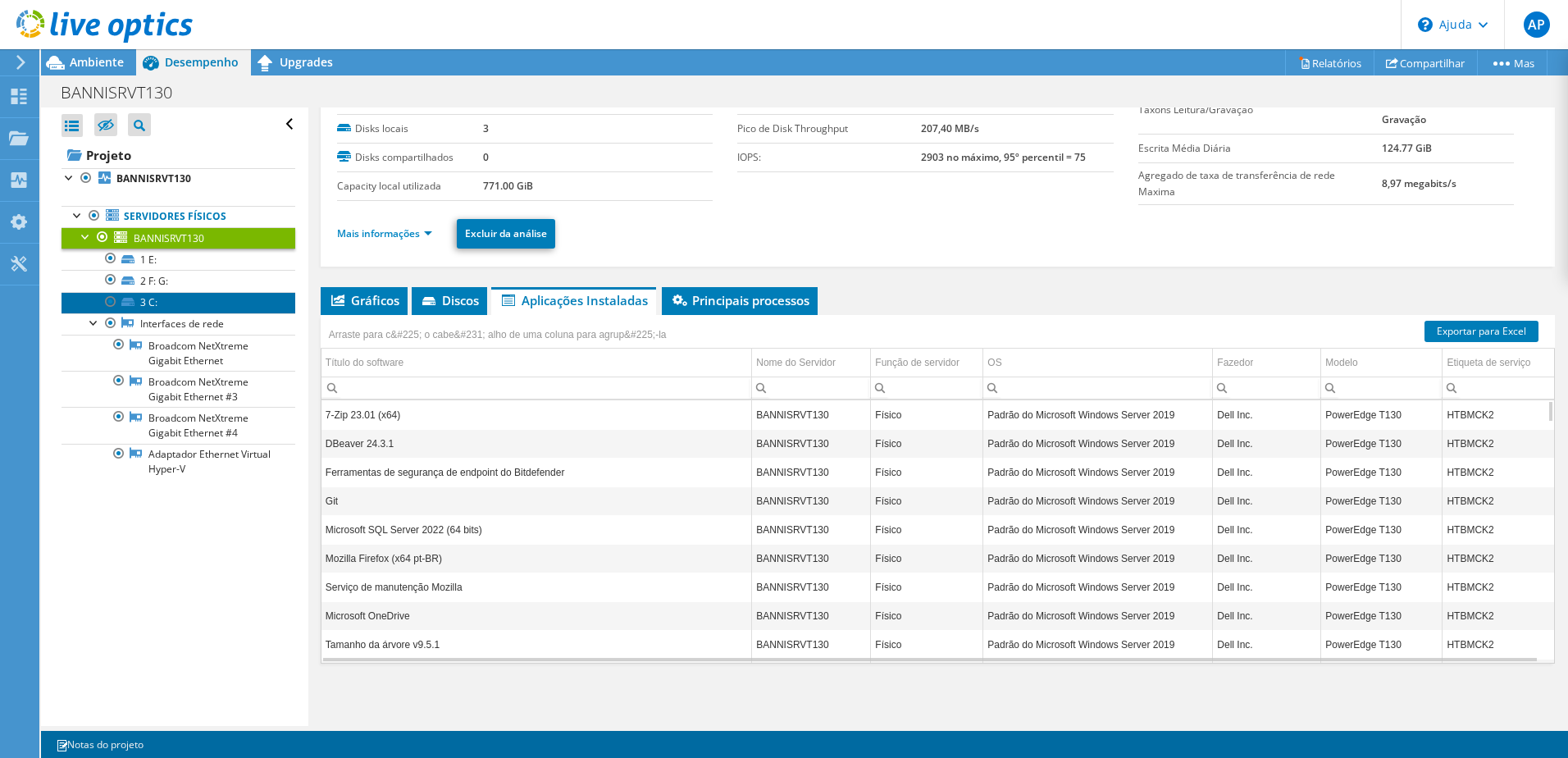
click at [165, 307] on link "3 C:" at bounding box center [178, 302] width 233 height 21
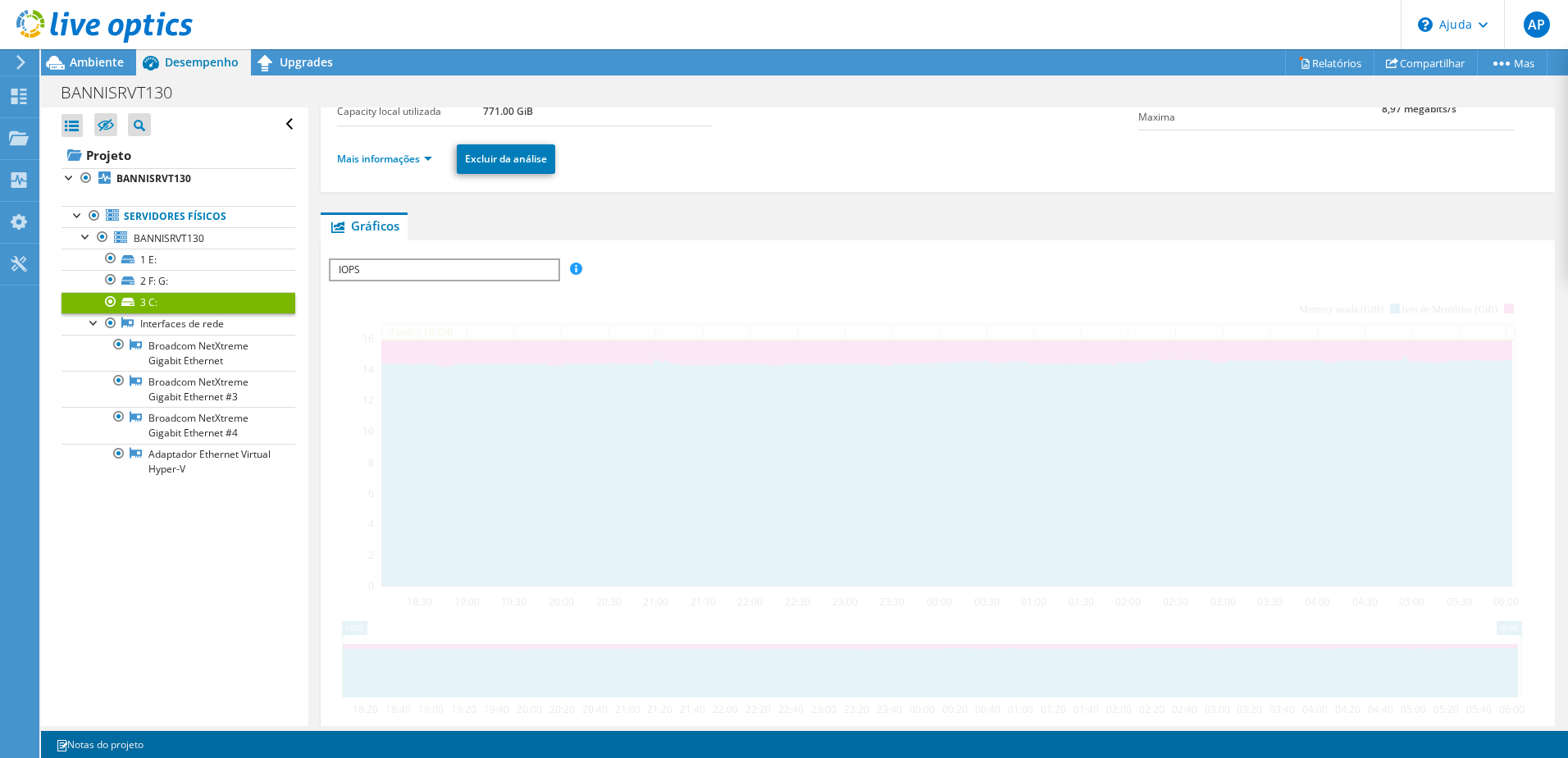
click at [536, 279] on span "IOPS" at bounding box center [444, 270] width 227 height 19
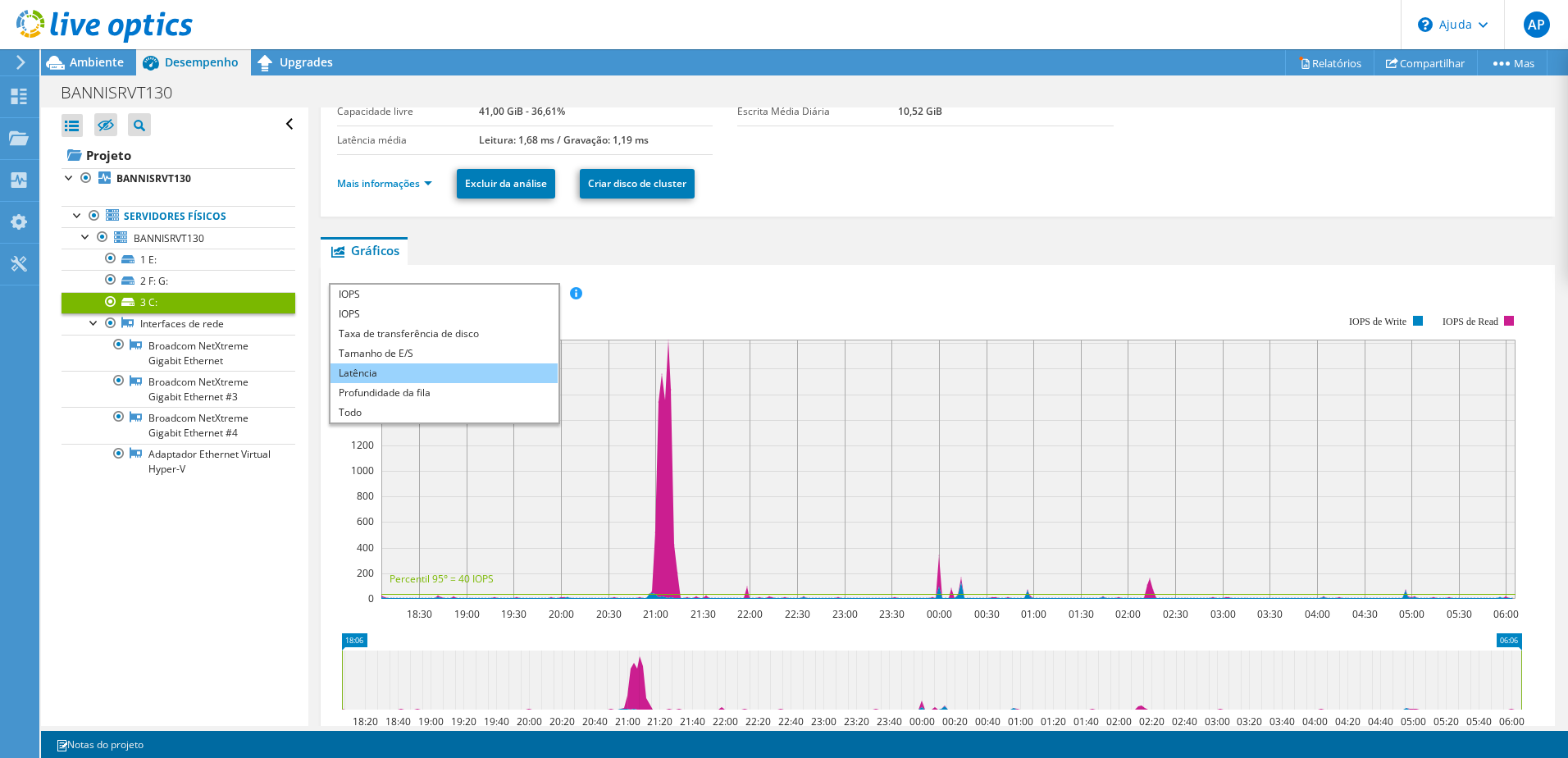
click at [455, 372] on li "Latência" at bounding box center [444, 373] width 227 height 19
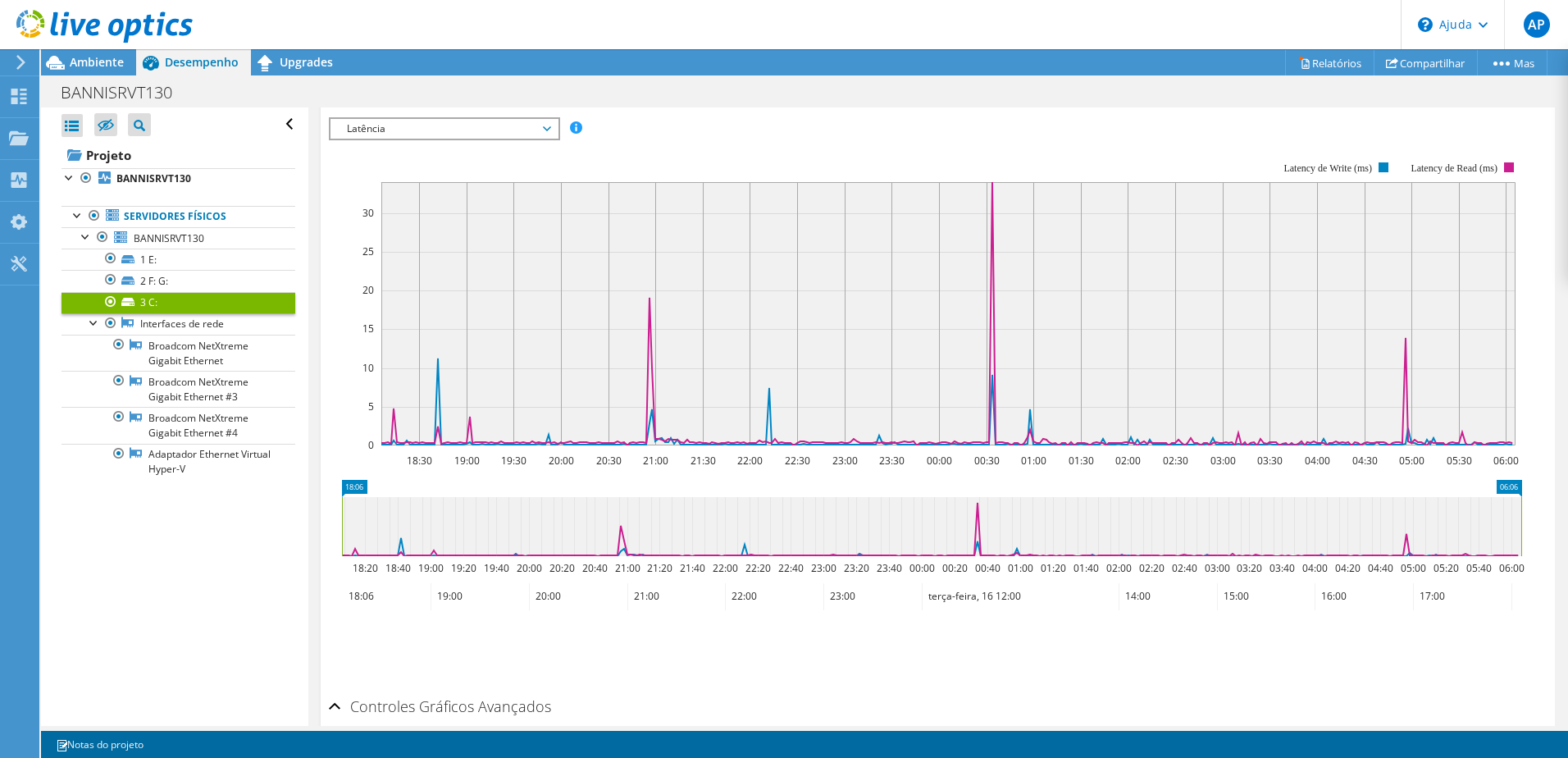
scroll to position [125, 0]
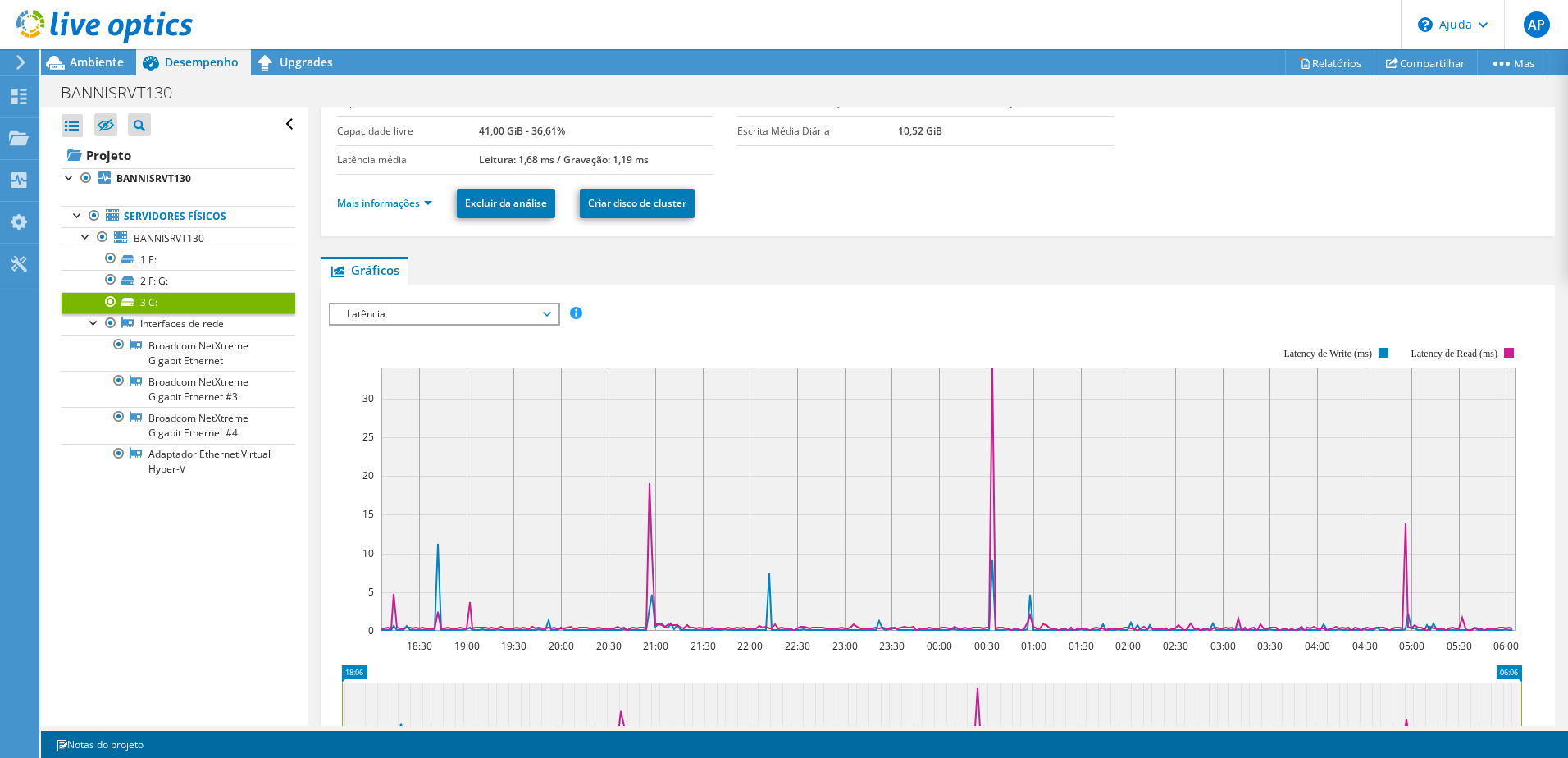
click at [482, 315] on span "Latência" at bounding box center [443, 314] width 211 height 19
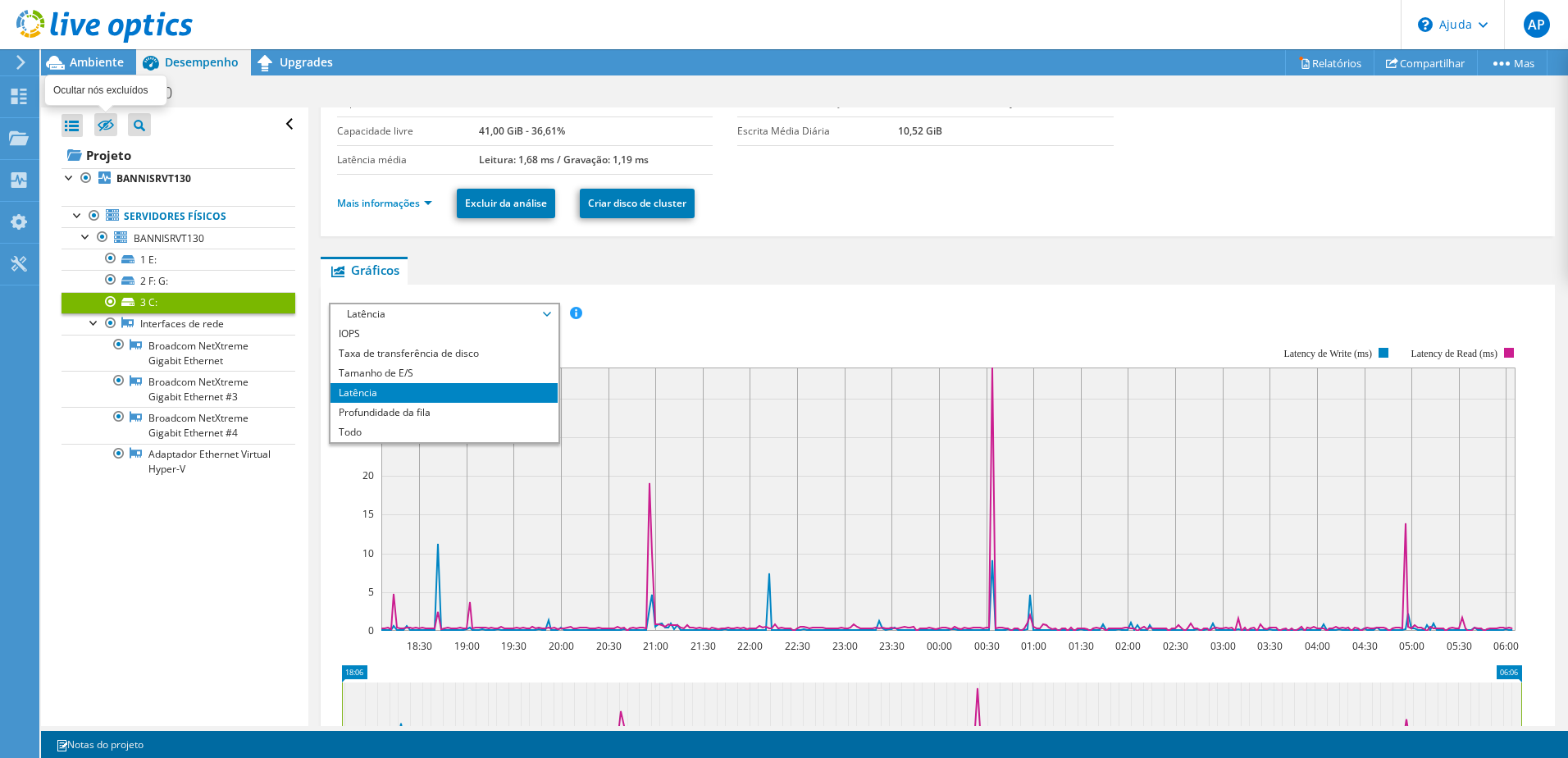
click at [104, 128] on icon at bounding box center [106, 125] width 17 height 12
click at [0, 0] on input "checkbox" at bounding box center [0, 0] width 0 height 0
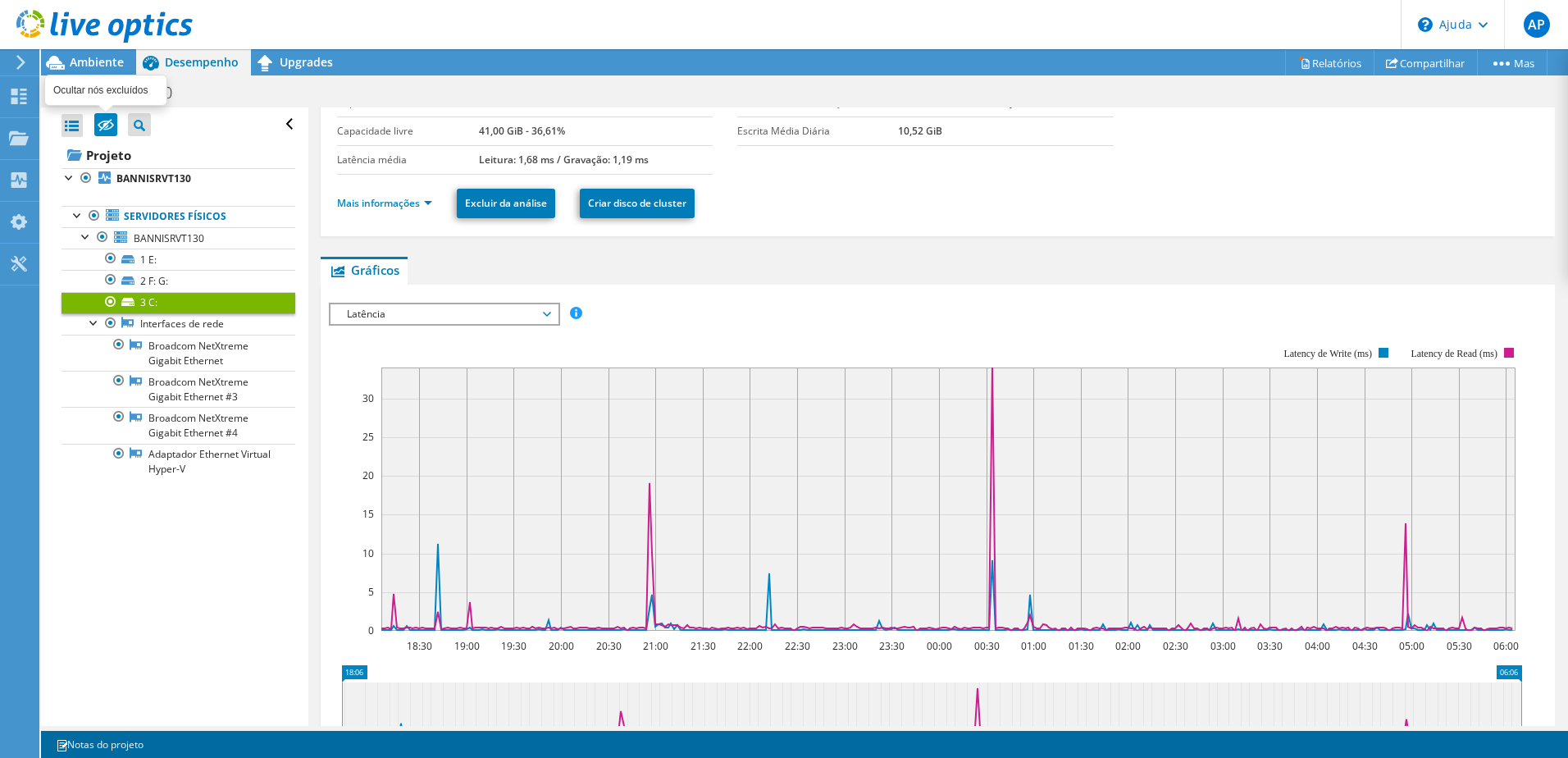
click at [104, 128] on icon at bounding box center [106, 125] width 17 height 12
click at [0, 0] on input "checkbox" at bounding box center [0, 0] width 0 height 0
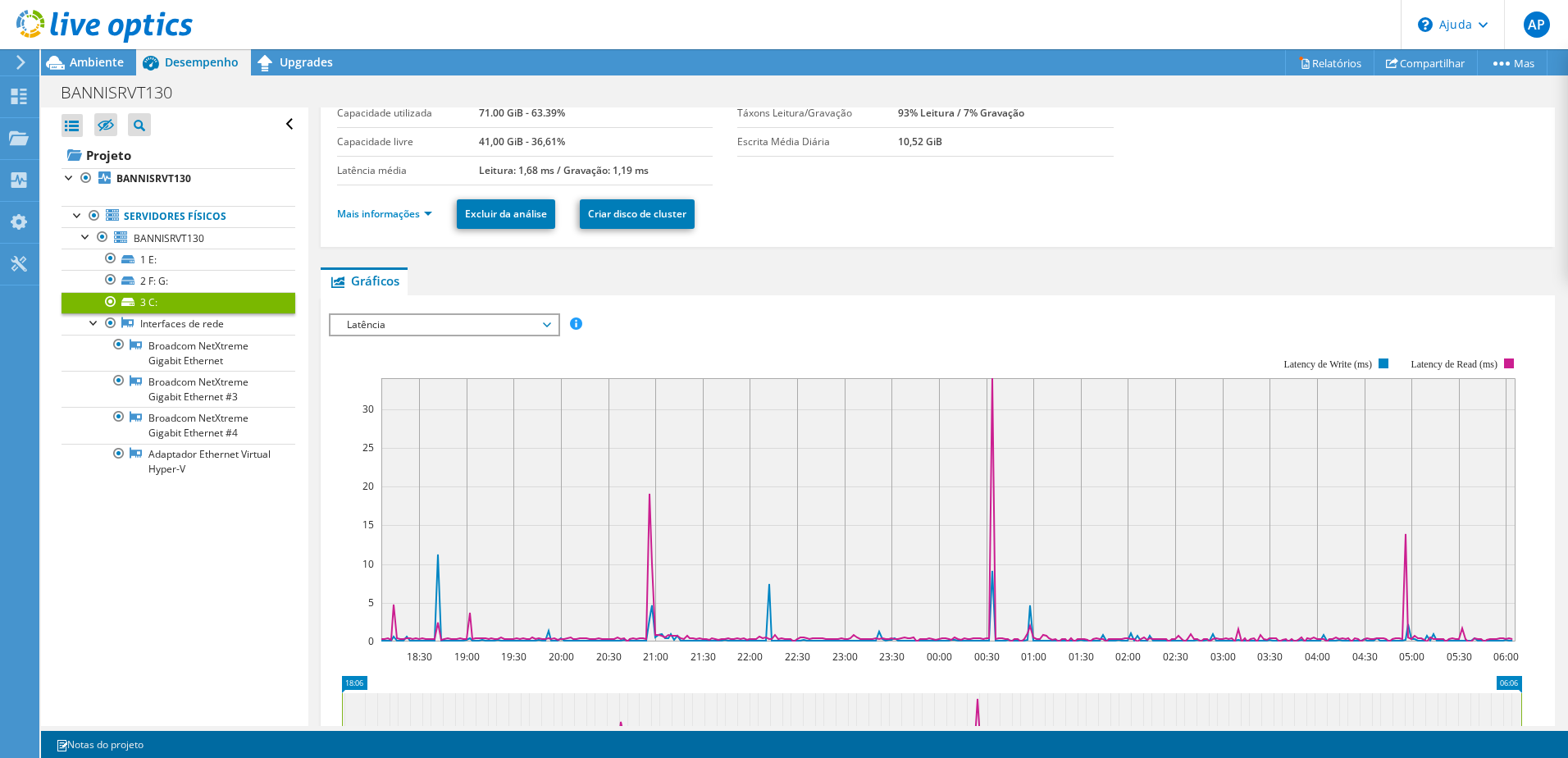
scroll to position [0, 0]
